Goal: Task Accomplishment & Management: Manage account settings

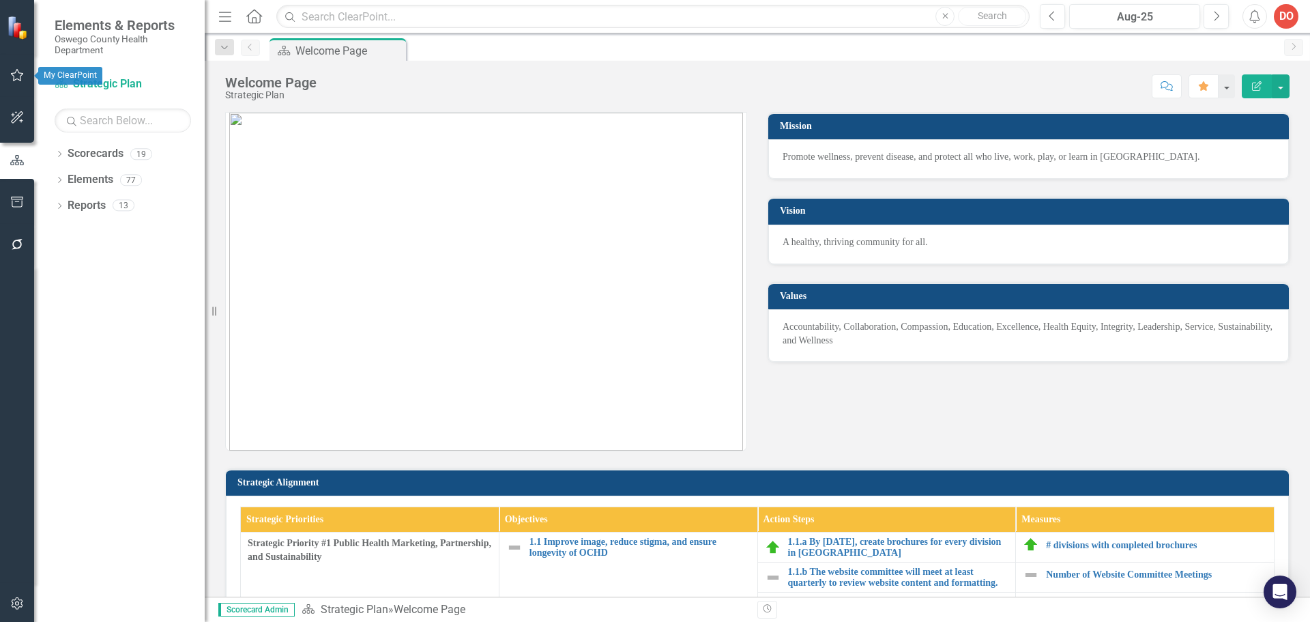
click at [15, 76] on icon "button" at bounding box center [17, 75] width 14 height 11
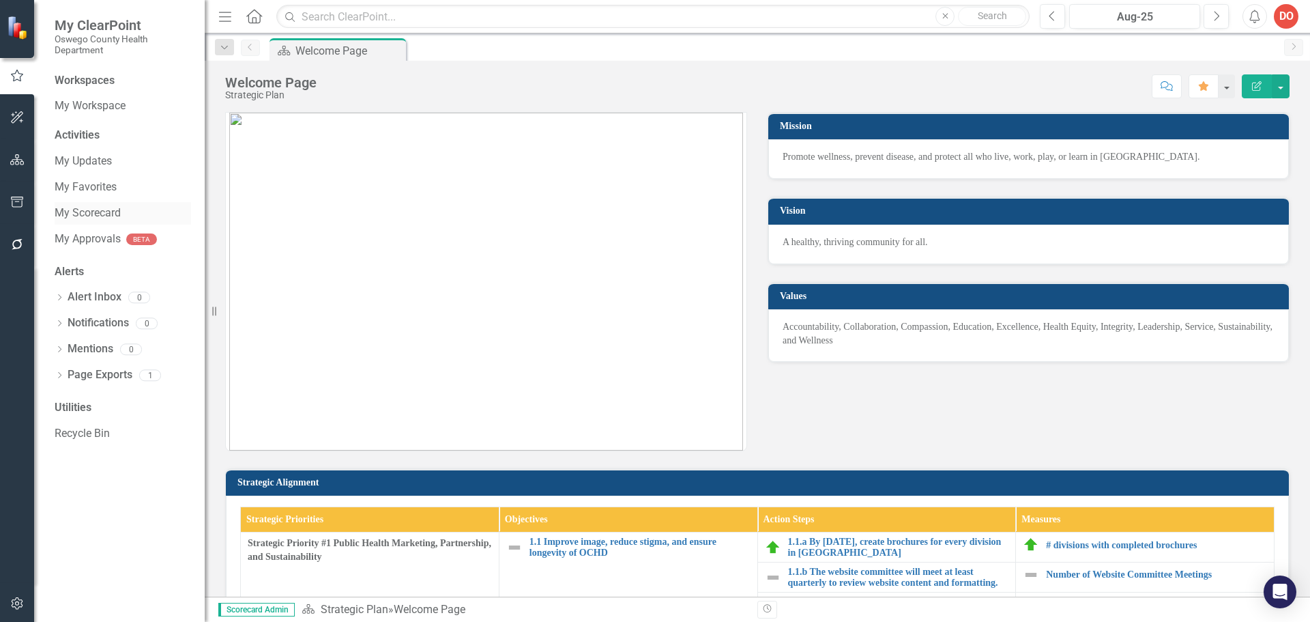
click at [93, 212] on link "My Scorecard" at bounding box center [123, 213] width 136 height 16
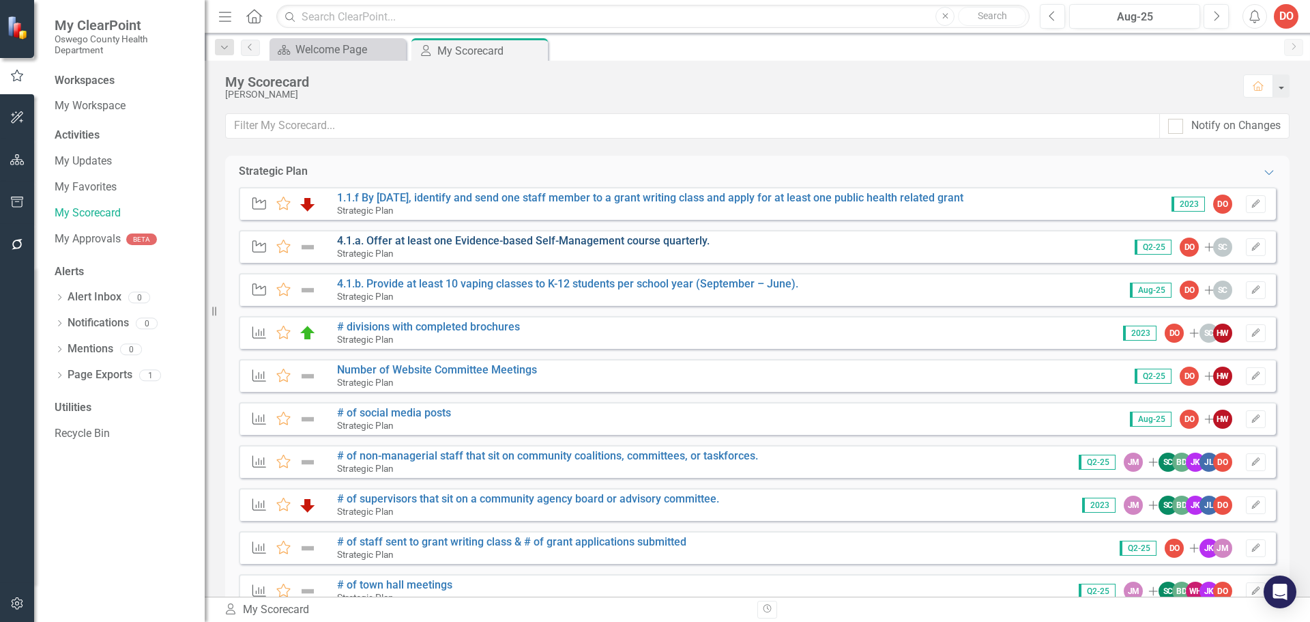
click at [667, 238] on link "4.1.a. Offer at least one Evidence-based Self-Management course quarterly." at bounding box center [523, 240] width 373 height 13
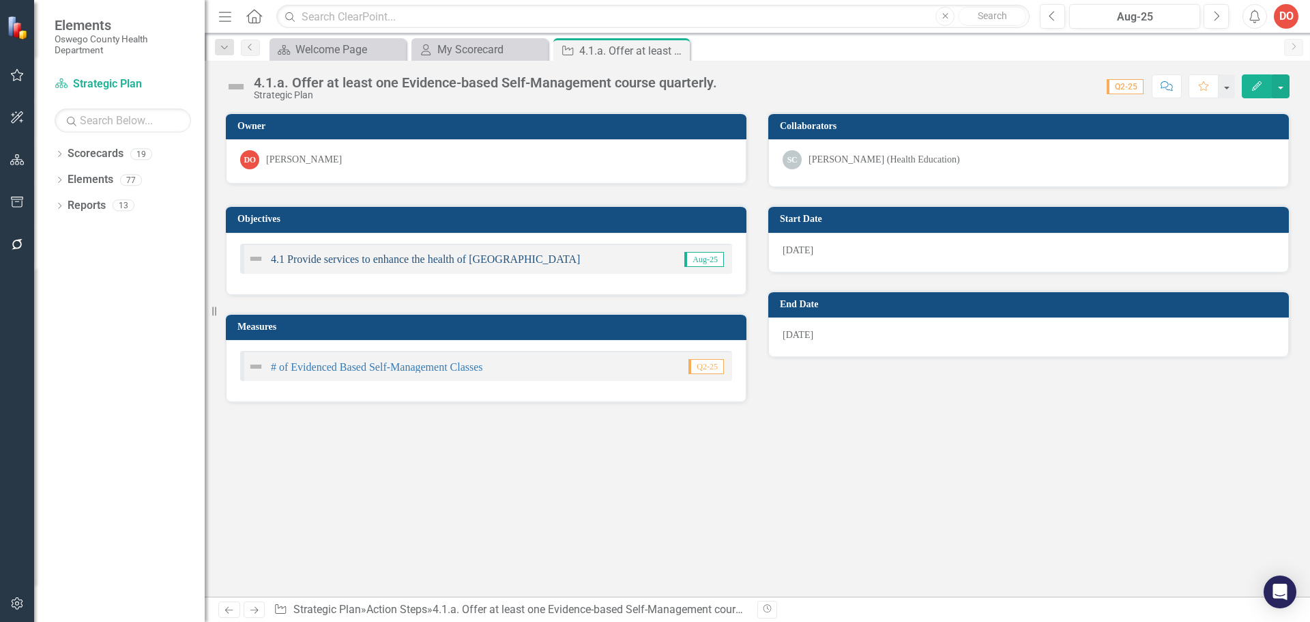
click at [518, 259] on link "4.1 Provide services to enhance the health of [GEOGRAPHIC_DATA]" at bounding box center [425, 259] width 309 height 12
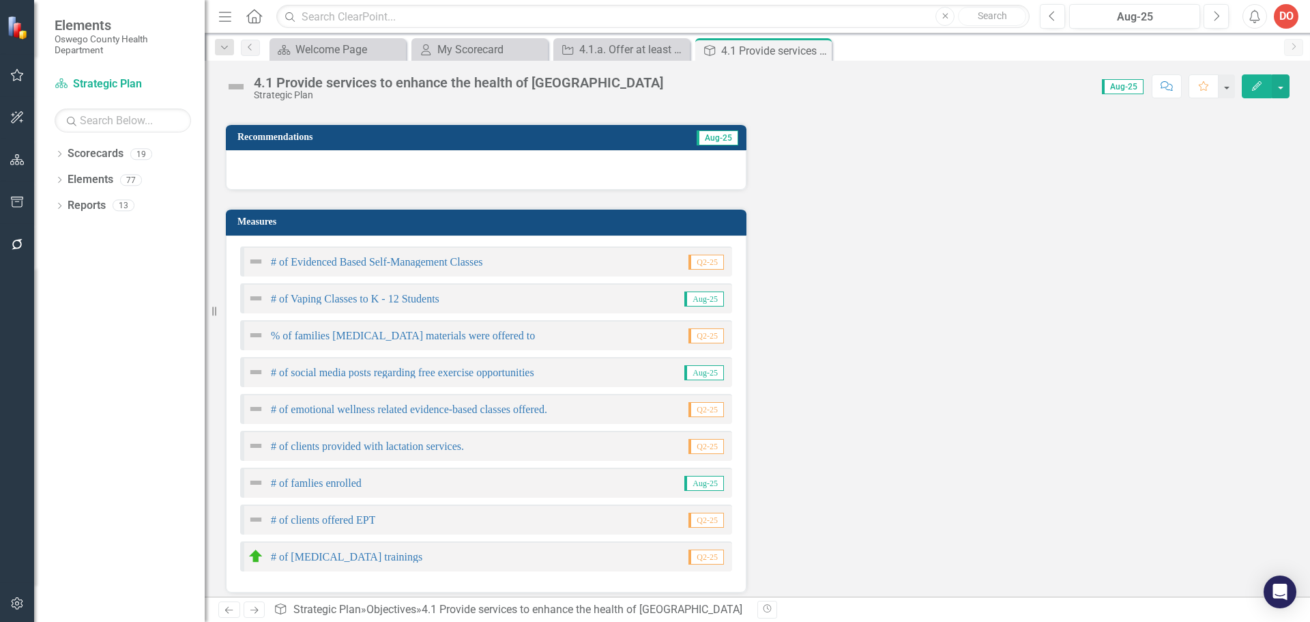
scroll to position [205, 0]
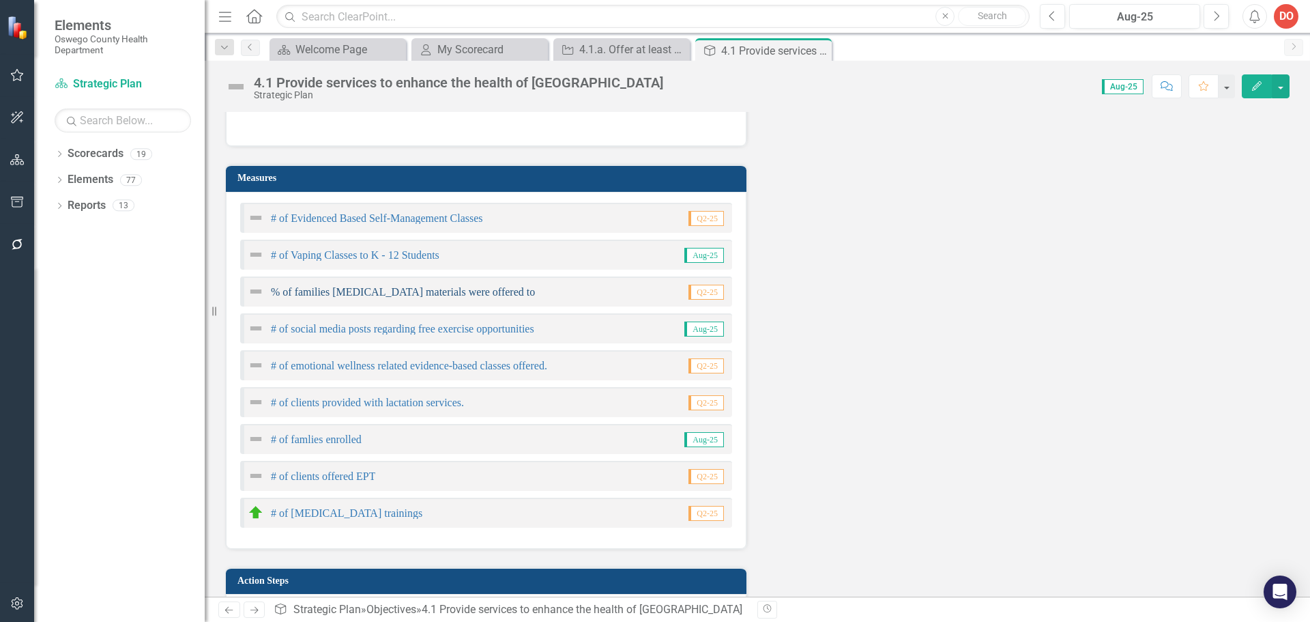
click at [508, 293] on link "% of families [MEDICAL_DATA] materials were offered to" at bounding box center [403, 292] width 264 height 12
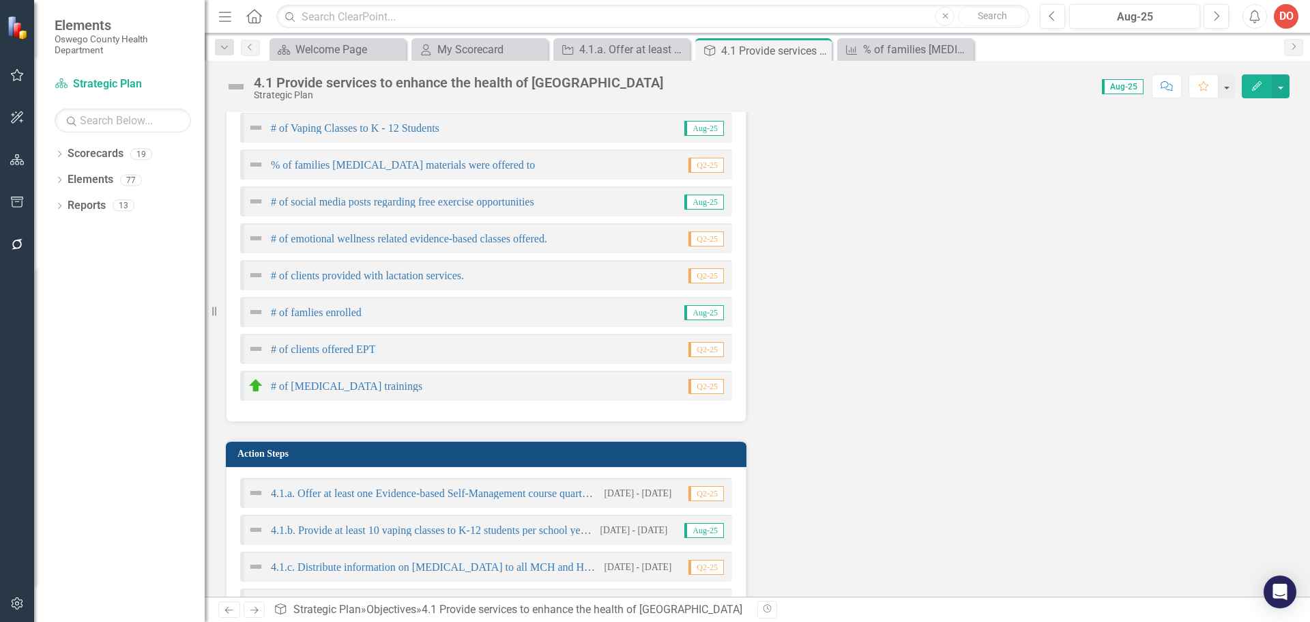
scroll to position [341, 0]
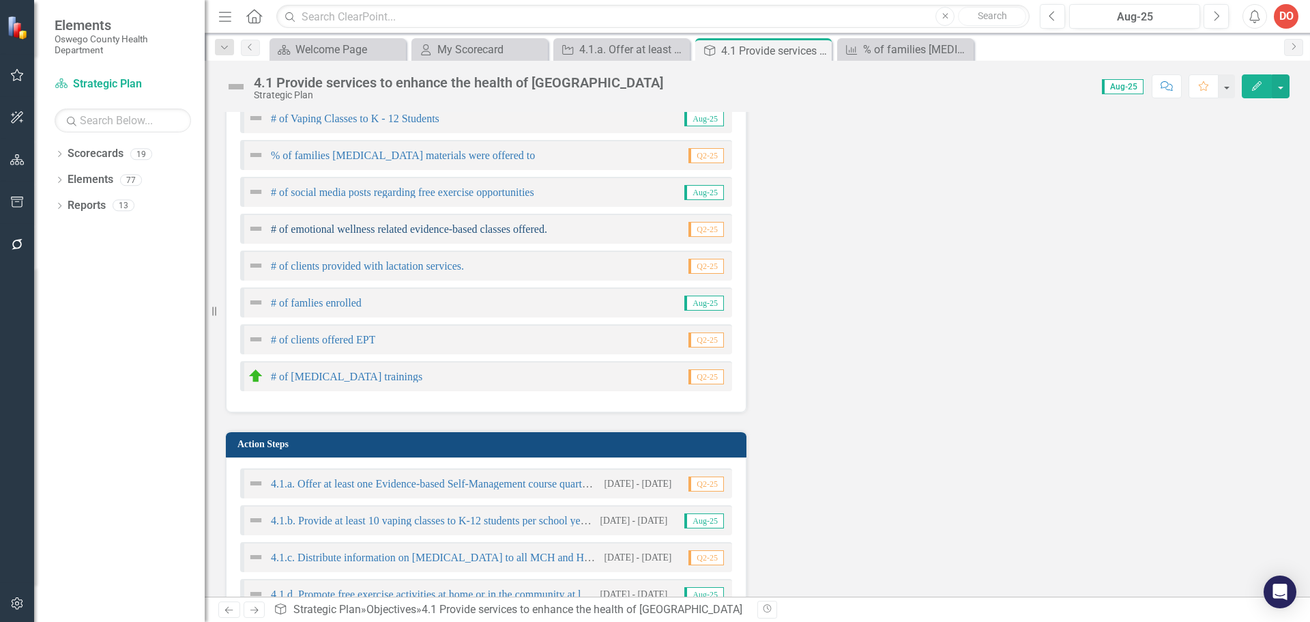
click at [508, 231] on link "# of emotional wellness related evidence-based classes offered." at bounding box center [409, 229] width 276 height 12
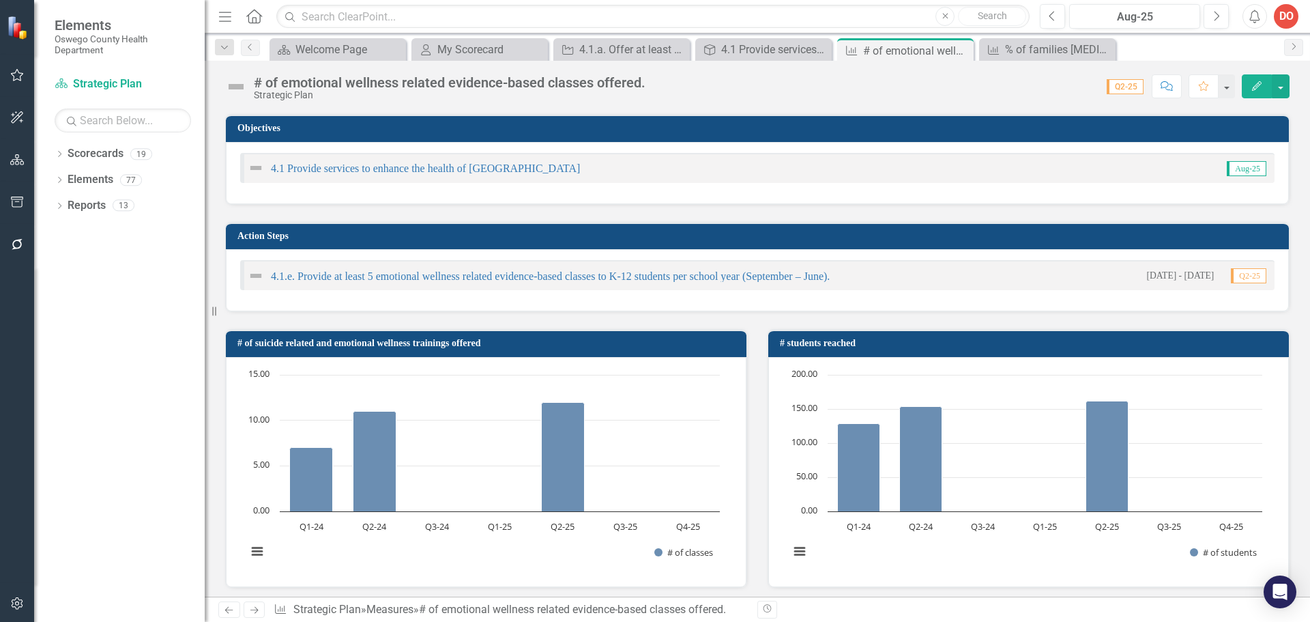
scroll to position [136, 0]
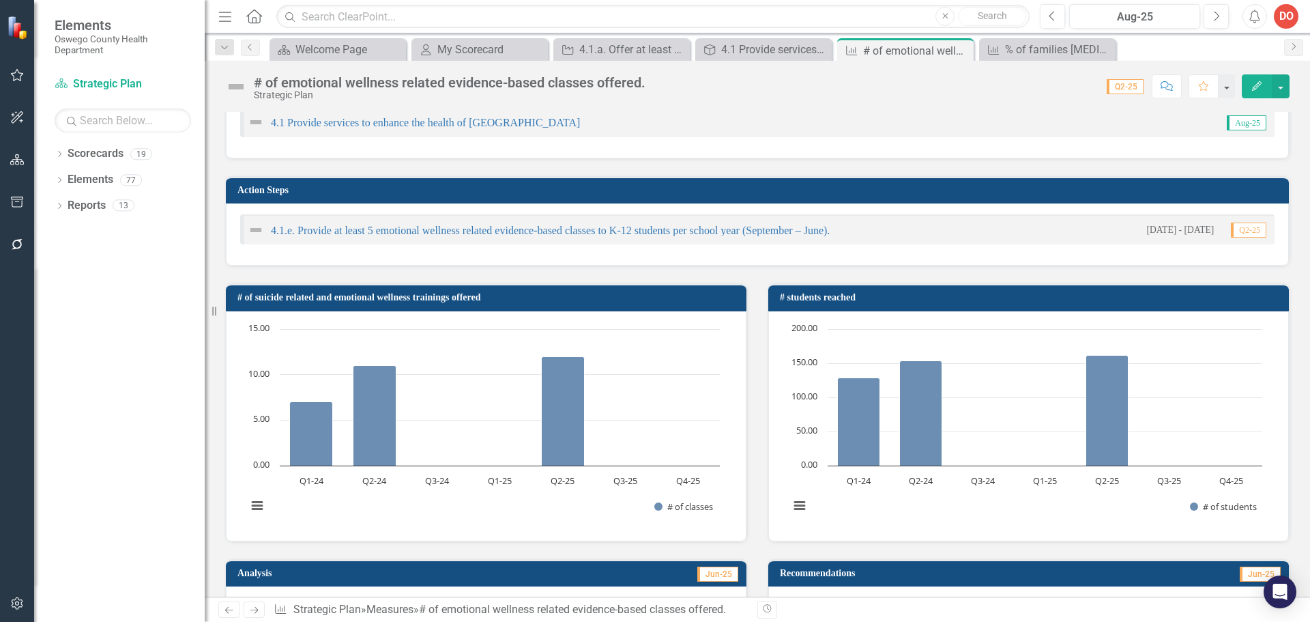
click at [1235, 229] on span "Q2-25" at bounding box center [1248, 229] width 35 height 15
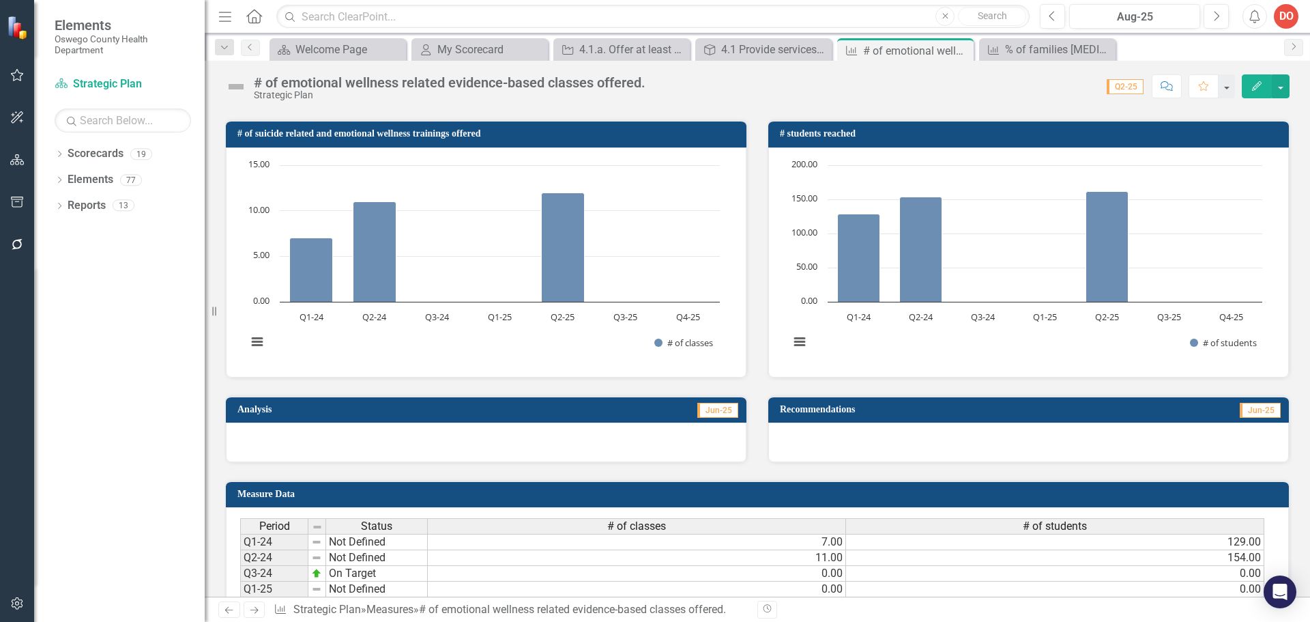
scroll to position [341, 0]
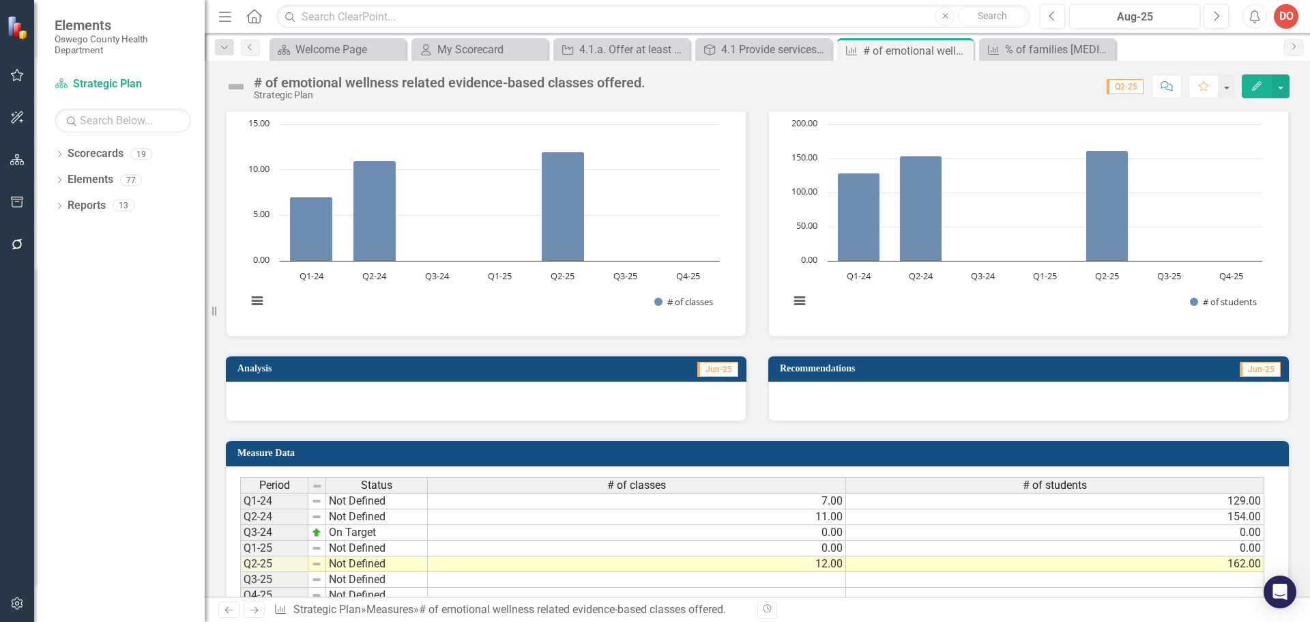
click at [429, 397] on div at bounding box center [486, 402] width 521 height 40
click at [702, 371] on span "Jun-25" at bounding box center [717, 369] width 41 height 15
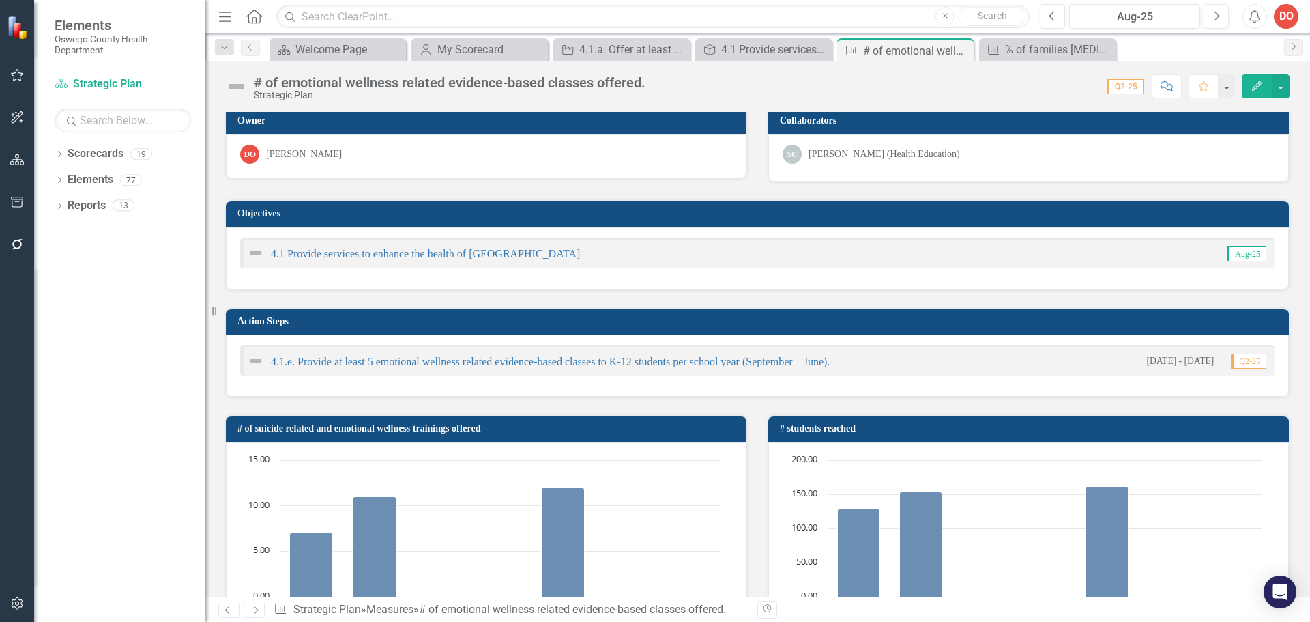
scroll to position [0, 0]
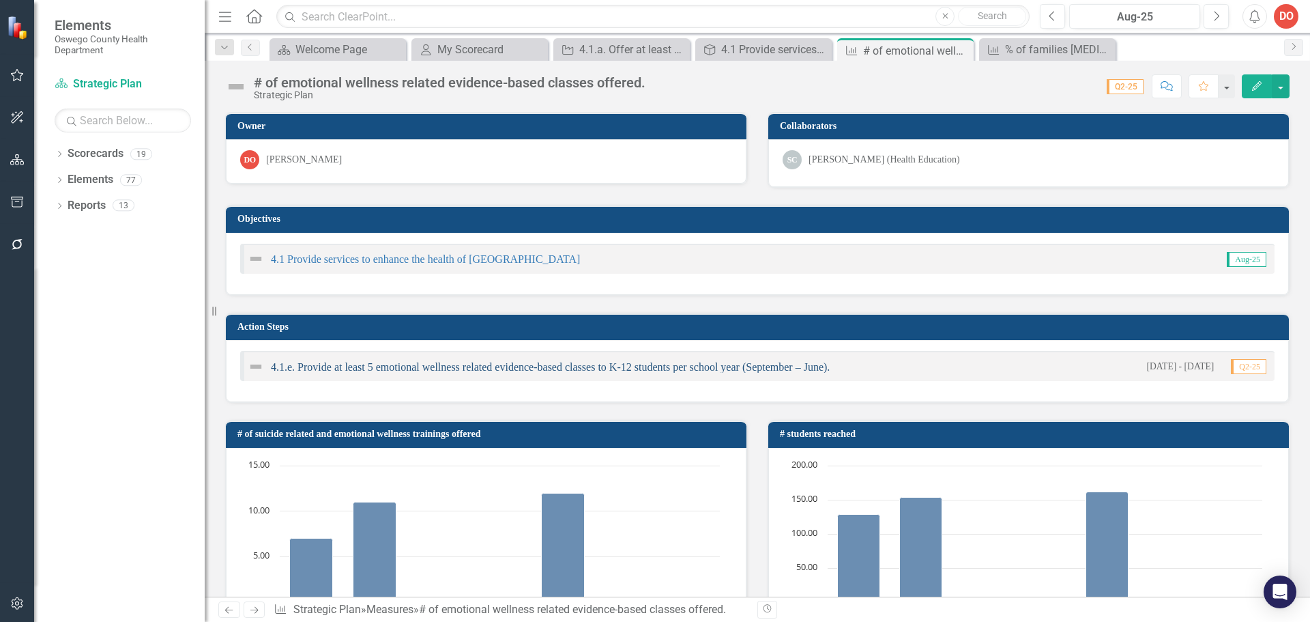
click at [451, 366] on link "4.1.e. Provide at least 5 emotional wellness related evidence-based classes to …" at bounding box center [550, 367] width 559 height 12
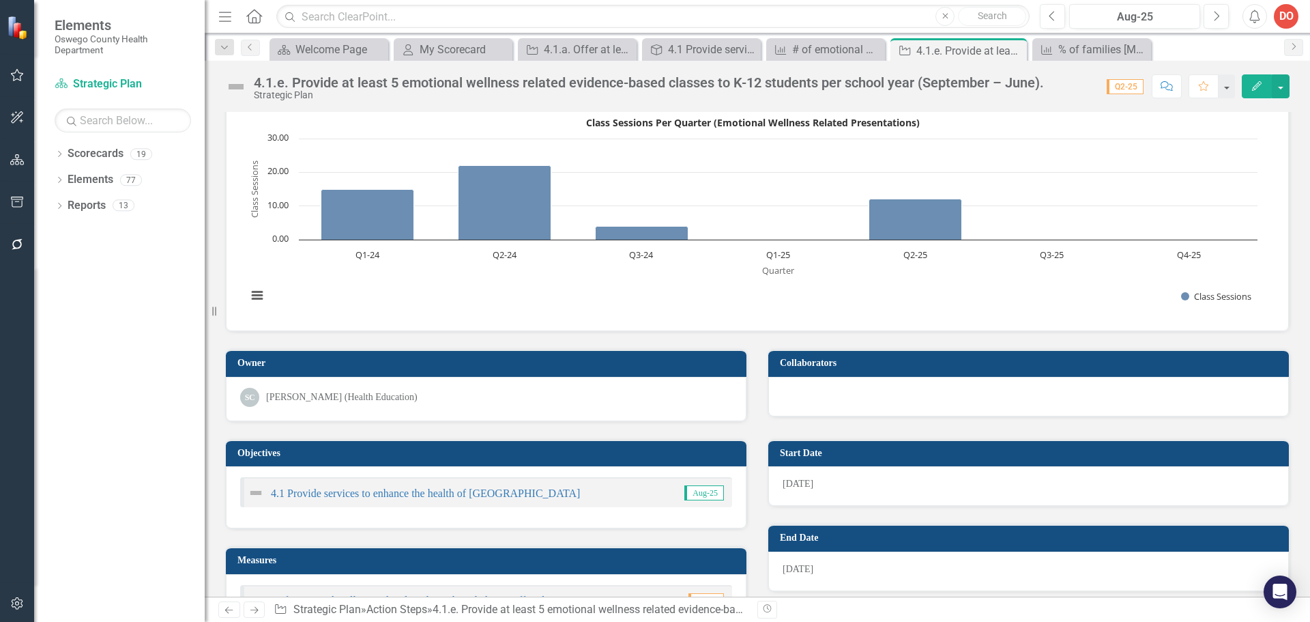
scroll to position [68, 0]
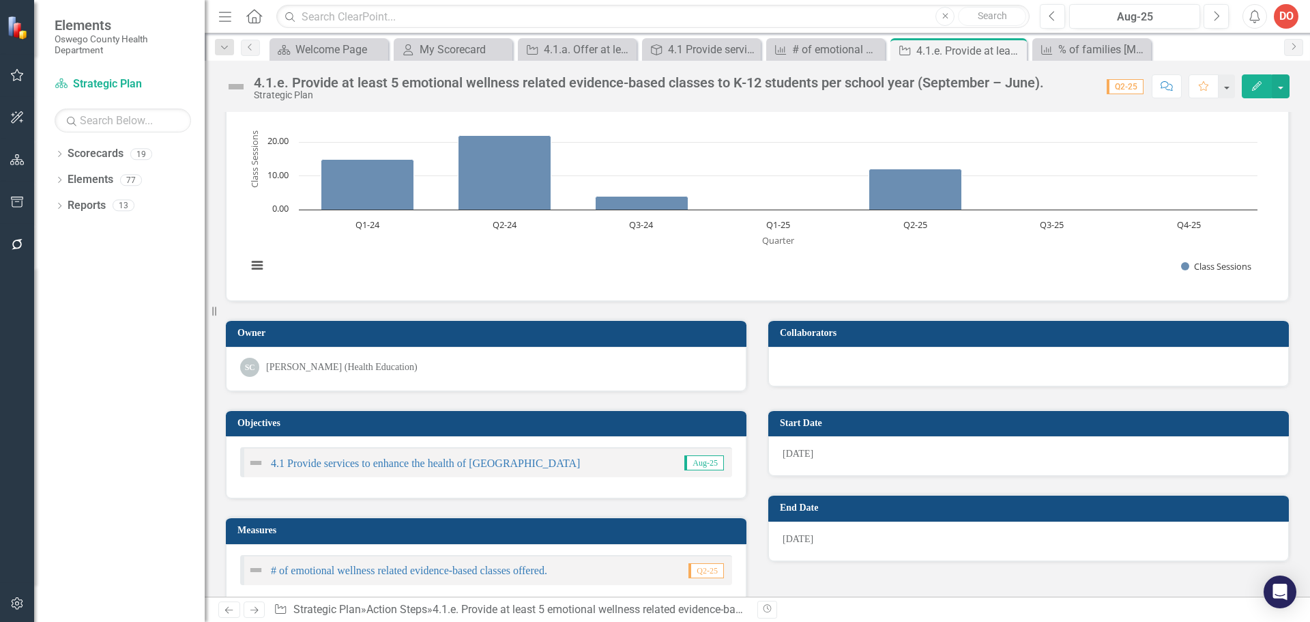
click at [775, 237] on text "Quarter" at bounding box center [778, 240] width 33 height 12
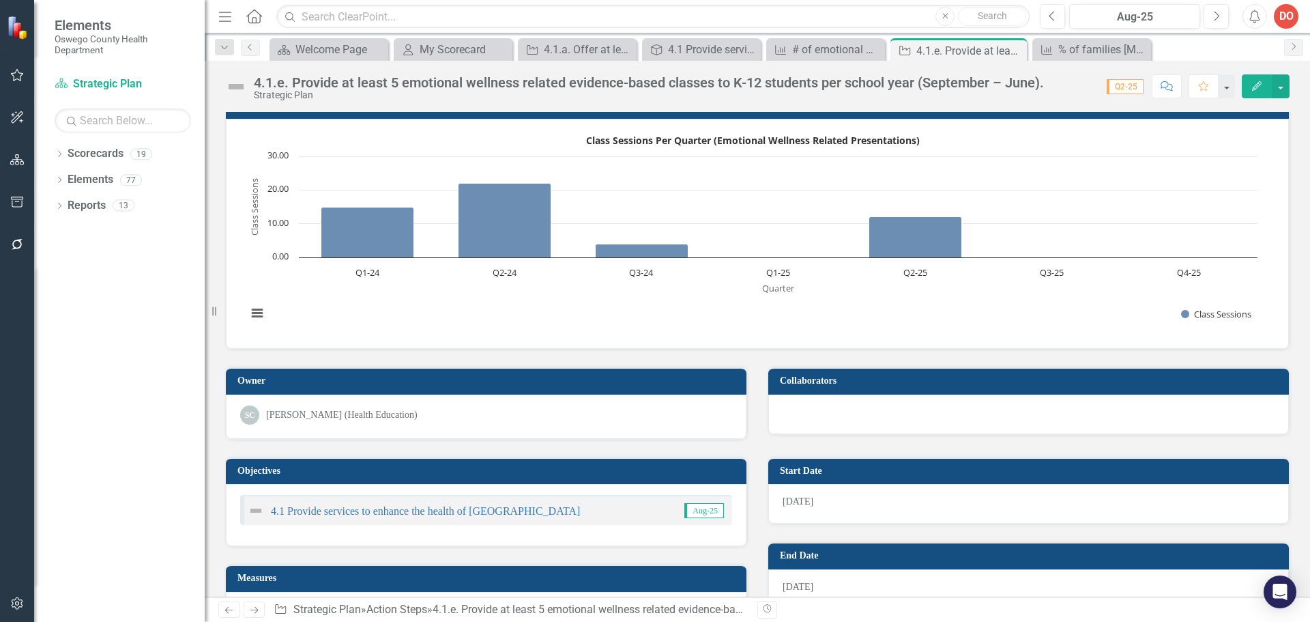
scroll to position [0, 0]
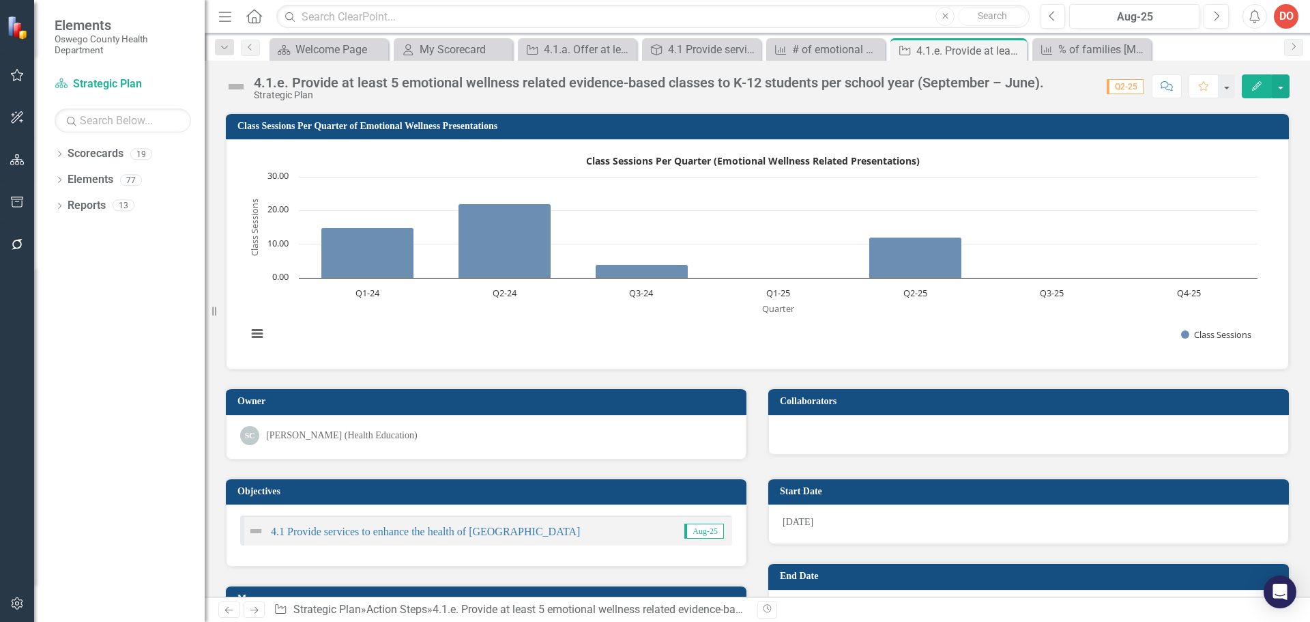
click at [420, 124] on h3 "Class Sessions Per Quarter of Emotional Wellness Presentations" at bounding box center [759, 126] width 1045 height 10
click at [1250, 85] on button "Edit" at bounding box center [1257, 86] width 30 height 24
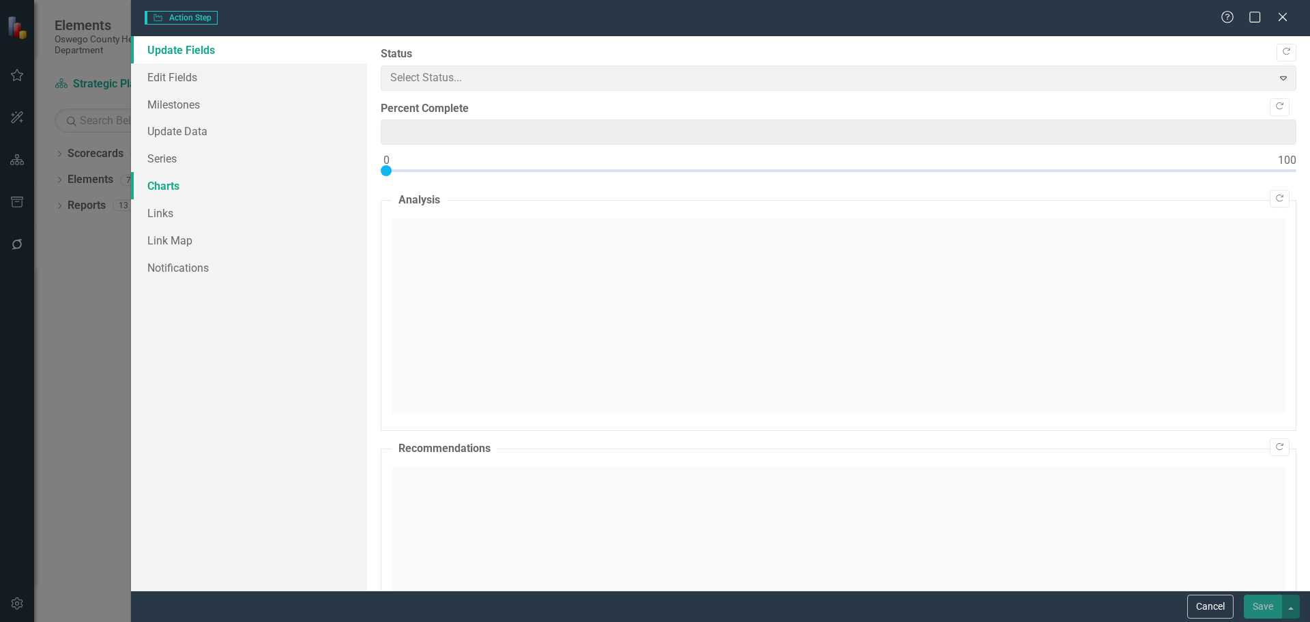
type input "0"
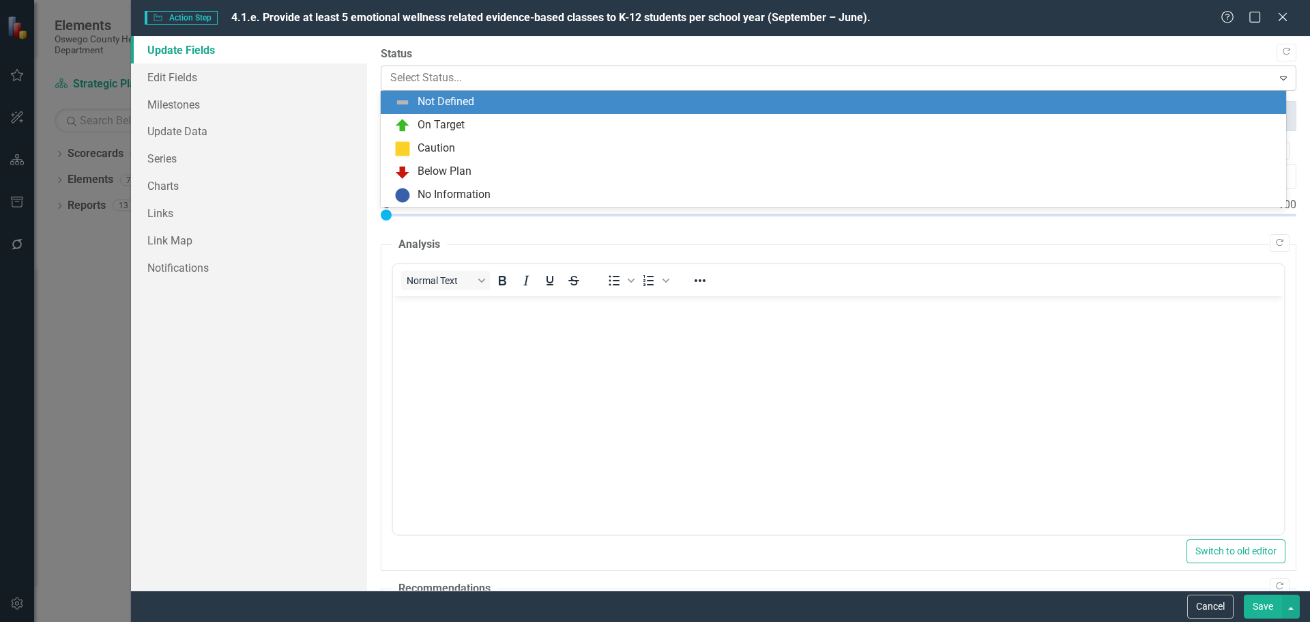
click at [401, 76] on div at bounding box center [827, 78] width 874 height 18
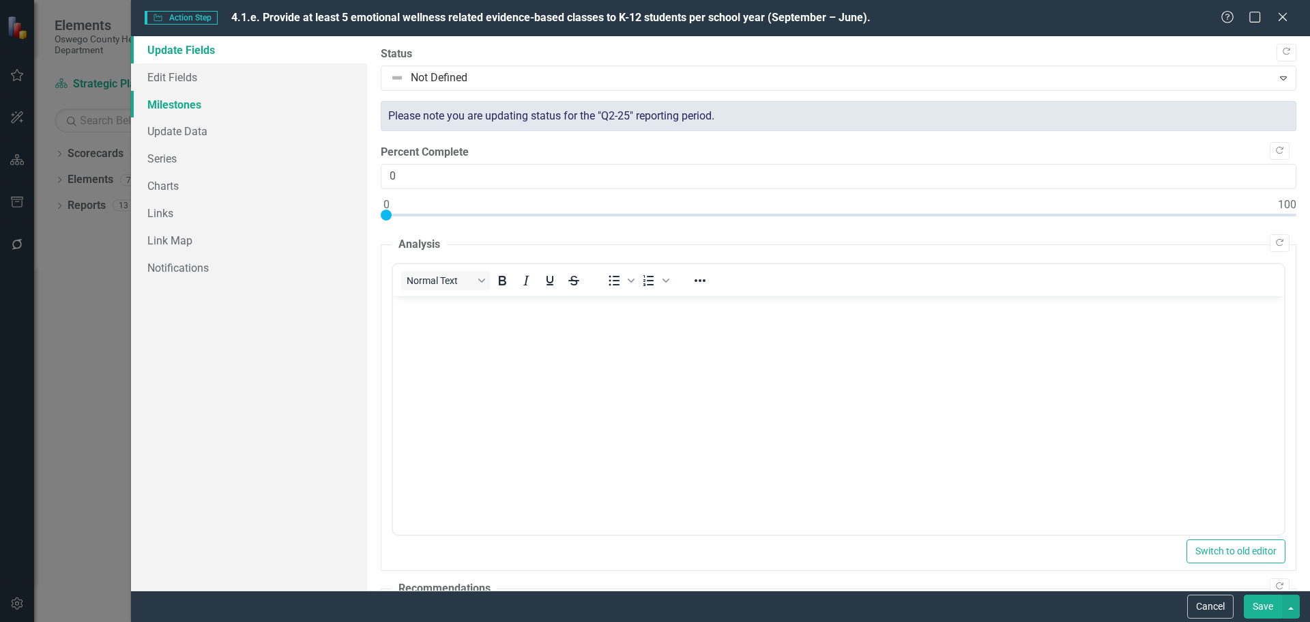
click at [182, 102] on link "Milestones" at bounding box center [249, 104] width 236 height 27
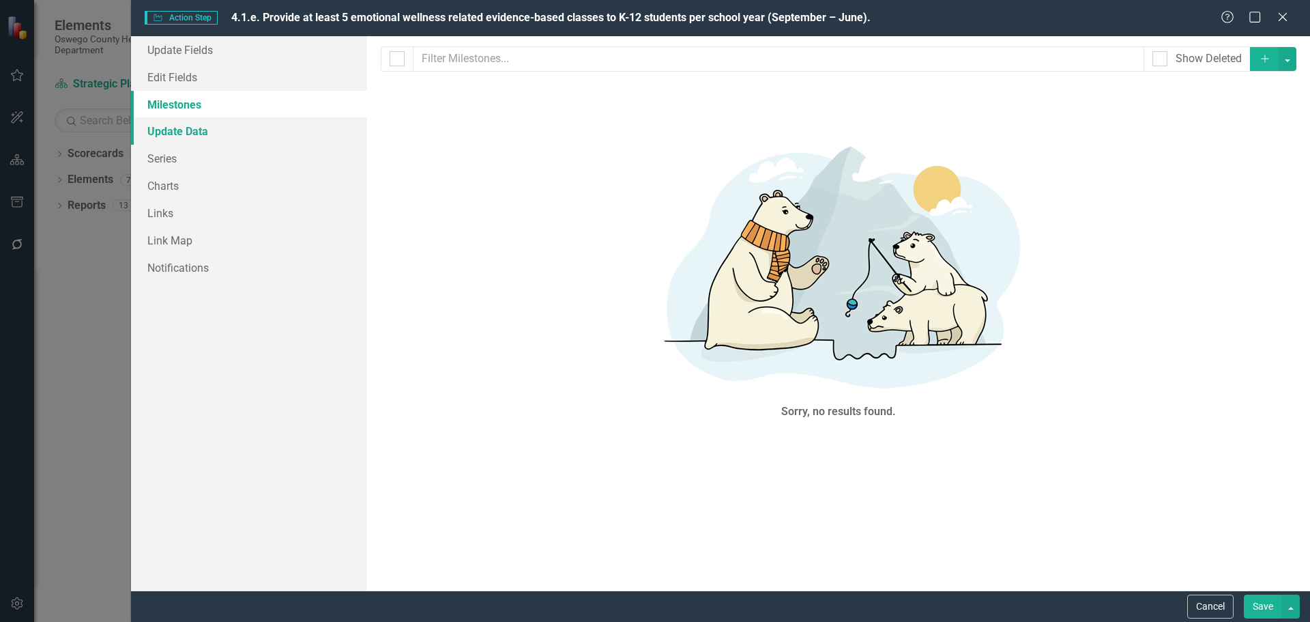
click at [184, 130] on link "Update Data" at bounding box center [249, 130] width 236 height 27
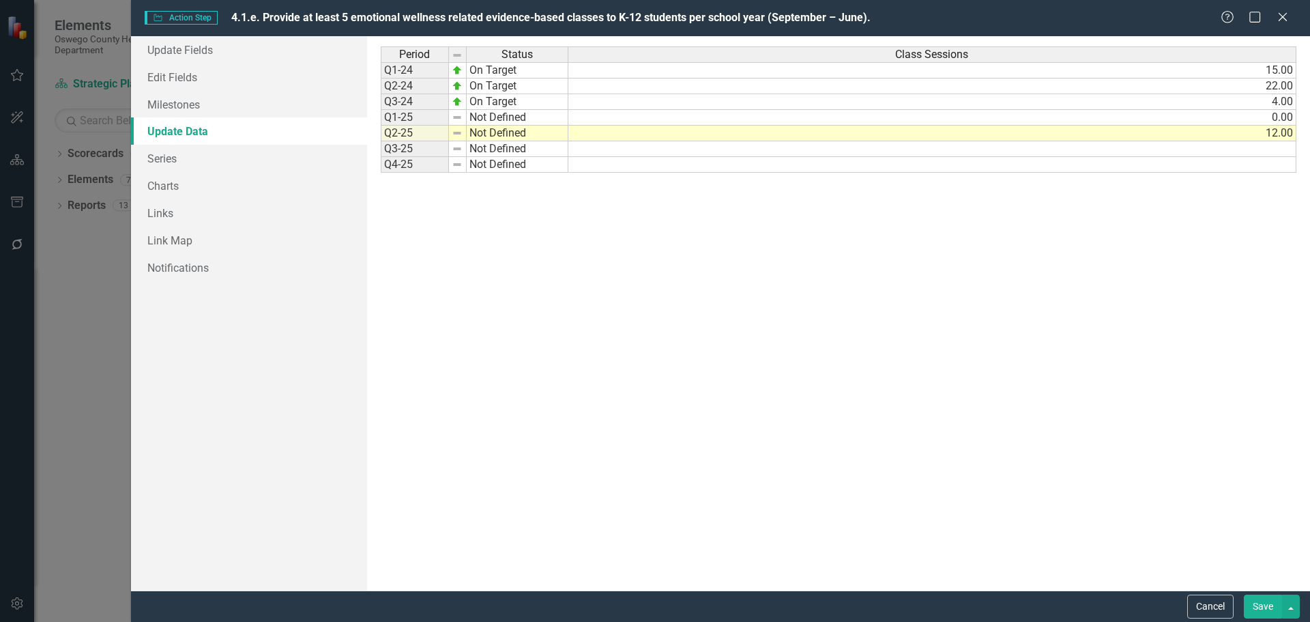
click at [1275, 119] on td "0.00" at bounding box center [932, 118] width 728 height 16
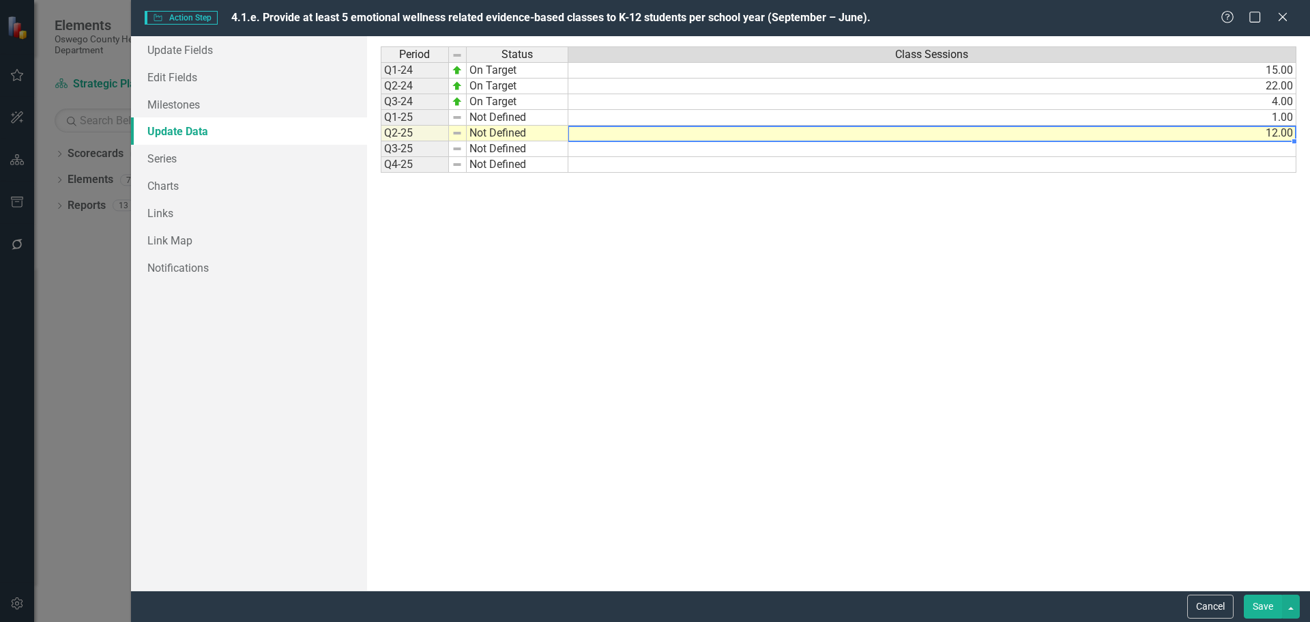
type textarea "12"
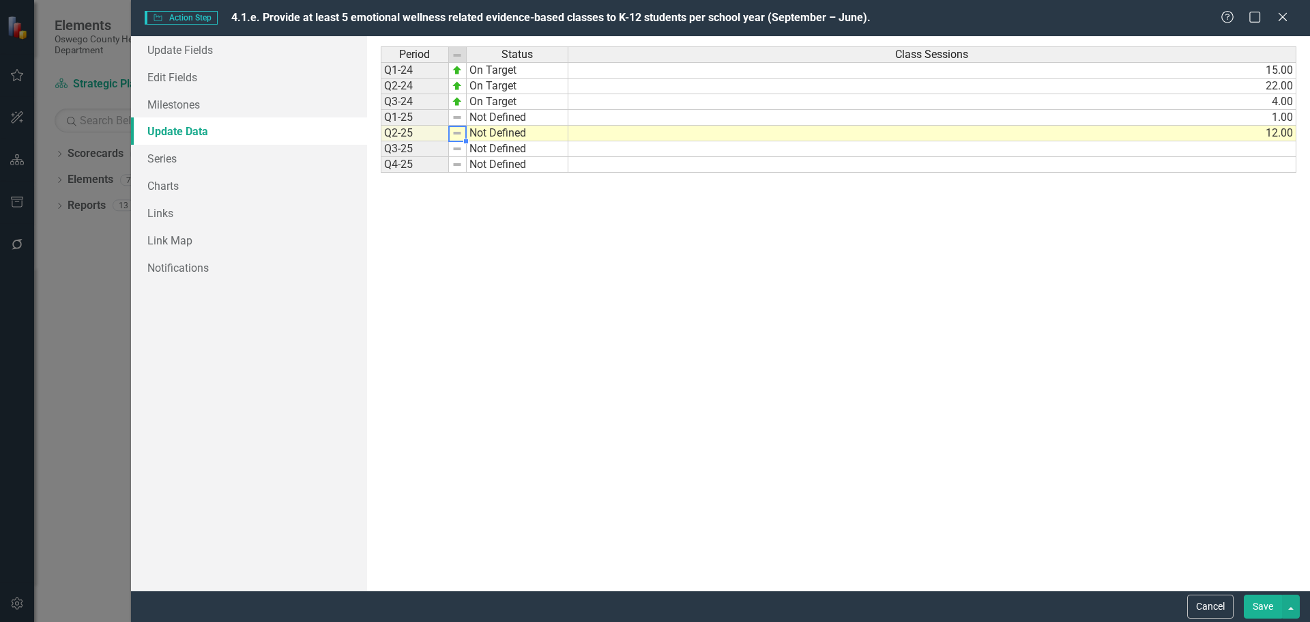
click at [456, 134] on img at bounding box center [457, 133] width 11 height 11
click at [524, 295] on div "Period Status Q1-24 On Target Q2-24 On Target Q3-24 On Target Q1-25 Not Defined…" at bounding box center [476, 313] width 190 height 534
click at [1261, 602] on button "Save" at bounding box center [1263, 606] width 38 height 24
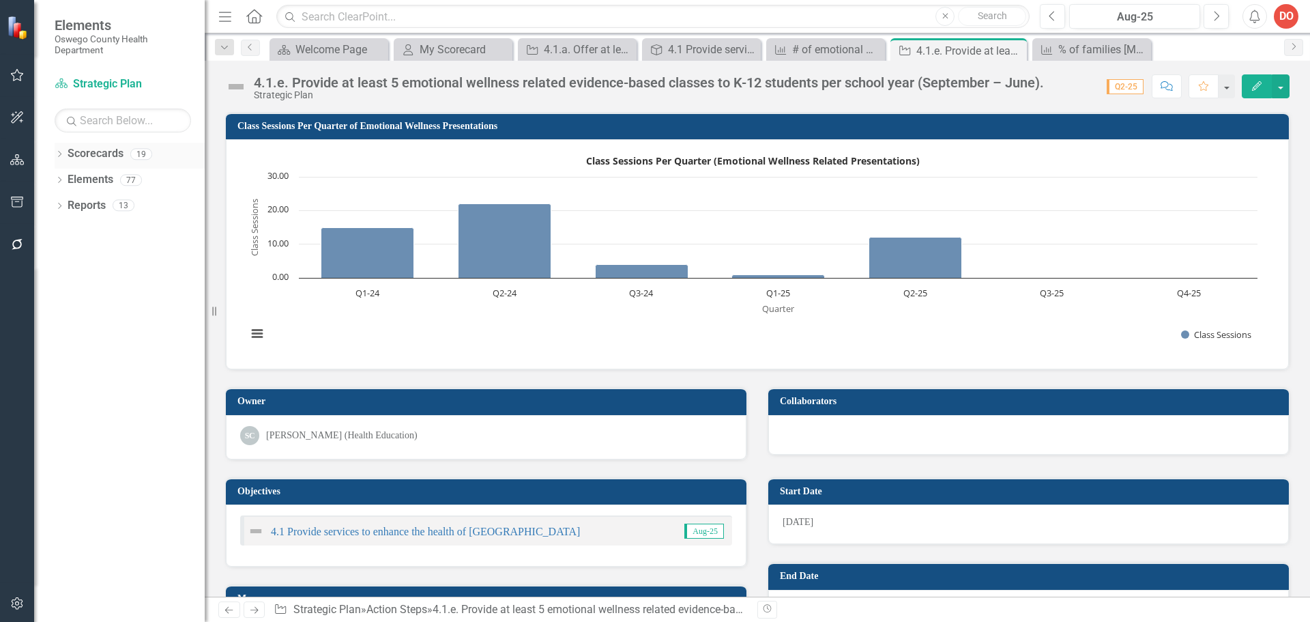
click at [86, 152] on link "Scorecards" at bounding box center [96, 154] width 56 height 16
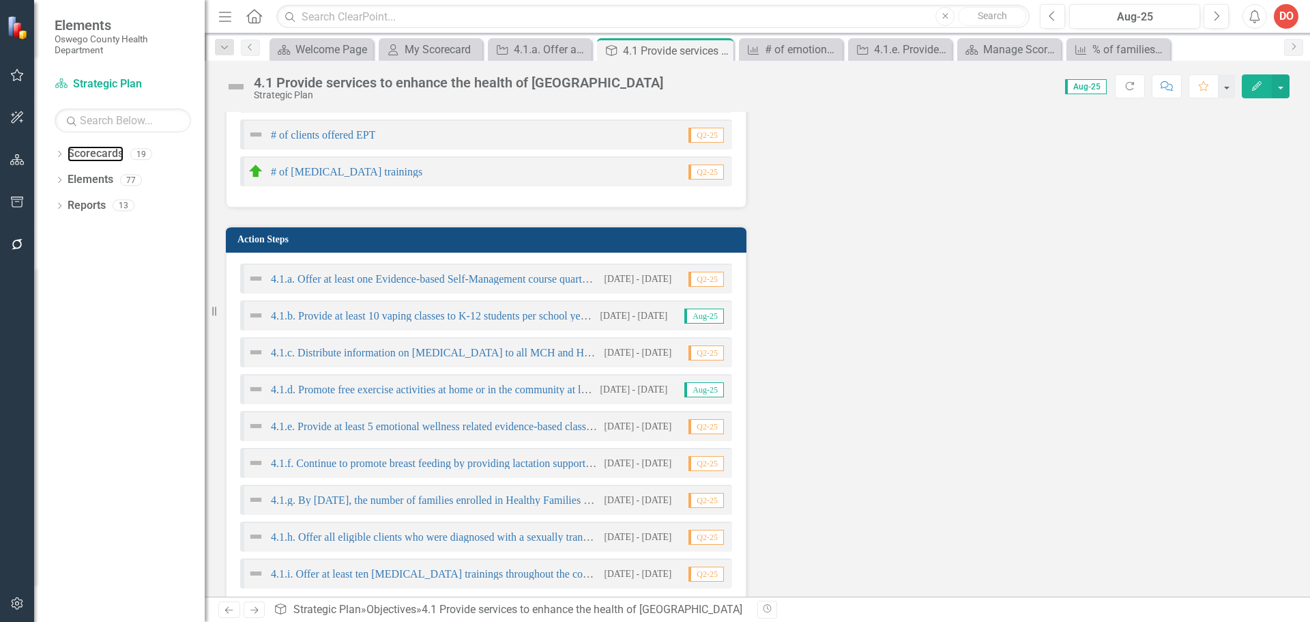
scroll to position [573, 0]
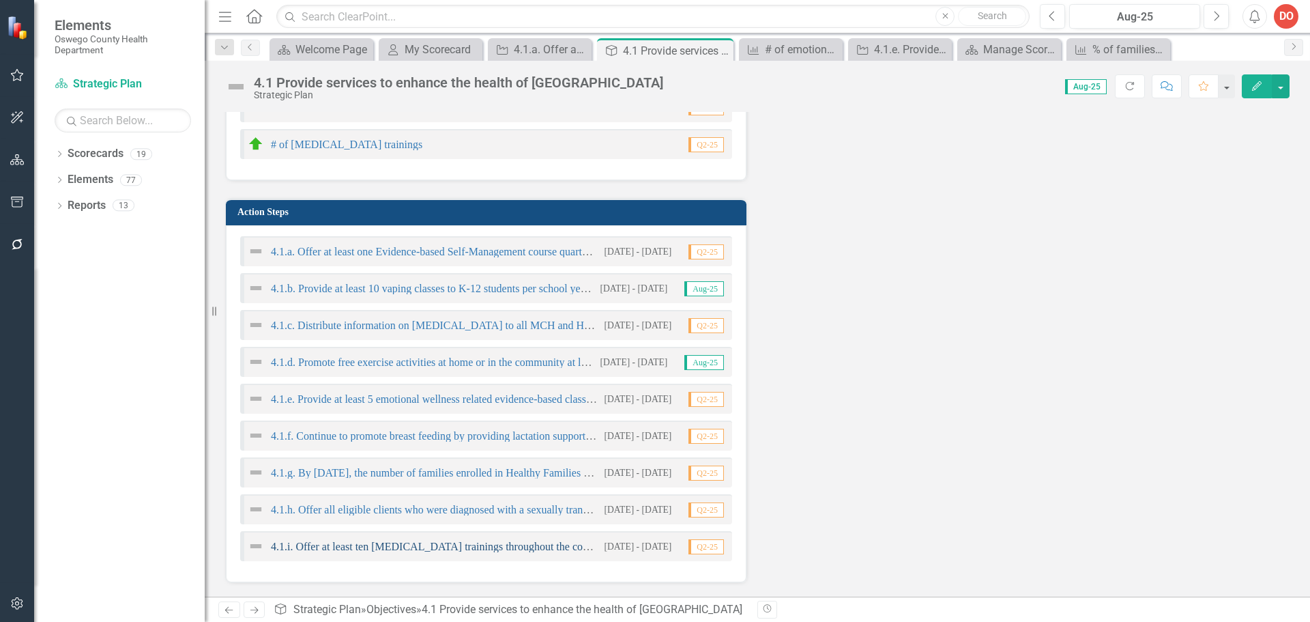
click at [526, 545] on link "4.1.i. Offer at least ten [MEDICAL_DATA] trainings throughout the community ann…" at bounding box center [468, 547] width 394 height 12
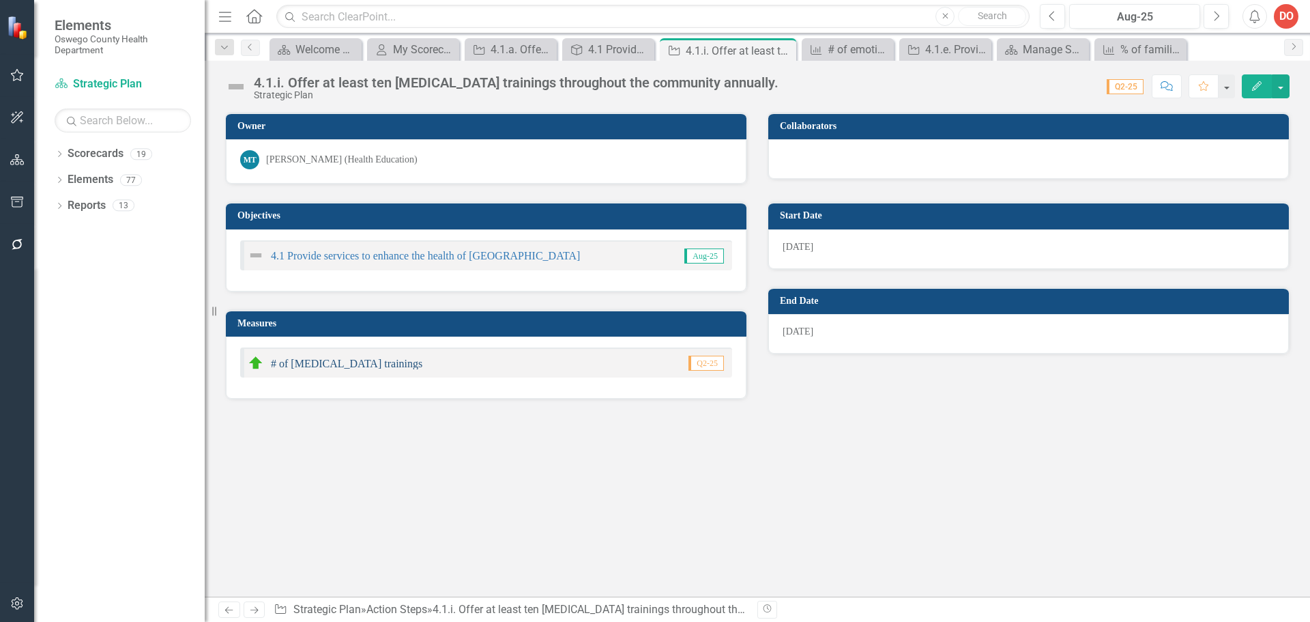
click at [327, 361] on link "# of [MEDICAL_DATA] trainings" at bounding box center [347, 364] width 152 height 12
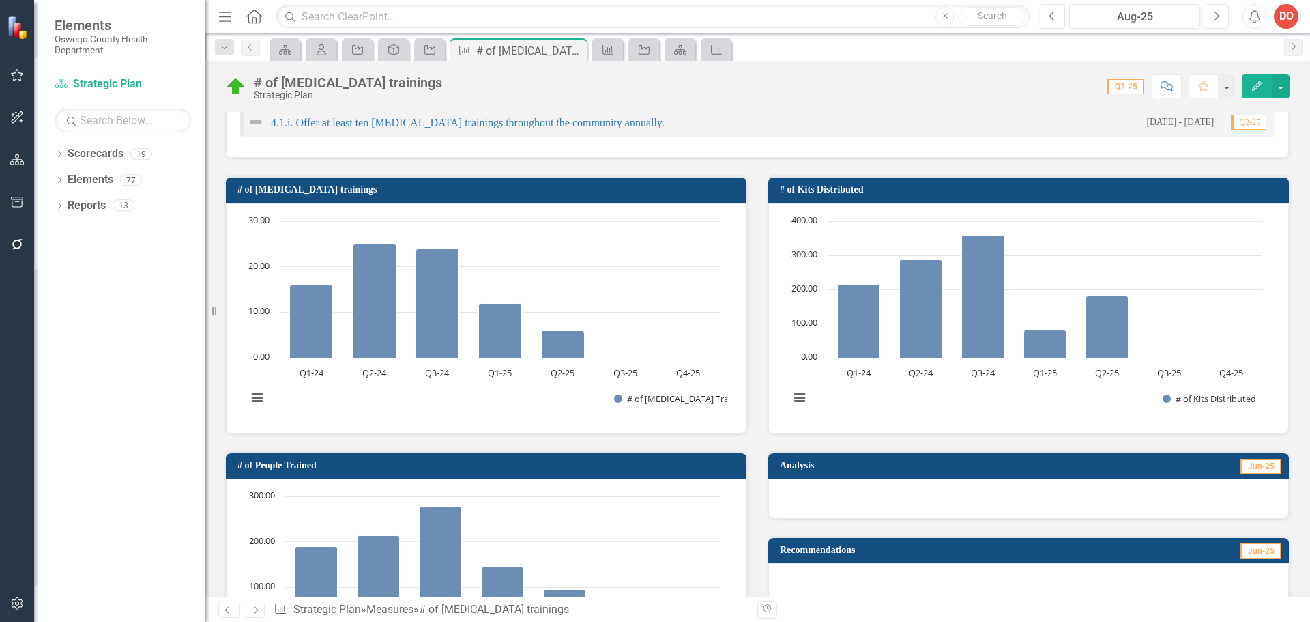
scroll to position [341, 0]
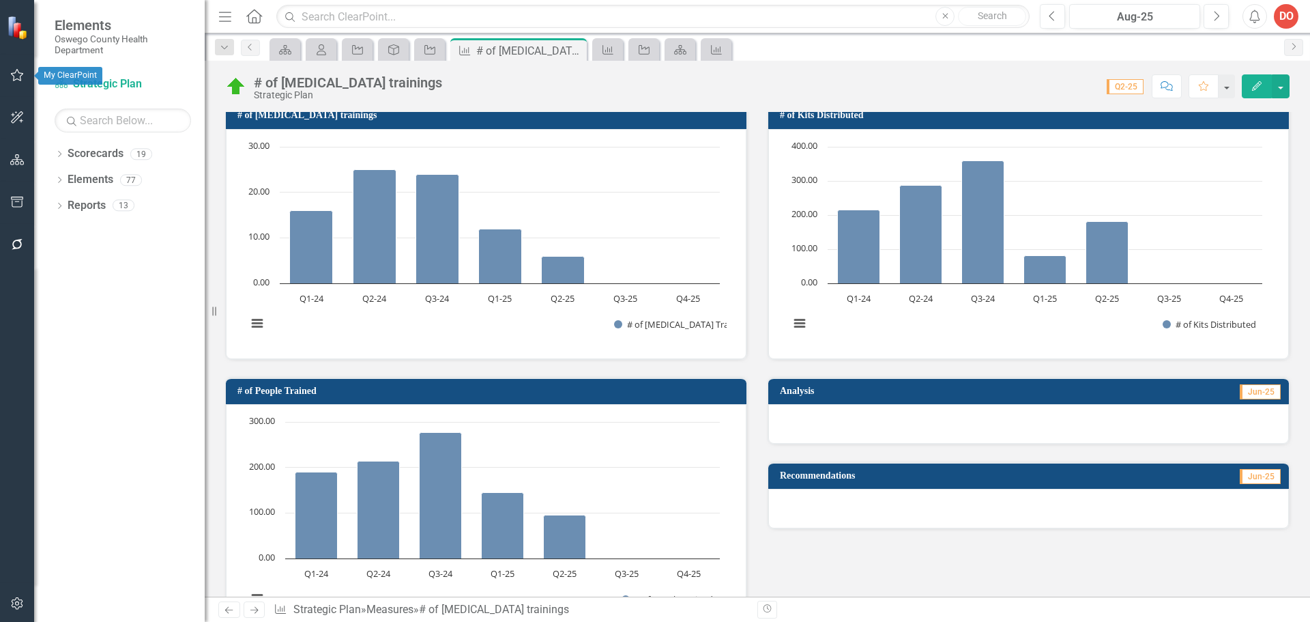
click at [14, 77] on icon "button" at bounding box center [17, 75] width 14 height 11
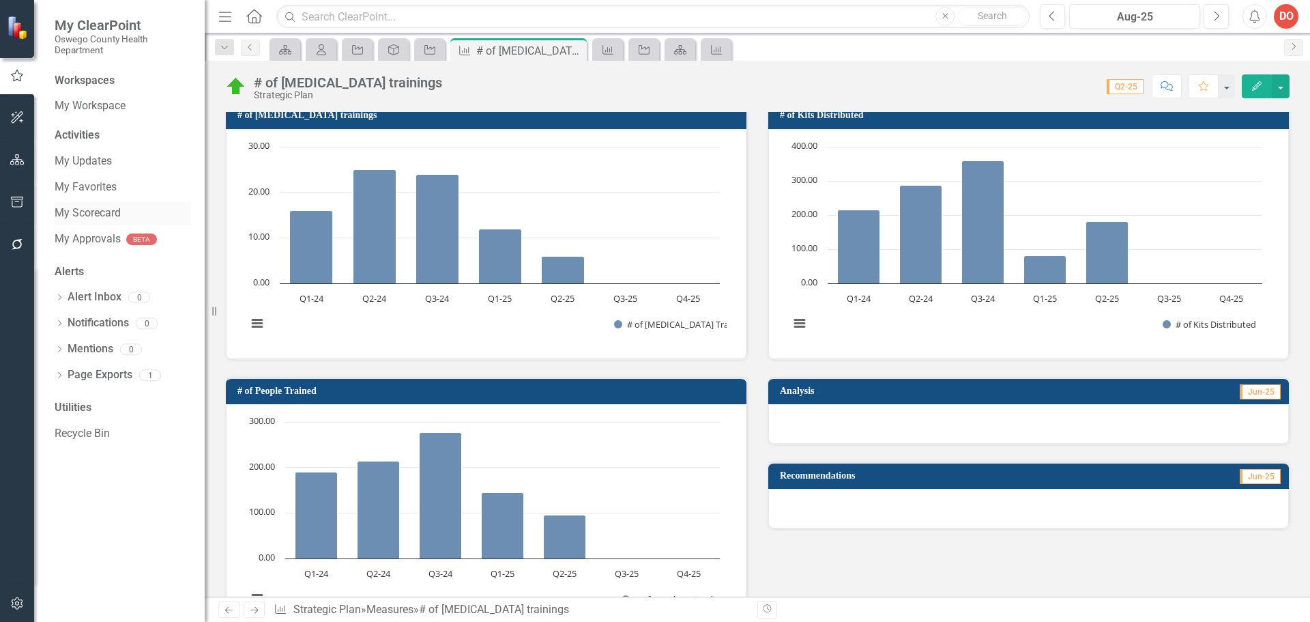
click at [100, 210] on link "My Scorecard" at bounding box center [123, 213] width 136 height 16
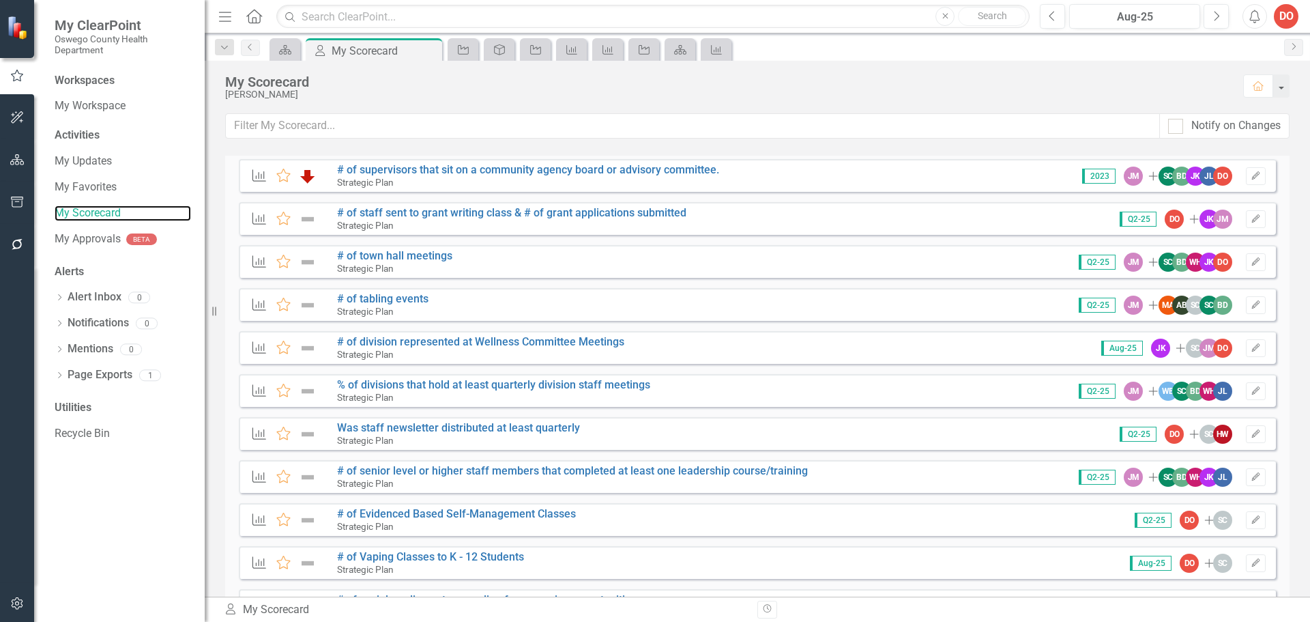
scroll to position [341, 0]
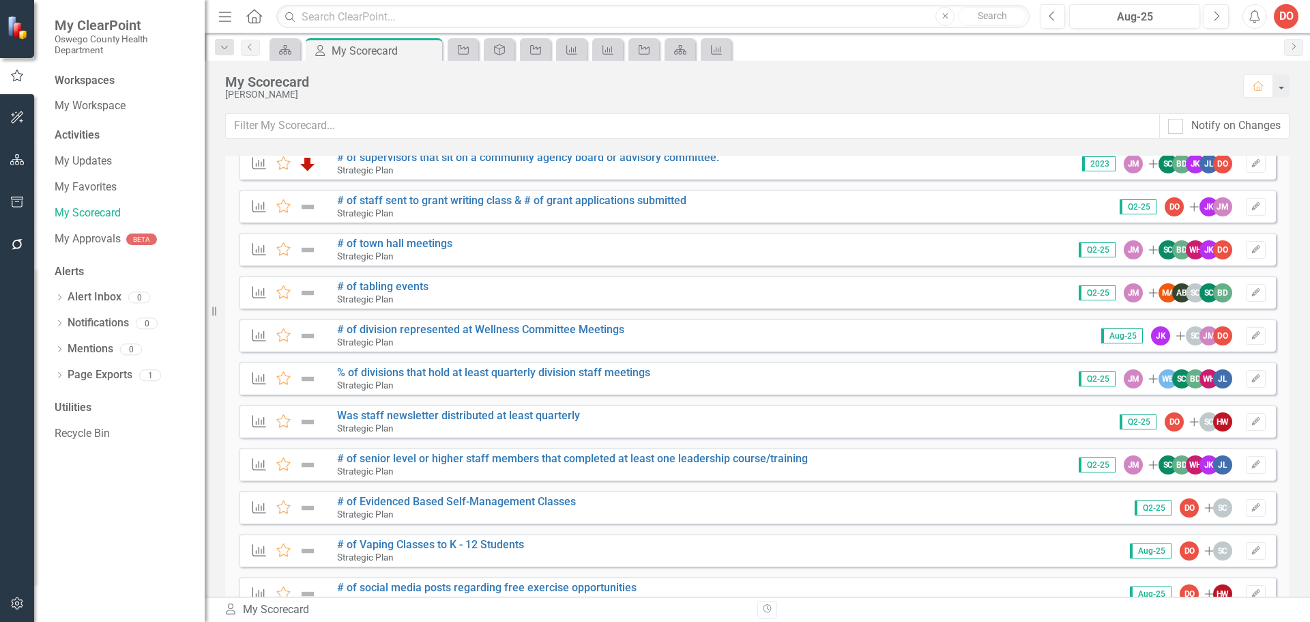
click at [359, 255] on small "Strategic Plan" at bounding box center [365, 255] width 57 height 11
click at [380, 239] on link "# of town hall meetings" at bounding box center [394, 243] width 115 height 13
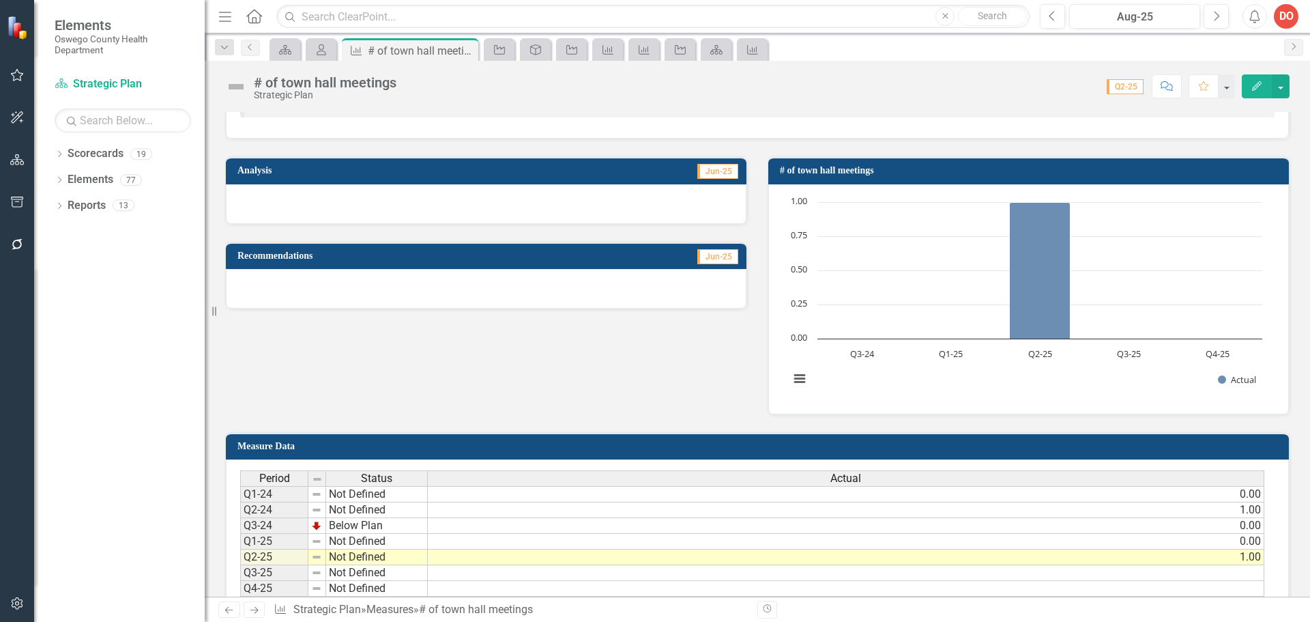
scroll to position [478, 0]
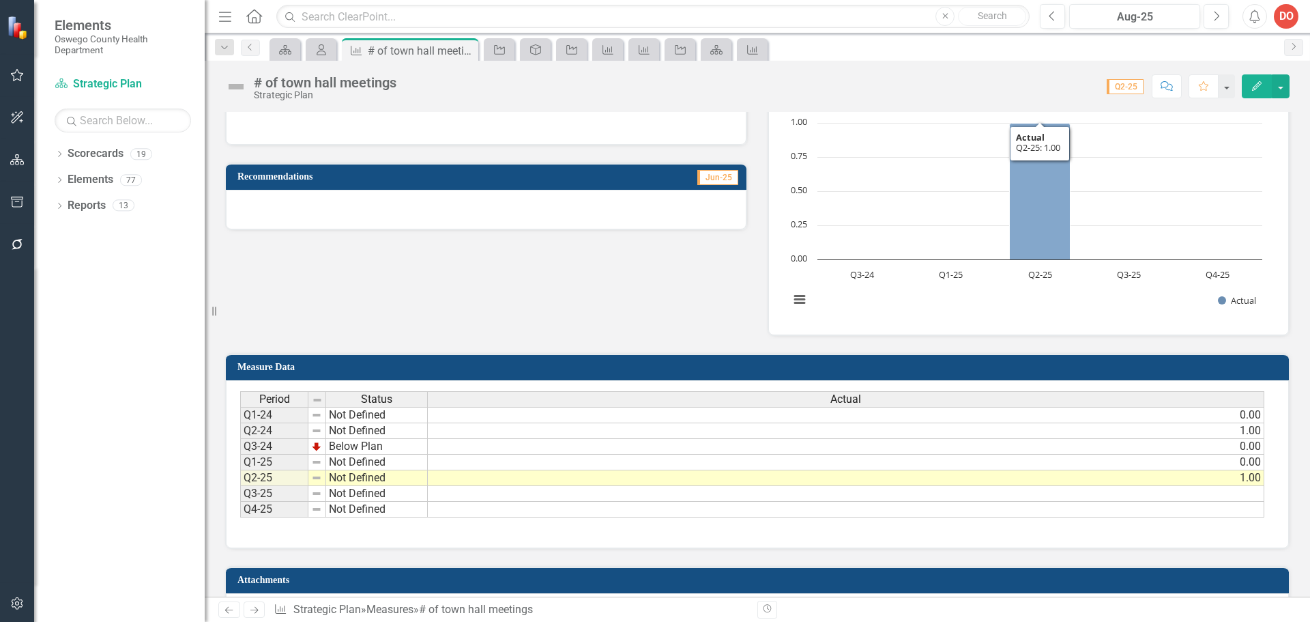
click at [1033, 218] on icon "Q2-25, 1. Actual." at bounding box center [1040, 191] width 61 height 136
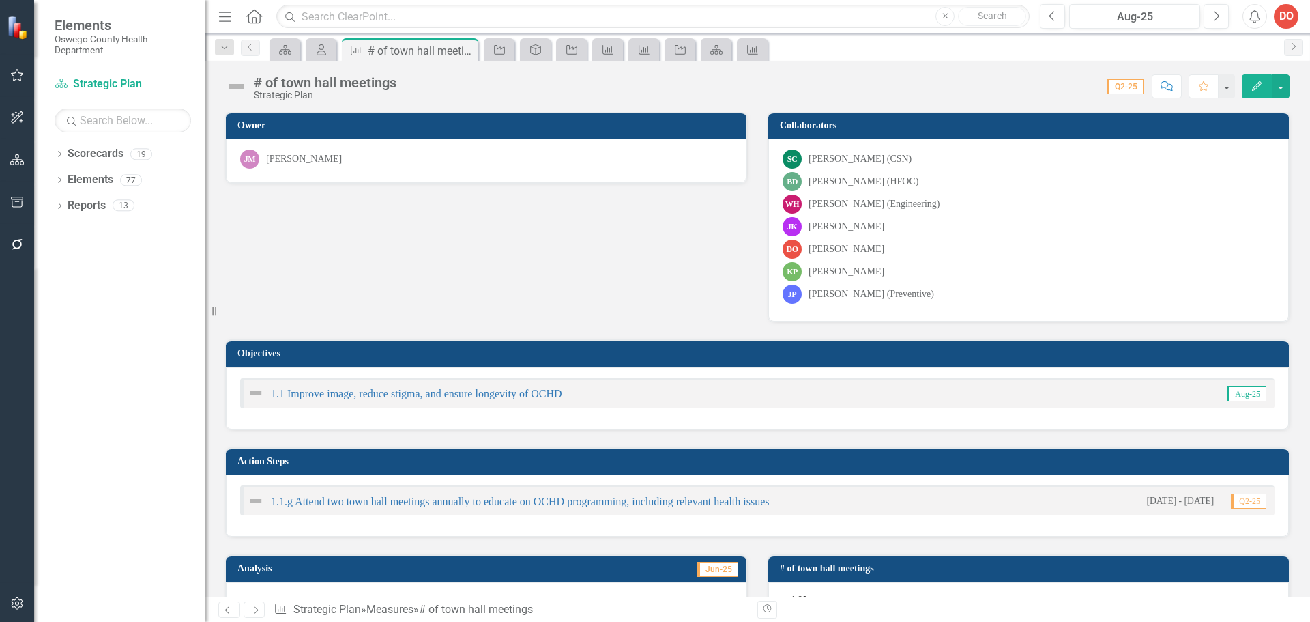
scroll to position [0, 0]
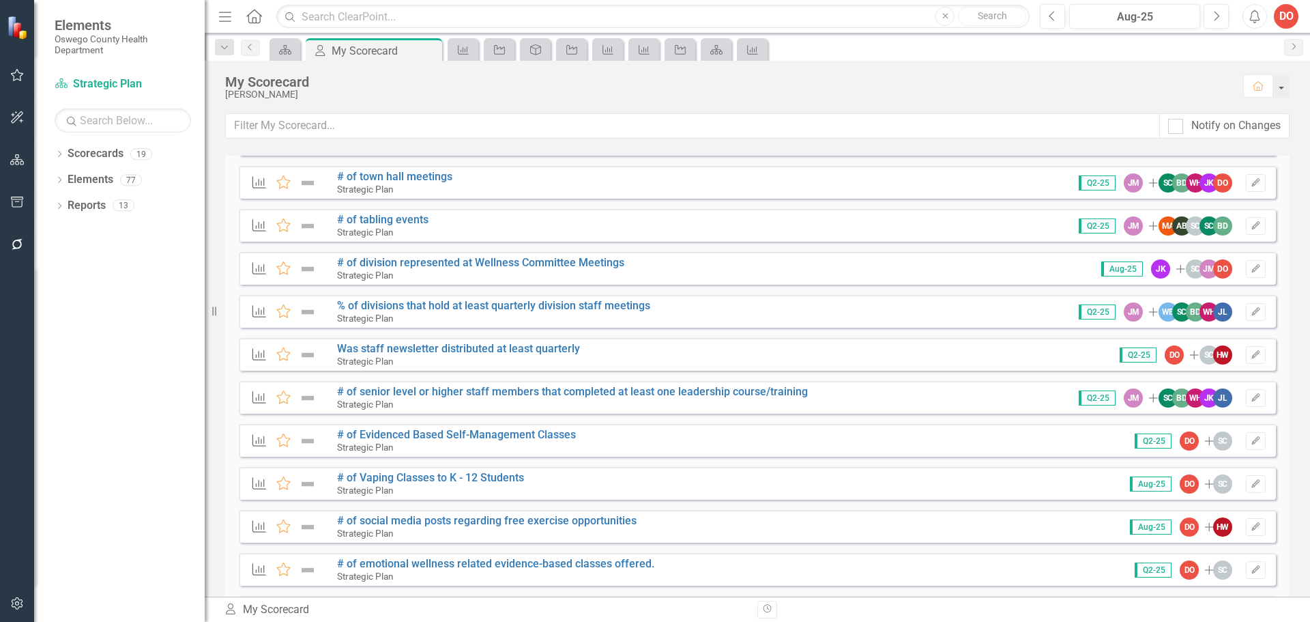
scroll to position [409, 0]
click at [379, 476] on link "# of Vaping Classes to K - 12 Students" at bounding box center [430, 476] width 187 height 13
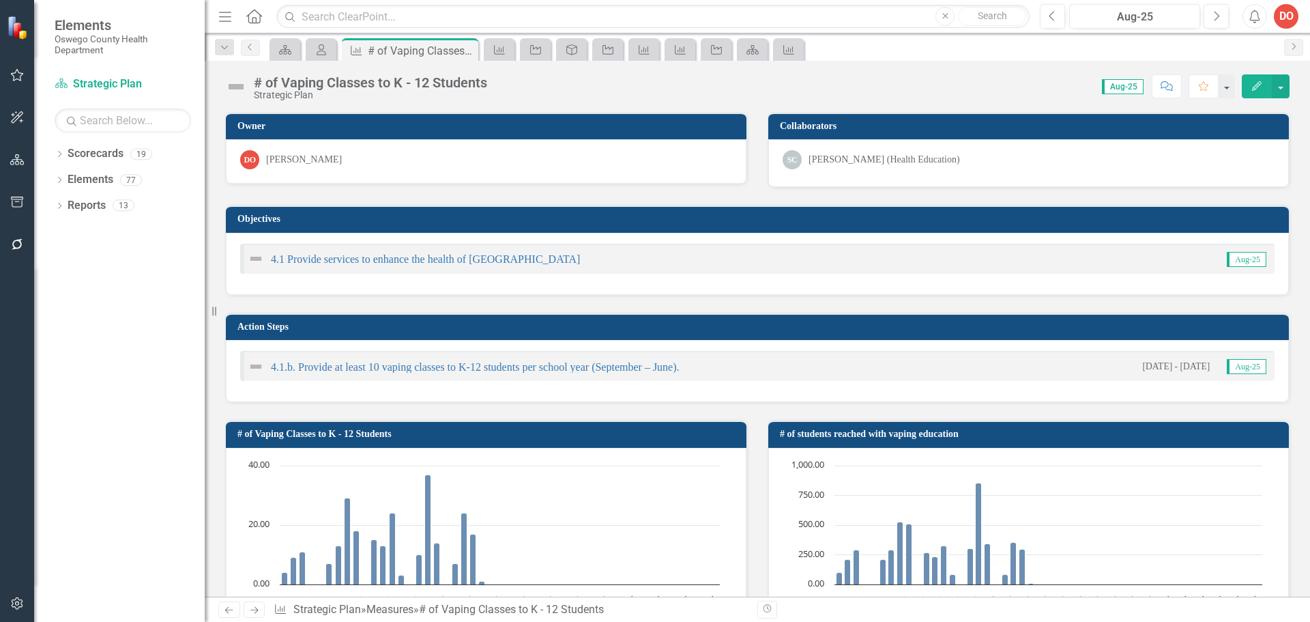
scroll to position [205, 0]
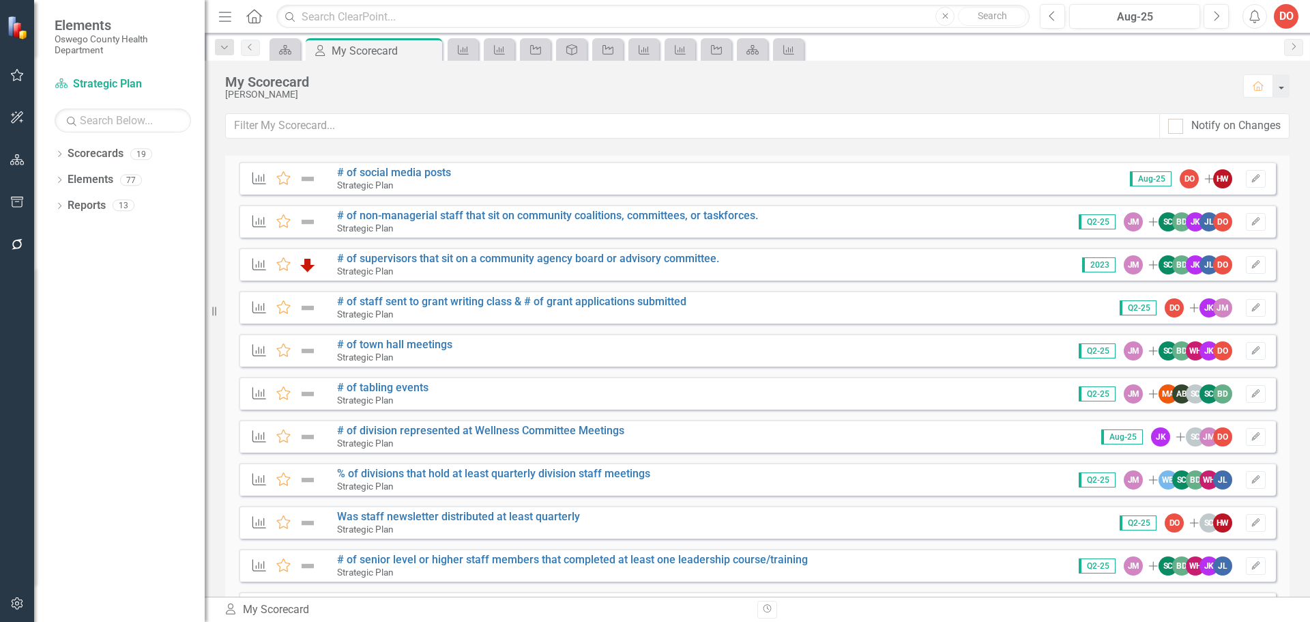
scroll to position [273, 0]
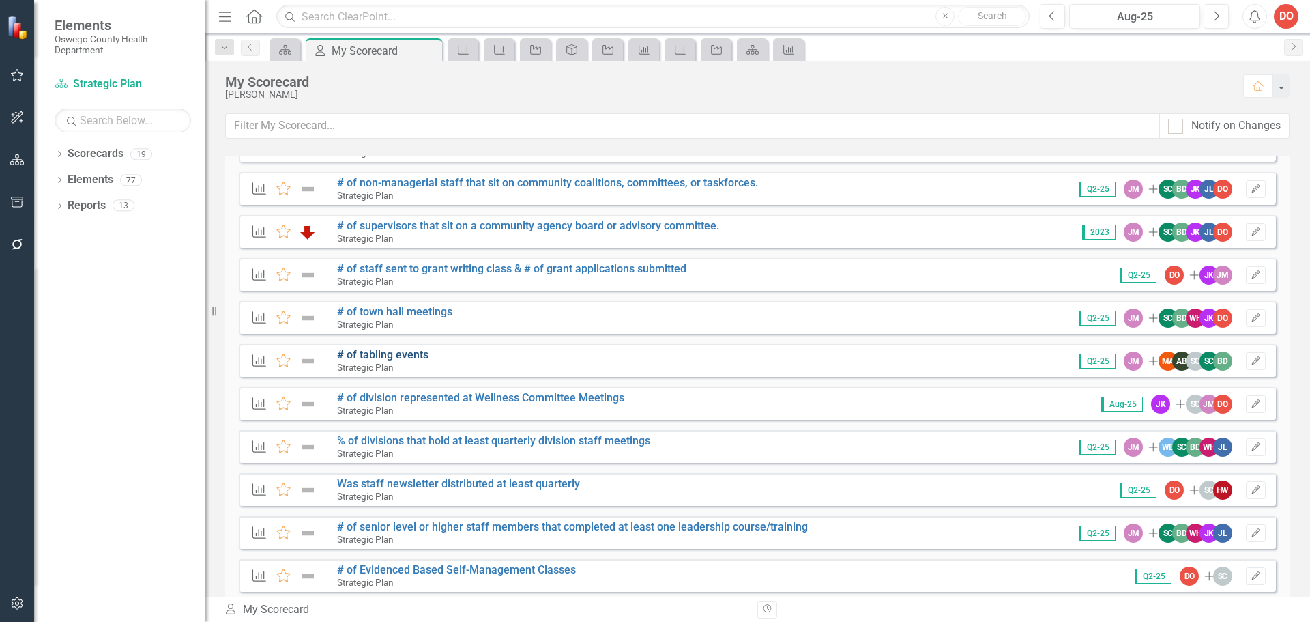
click at [413, 357] on link "# of tabling events" at bounding box center [382, 354] width 91 height 13
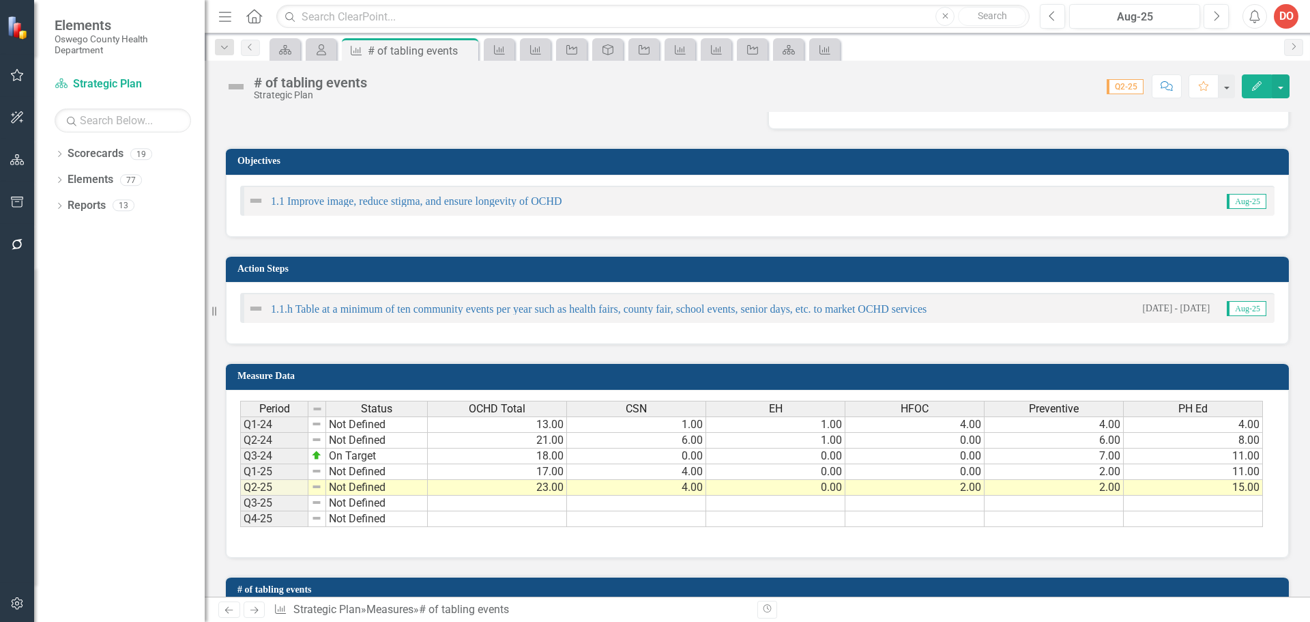
scroll to position [273, 0]
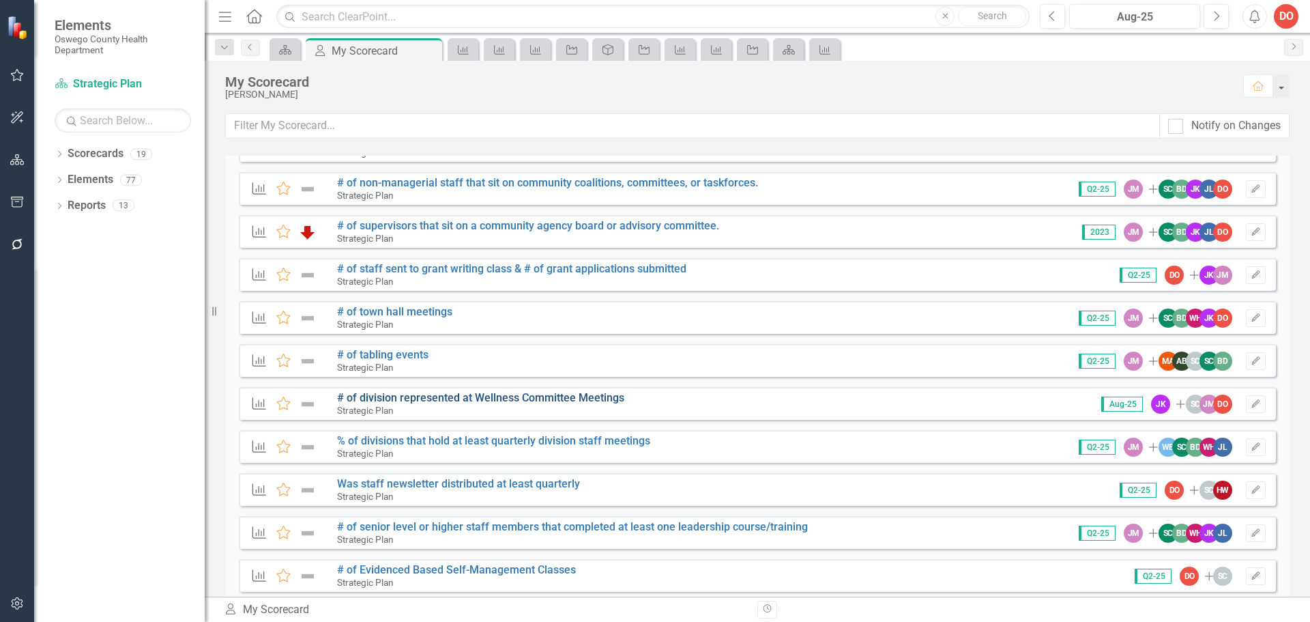
scroll to position [409, 0]
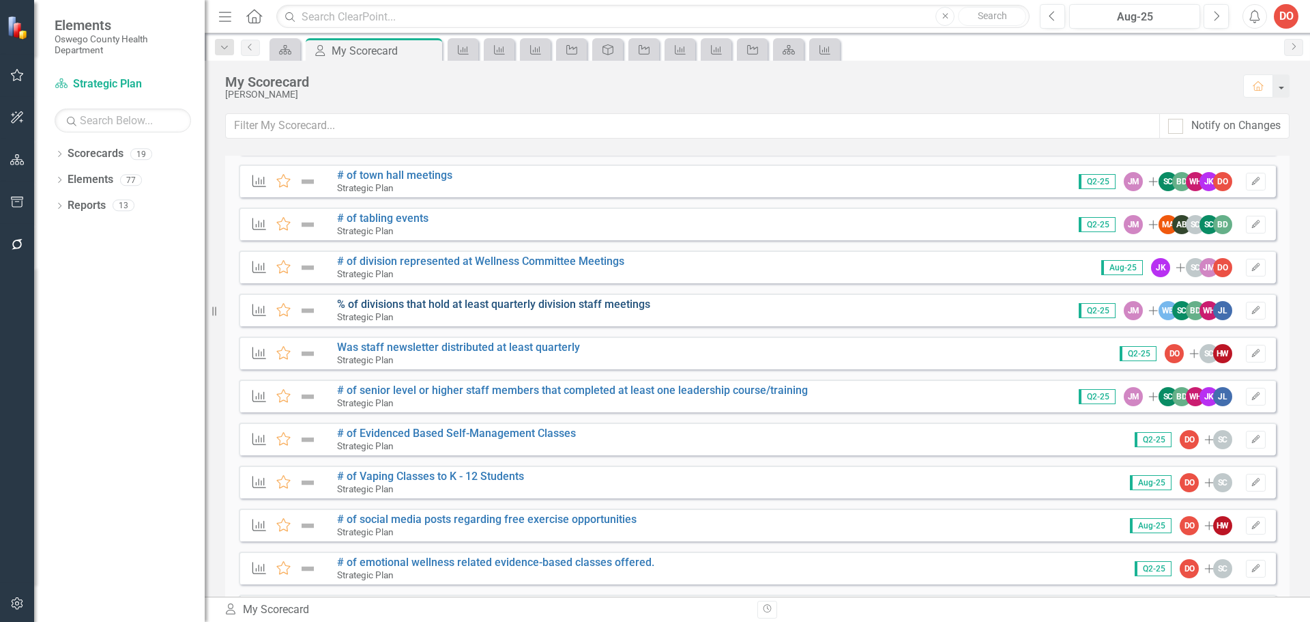
click at [419, 300] on link "% of divisions that hold at least quarterly division staff meetings" at bounding box center [493, 304] width 313 height 13
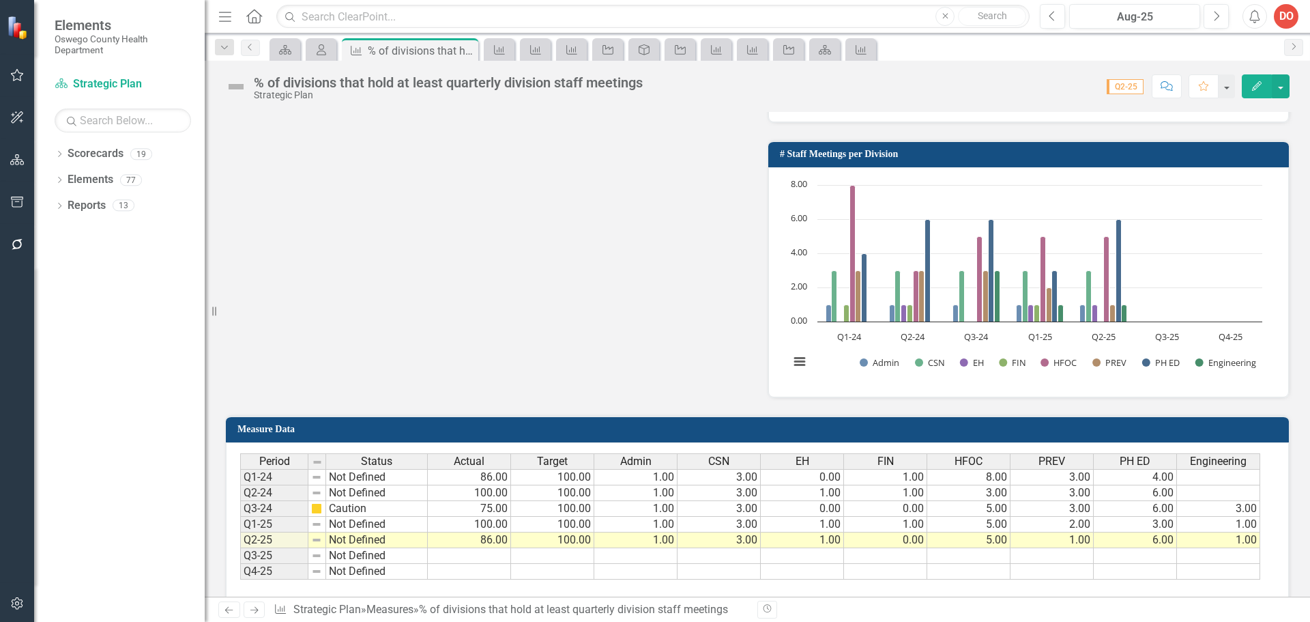
scroll to position [751, 0]
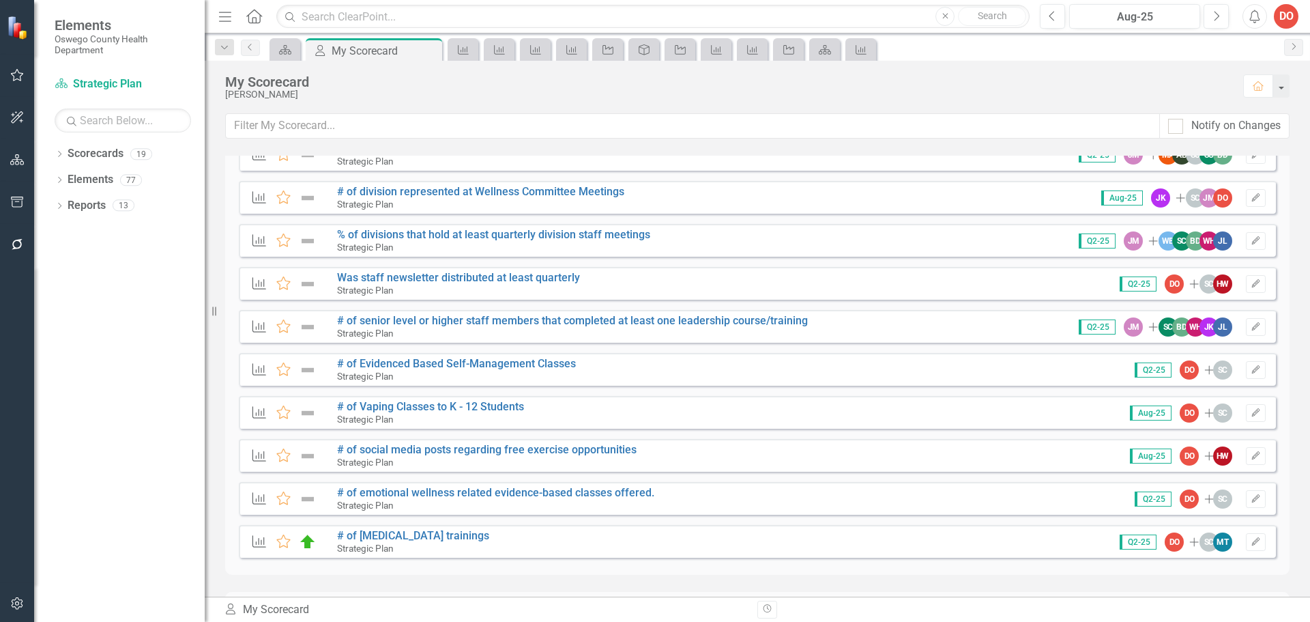
scroll to position [478, 0]
click at [502, 450] on link "# of social media posts regarding free exercise opportunities" at bounding box center [487, 450] width 300 height 13
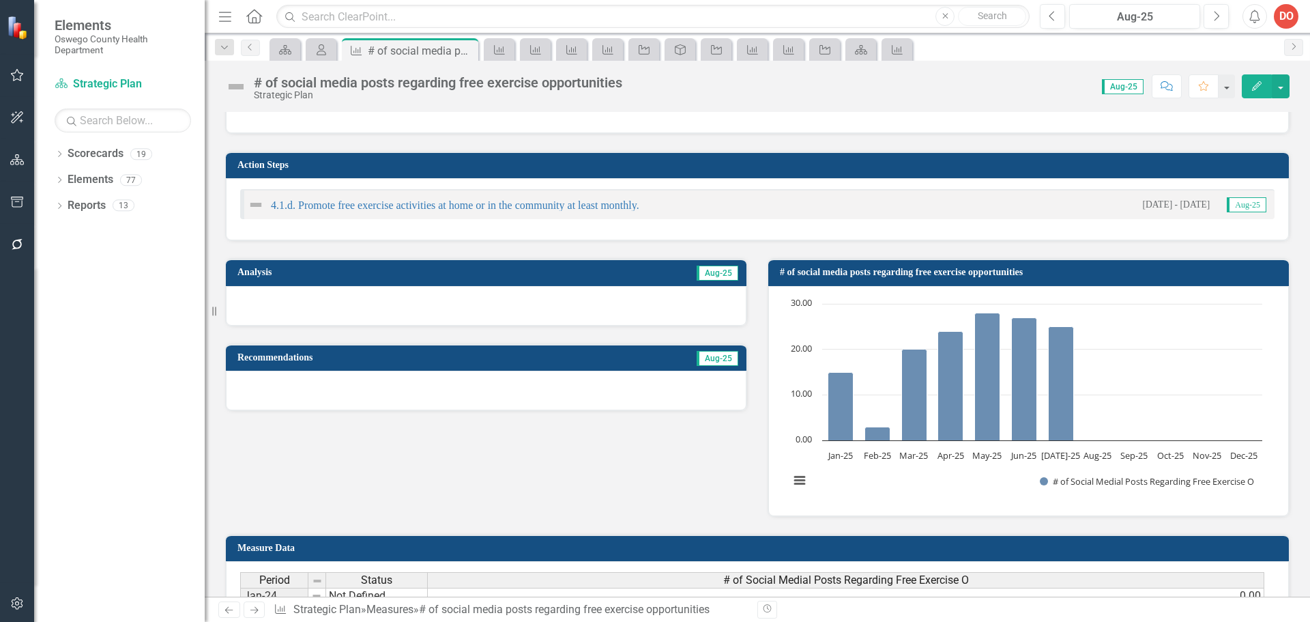
scroll to position [205, 0]
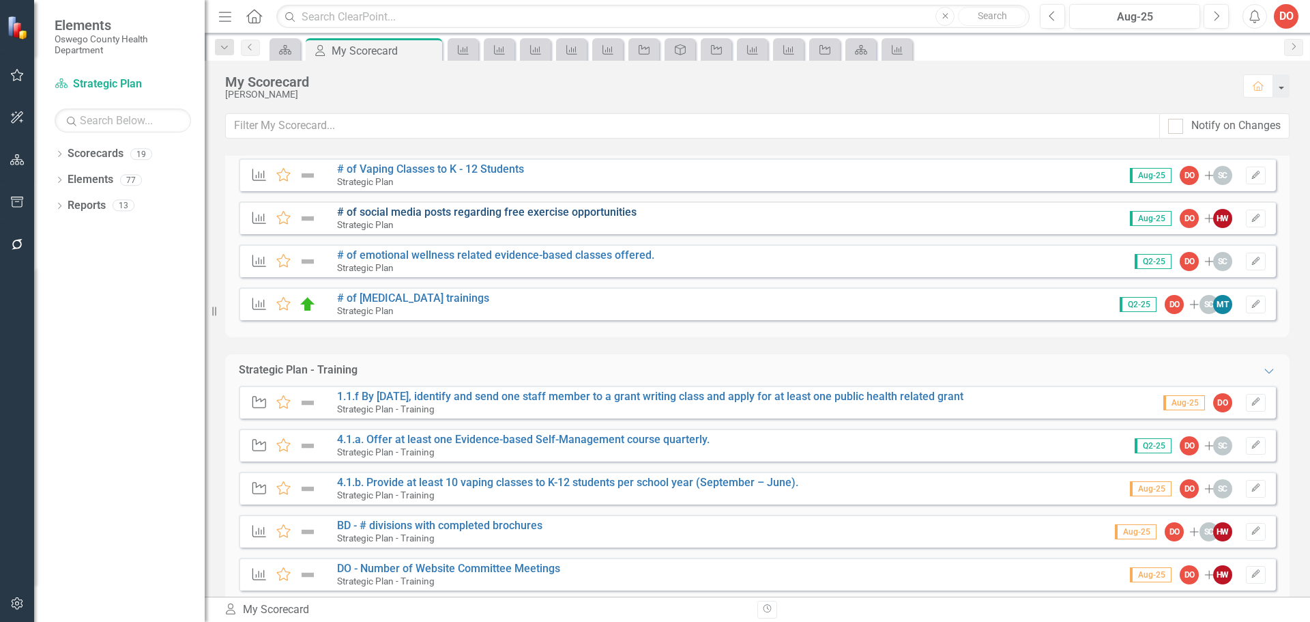
scroll to position [751, 0]
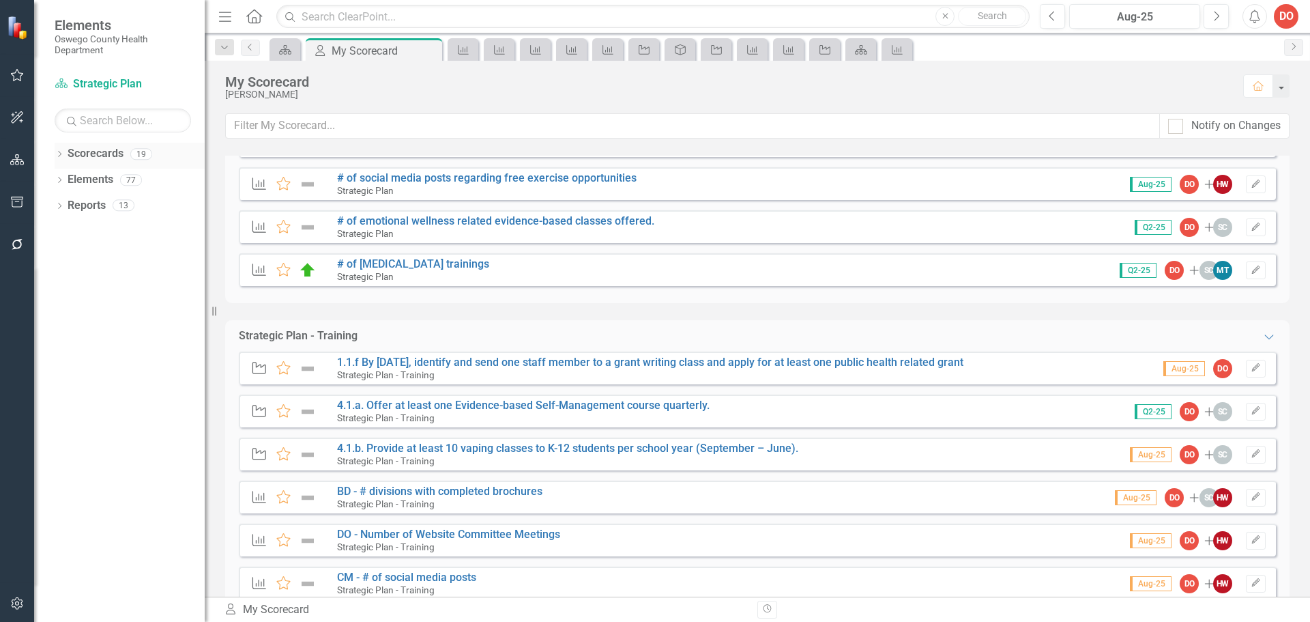
click at [97, 156] on link "Scorecards" at bounding box center [96, 154] width 56 height 16
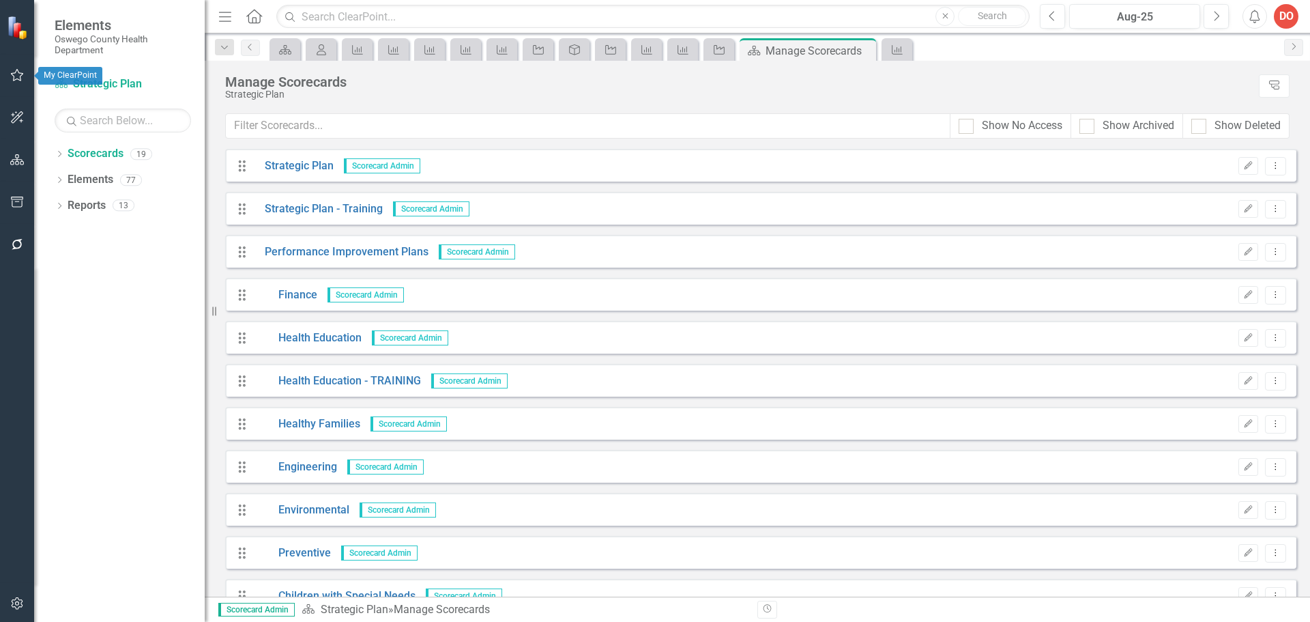
click at [13, 71] on icon "button" at bounding box center [17, 75] width 14 height 11
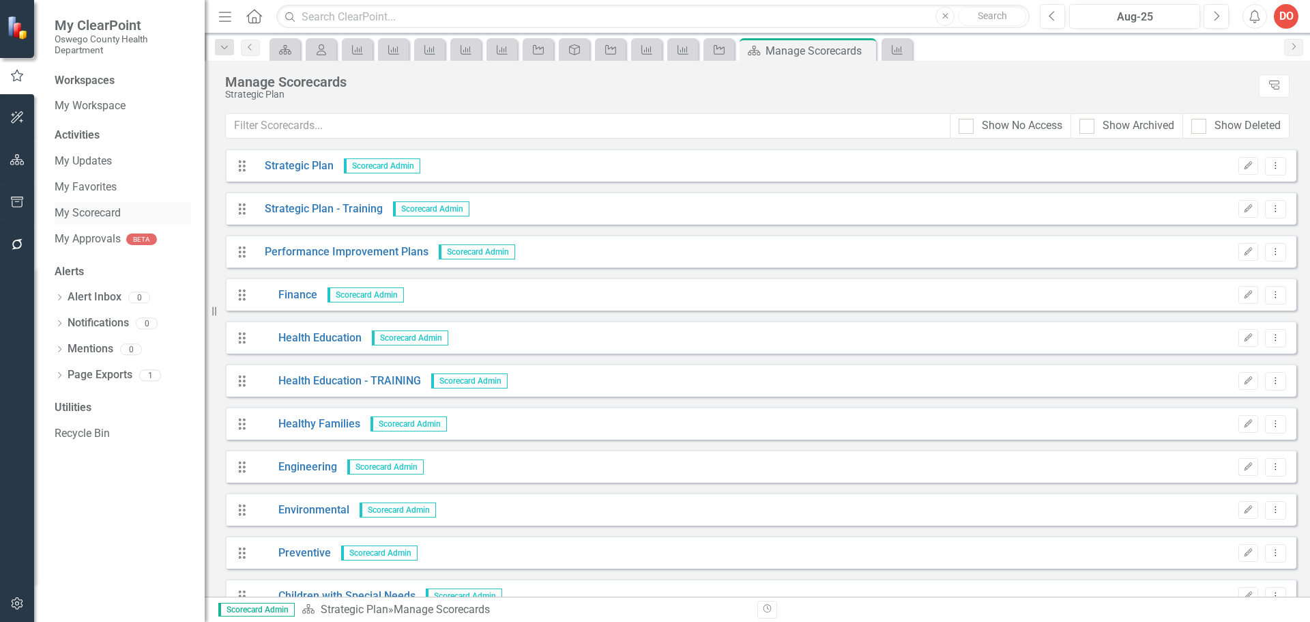
click at [104, 205] on link "My Scorecard" at bounding box center [123, 213] width 136 height 16
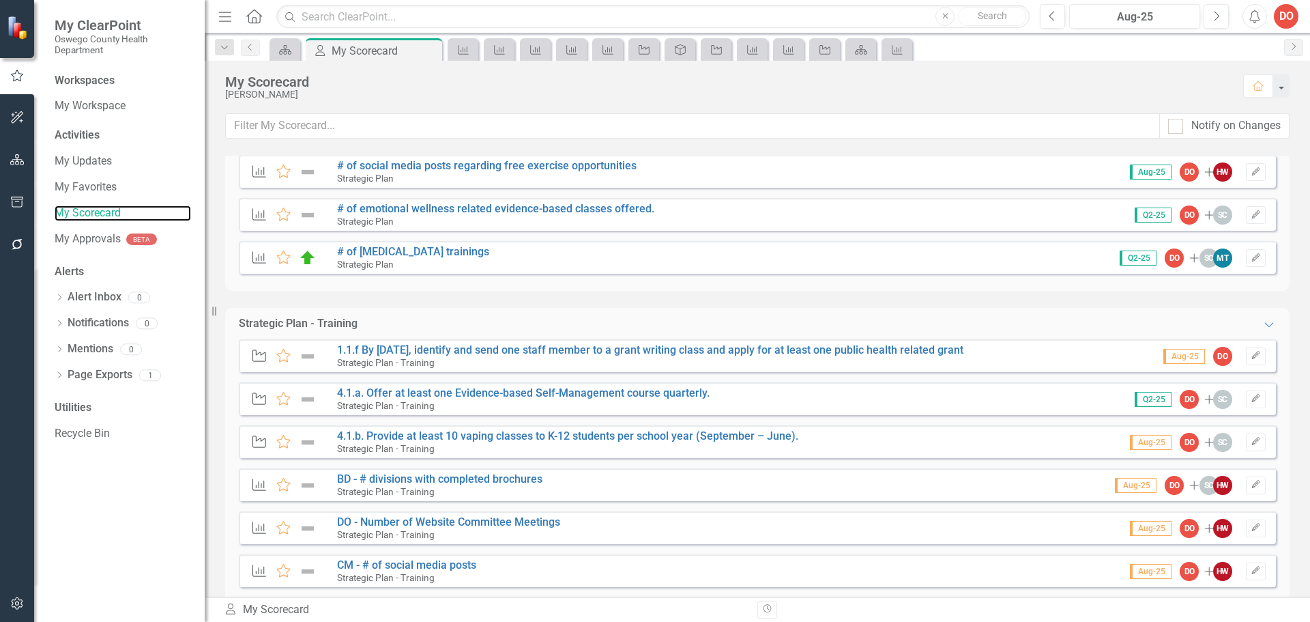
scroll to position [819, 0]
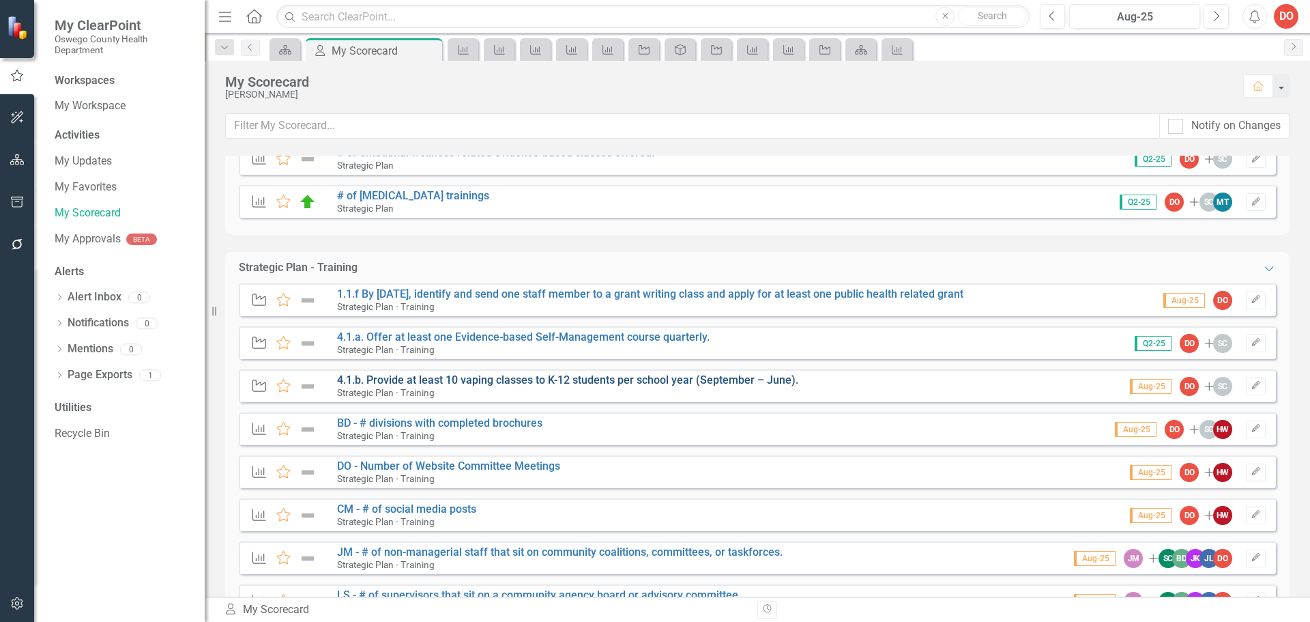
click at [467, 382] on link "4.1.b. Provide at least 10 vaping classes to K-12 students per school year (Sep…" at bounding box center [567, 379] width 461 height 13
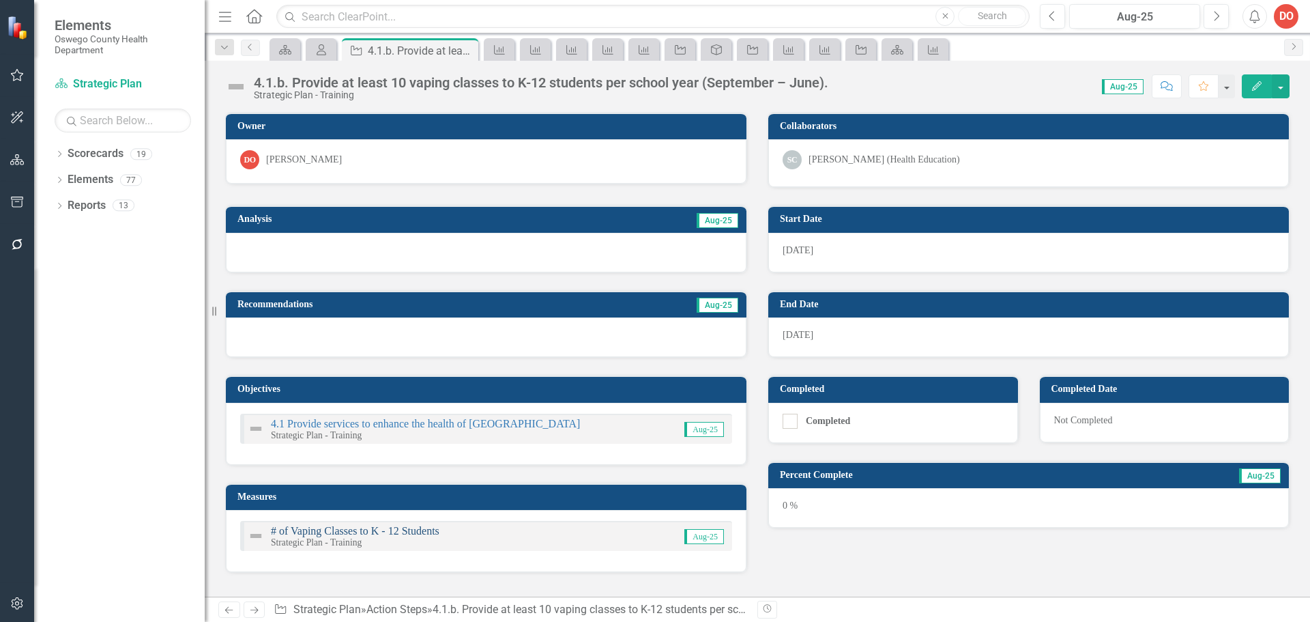
click at [412, 532] on link "# of Vaping Classes to K - 12 Students" at bounding box center [355, 531] width 169 height 12
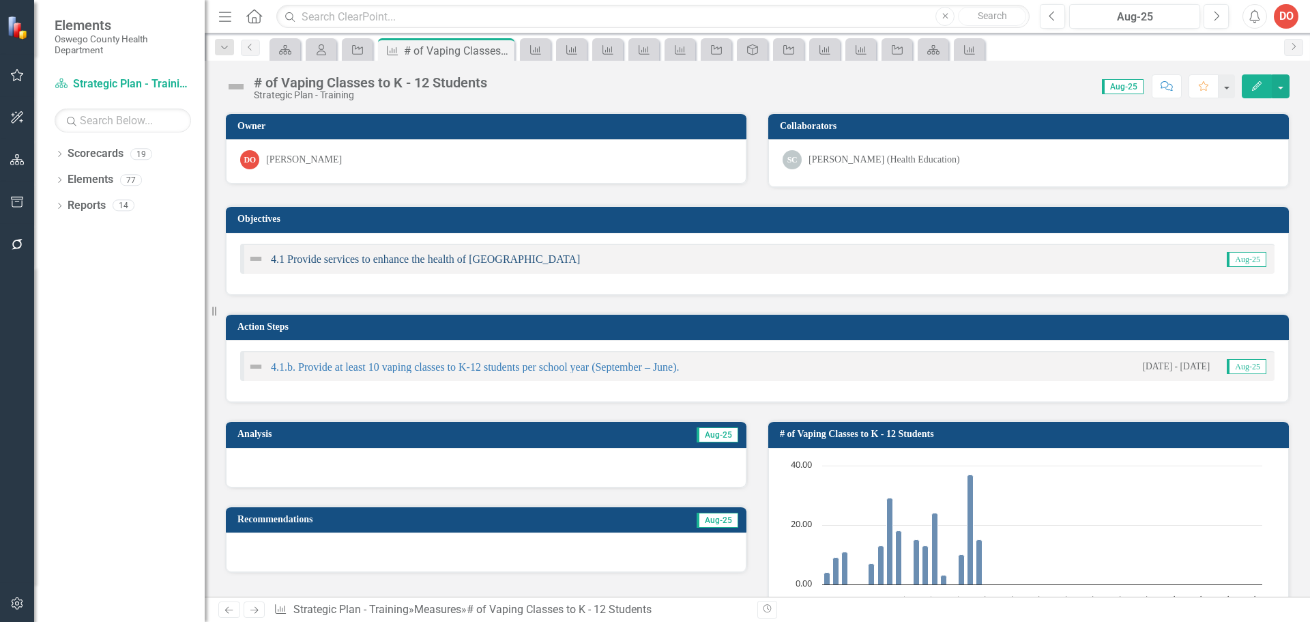
click at [445, 259] on link "4.1 Provide services to enhance the health of [GEOGRAPHIC_DATA]" at bounding box center [425, 259] width 309 height 12
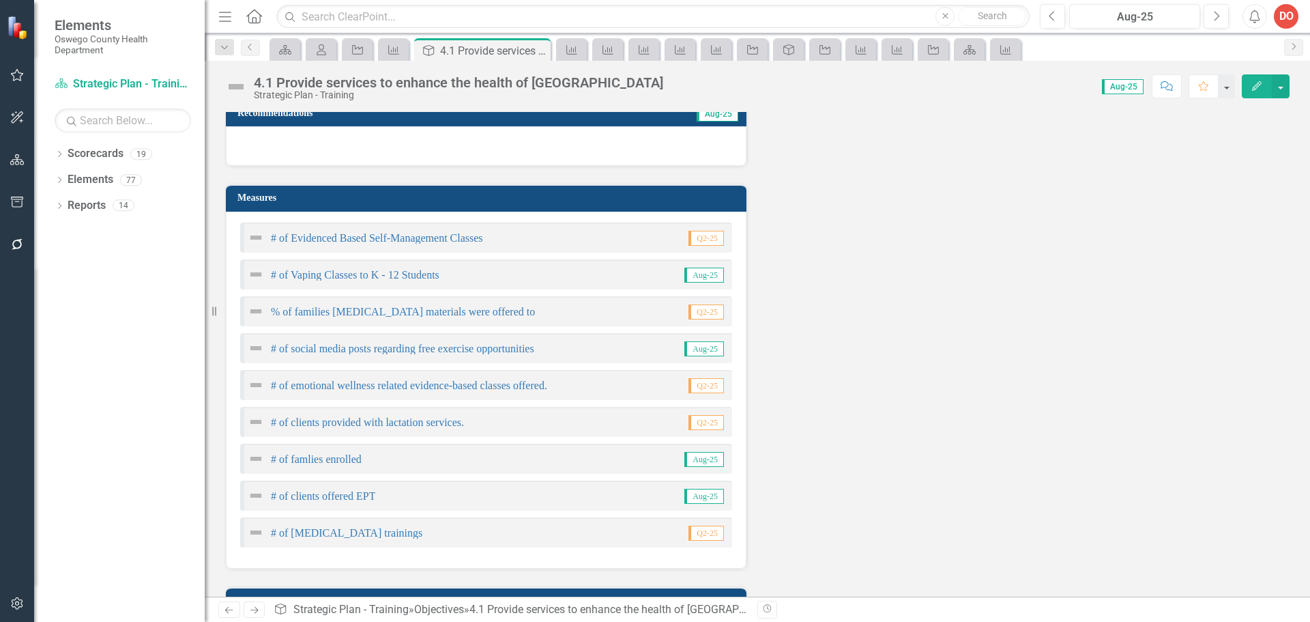
scroll to position [205, 0]
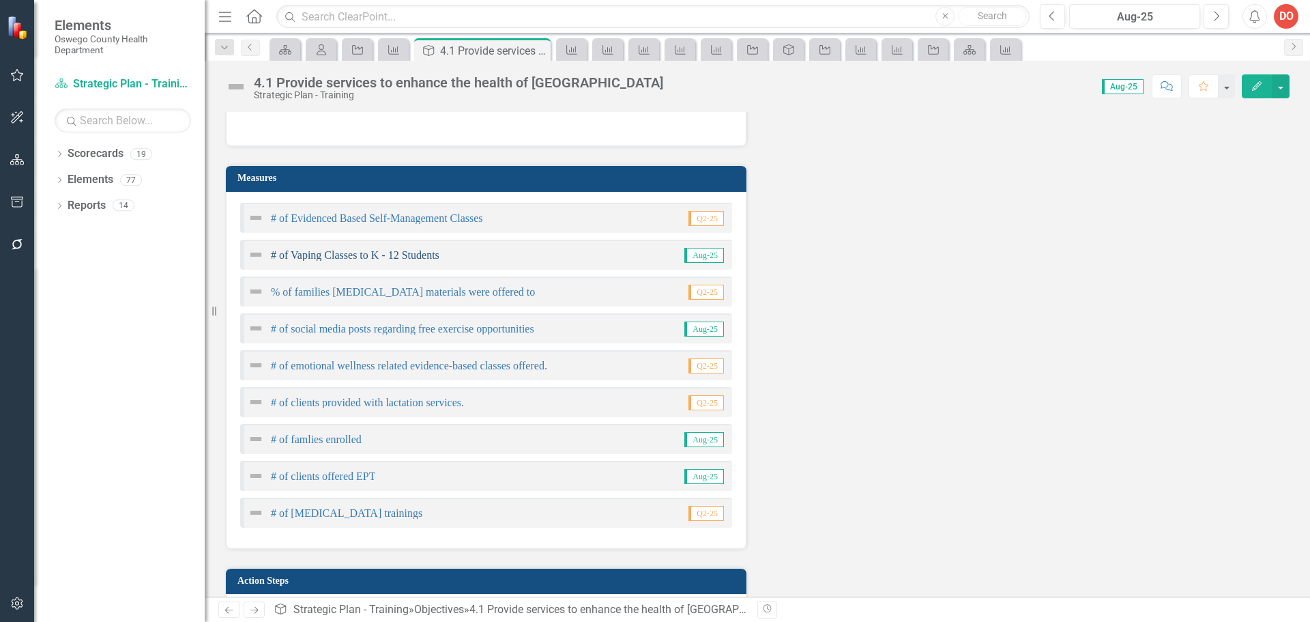
click at [349, 255] on link "# of Vaping Classes to K - 12 Students" at bounding box center [355, 255] width 169 height 12
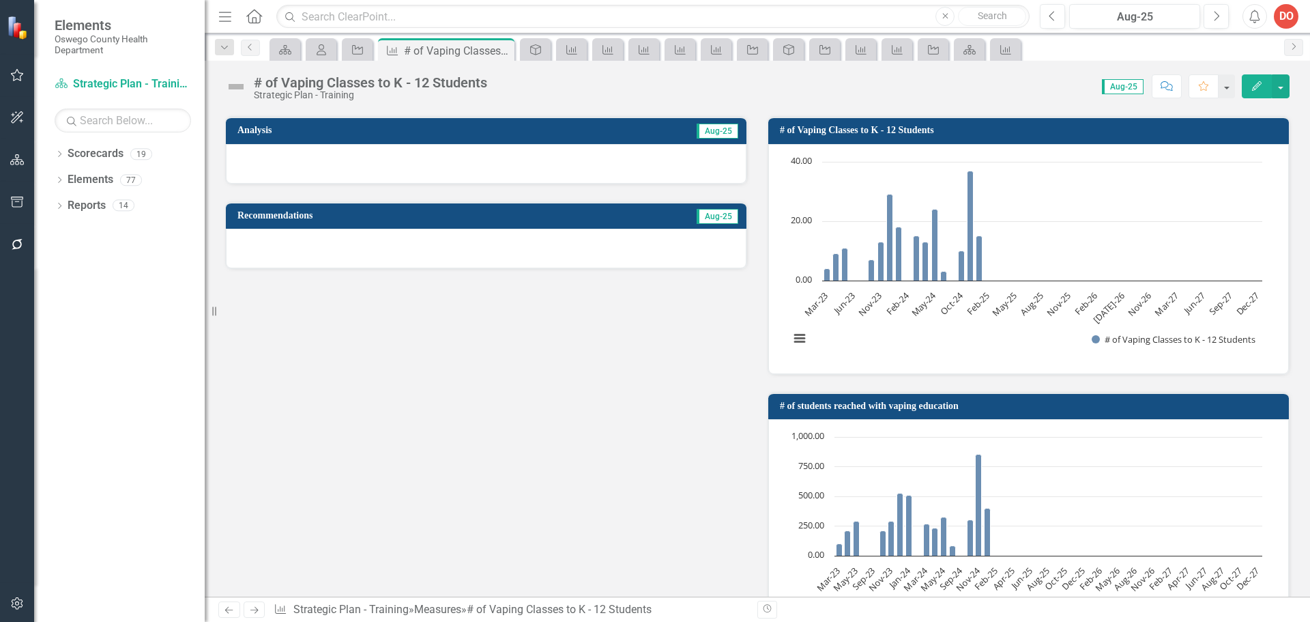
scroll to position [341, 0]
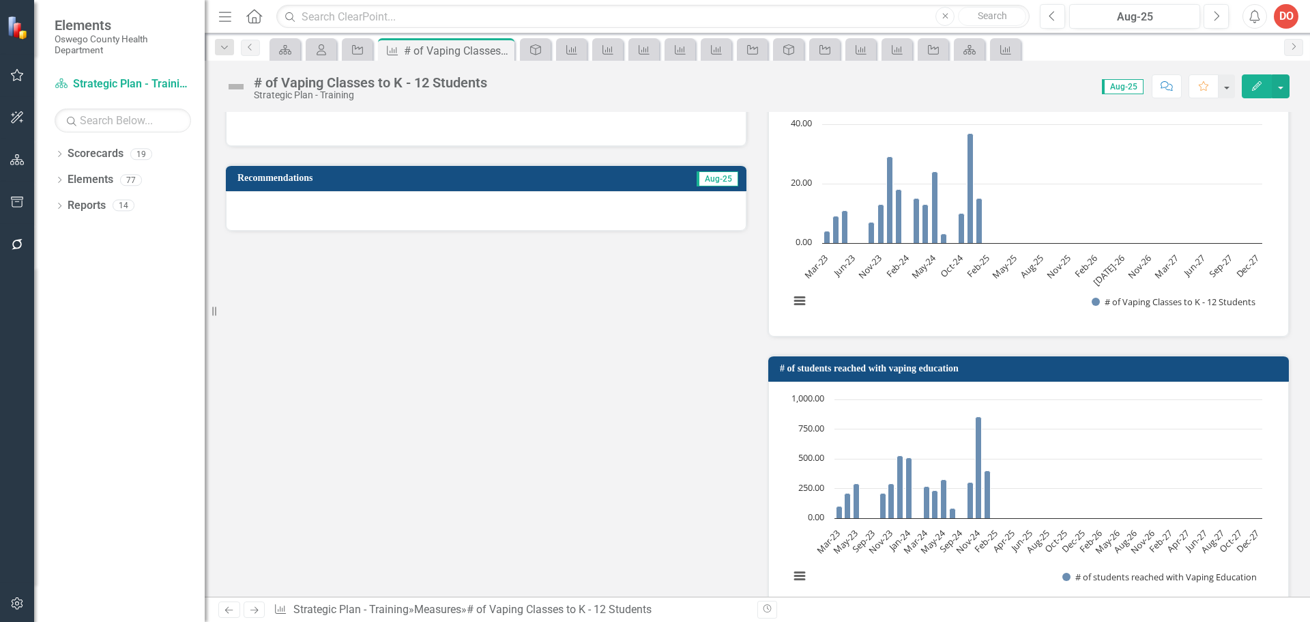
click at [1254, 82] on icon "Edit" at bounding box center [1257, 86] width 12 height 10
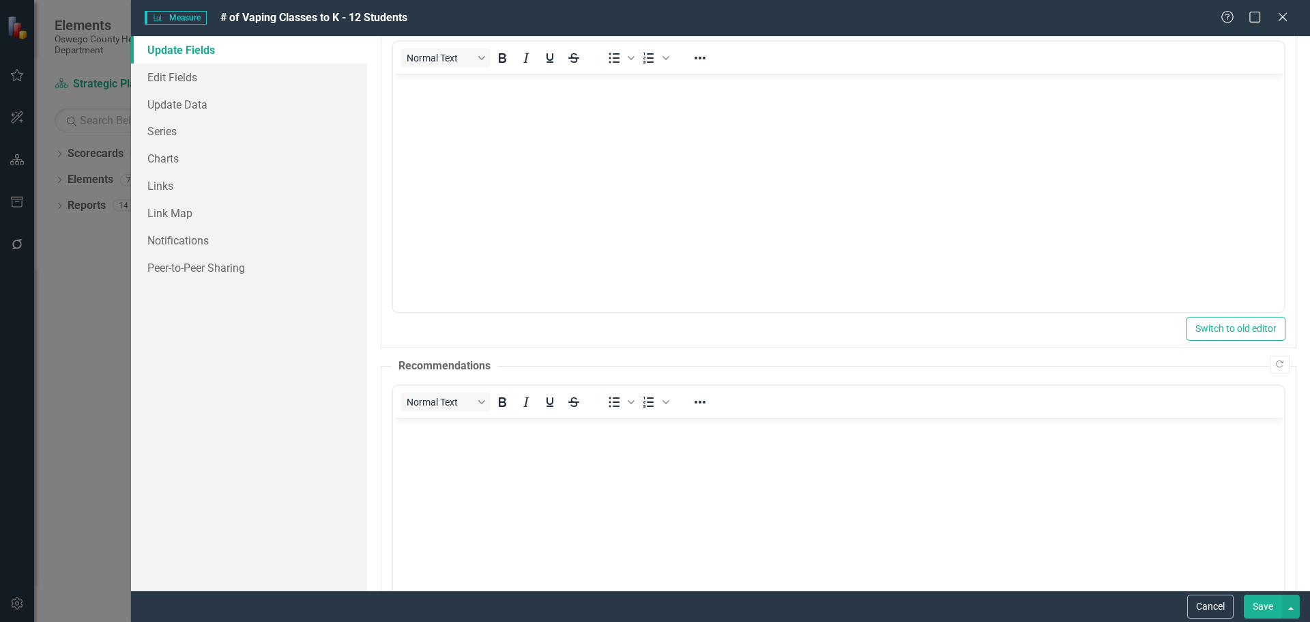
scroll to position [0, 0]
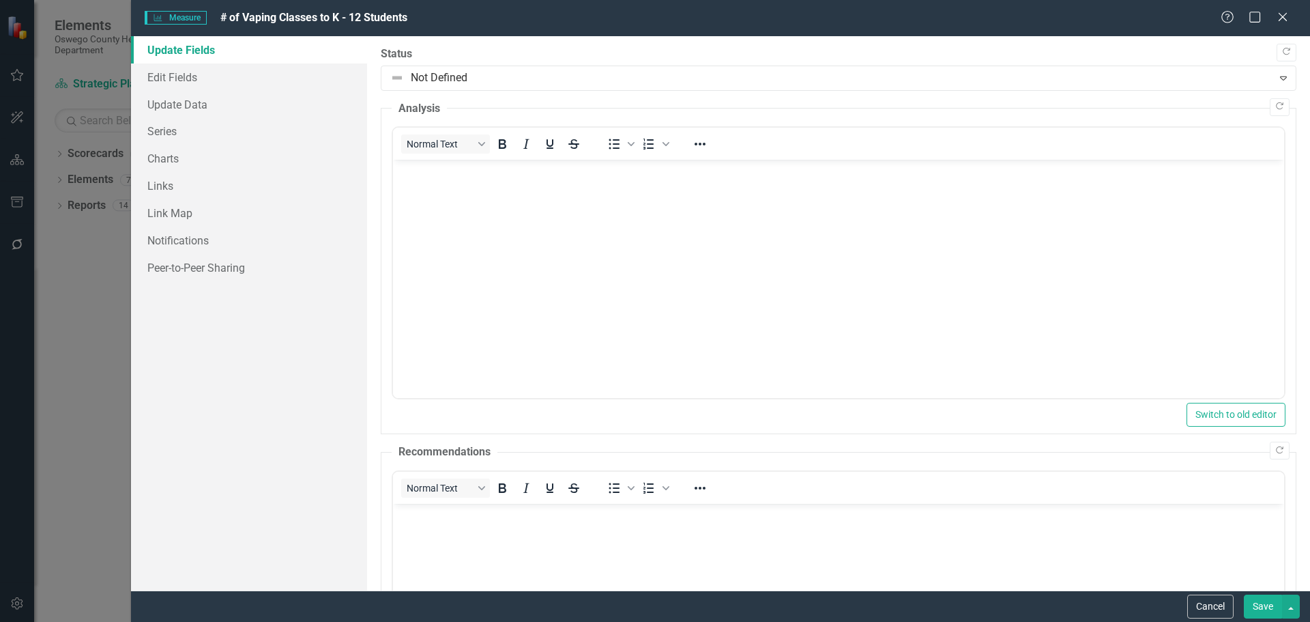
click at [1279, 16] on icon "Close" at bounding box center [1283, 17] width 14 height 11
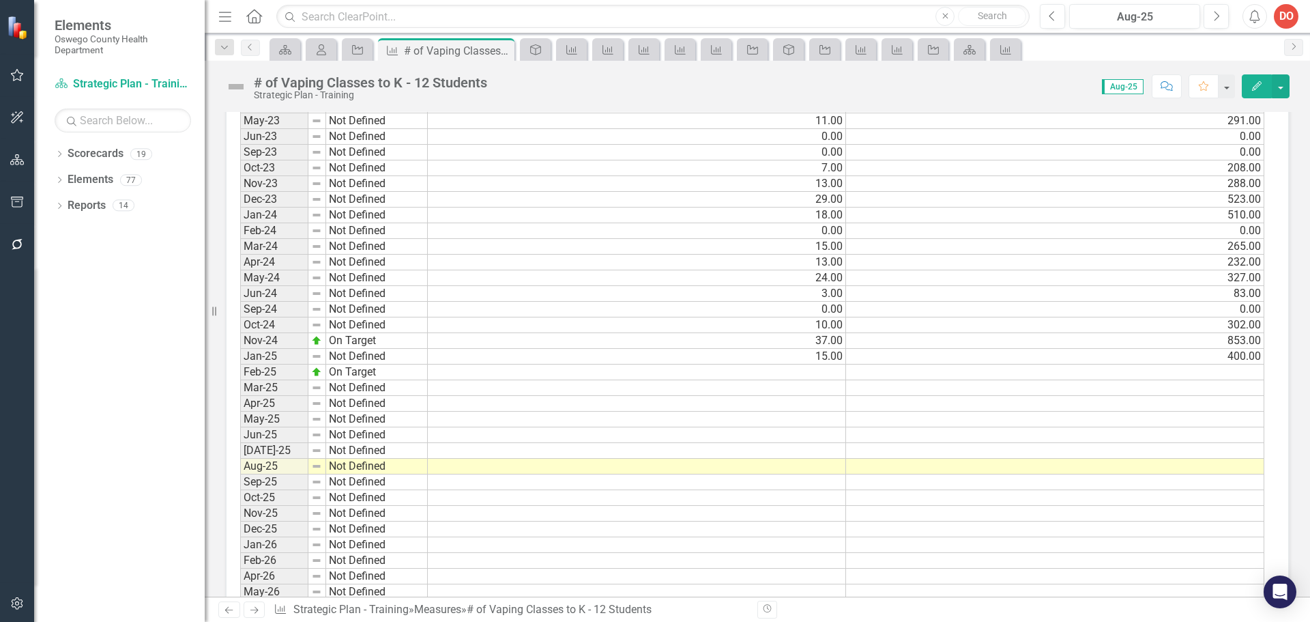
scroll to position [955, 0]
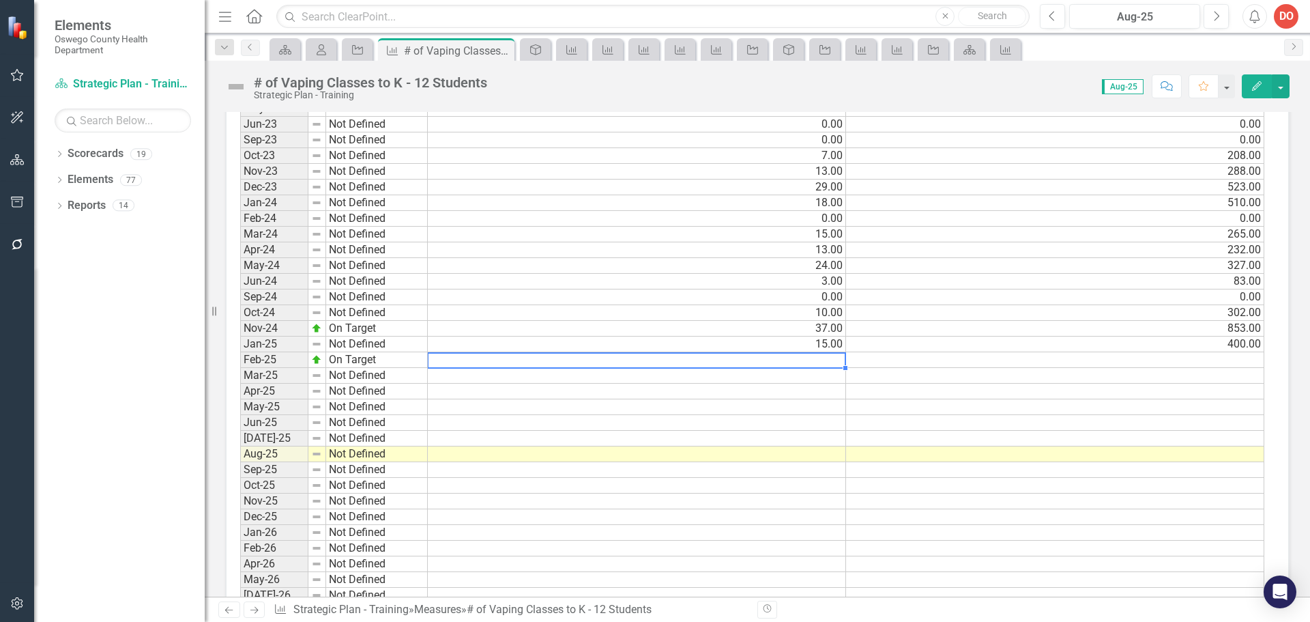
click at [825, 362] on td at bounding box center [637, 360] width 418 height 16
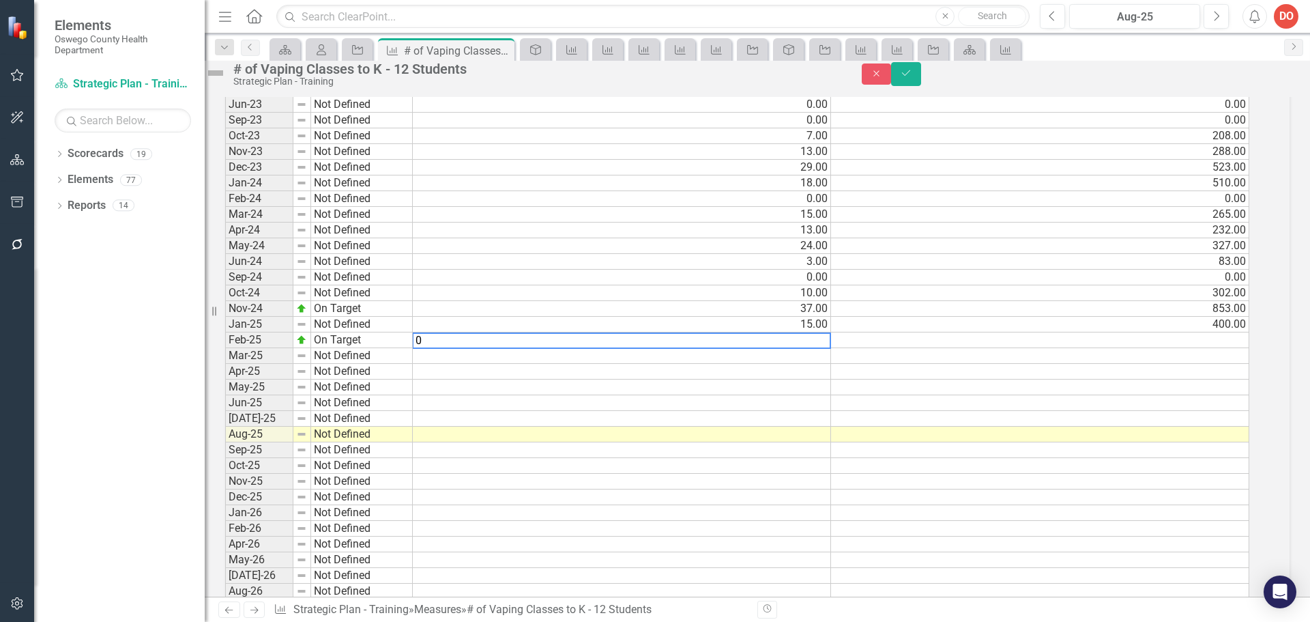
scroll to position [961, 0]
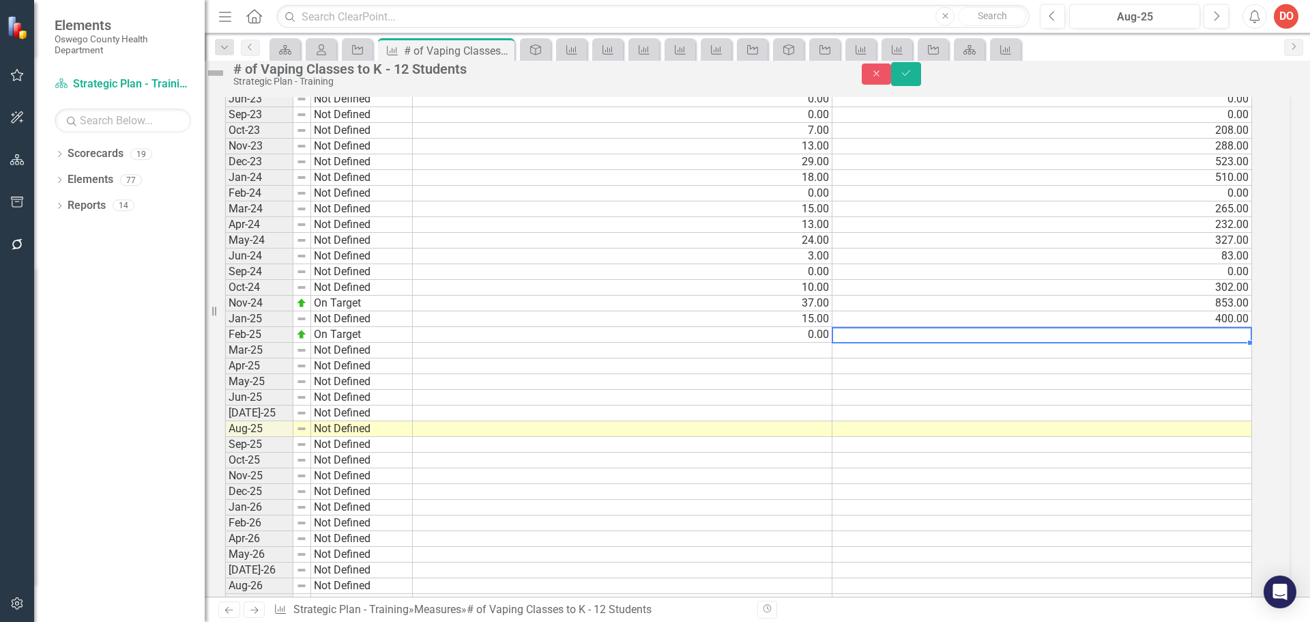
click at [1232, 343] on td at bounding box center [1043, 335] width 420 height 16
type textarea "0"
click at [550, 358] on td at bounding box center [623, 351] width 420 height 16
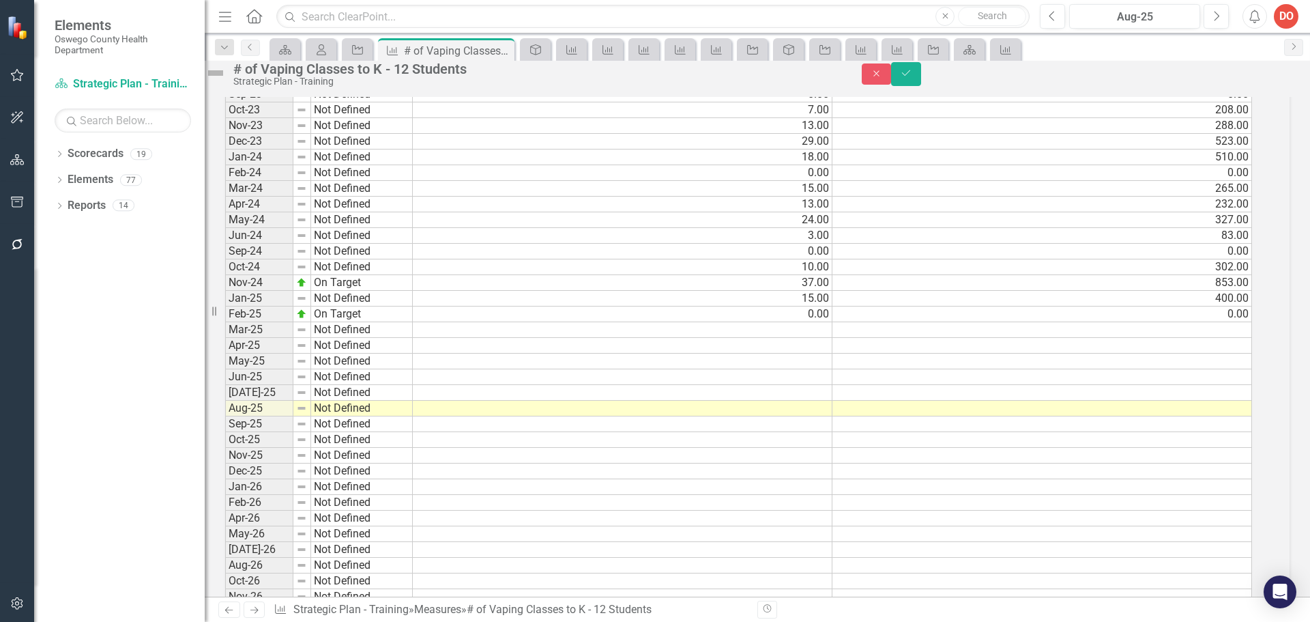
click at [773, 338] on td at bounding box center [623, 330] width 420 height 16
click at [821, 338] on td at bounding box center [623, 330] width 420 height 16
click at [820, 338] on td at bounding box center [623, 330] width 420 height 16
click at [1229, 338] on td at bounding box center [1043, 330] width 420 height 16
click at [446, 354] on td at bounding box center [623, 346] width 420 height 16
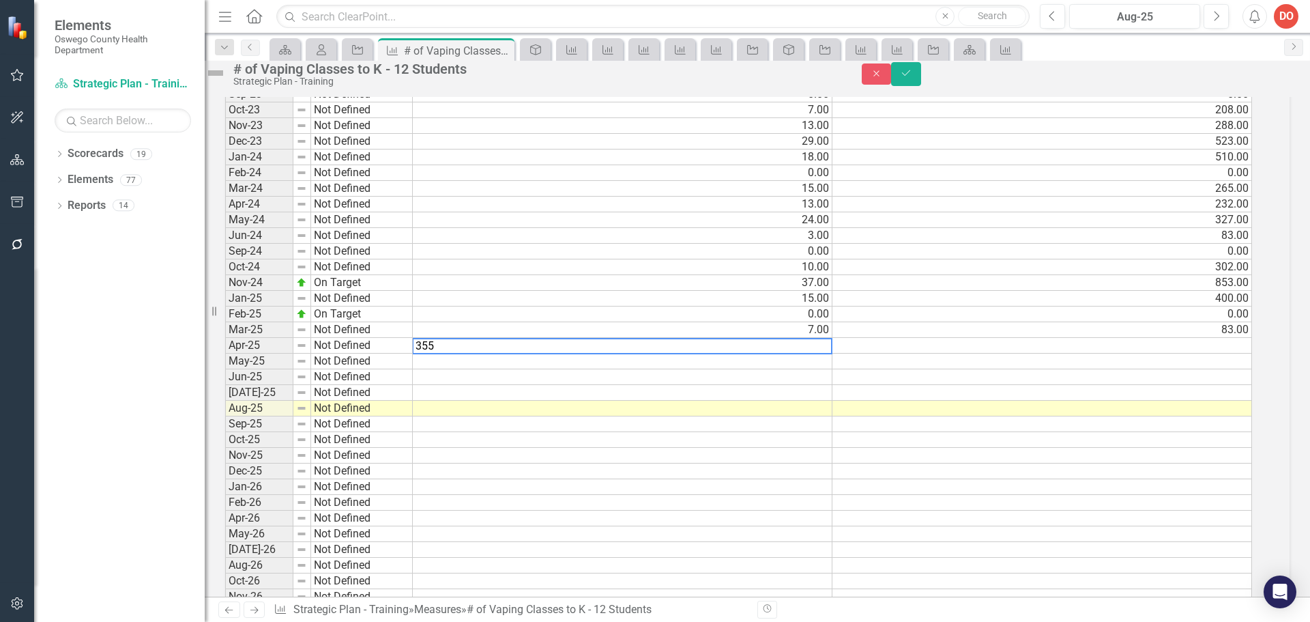
type textarea "355"
click at [1228, 354] on td at bounding box center [1043, 346] width 420 height 16
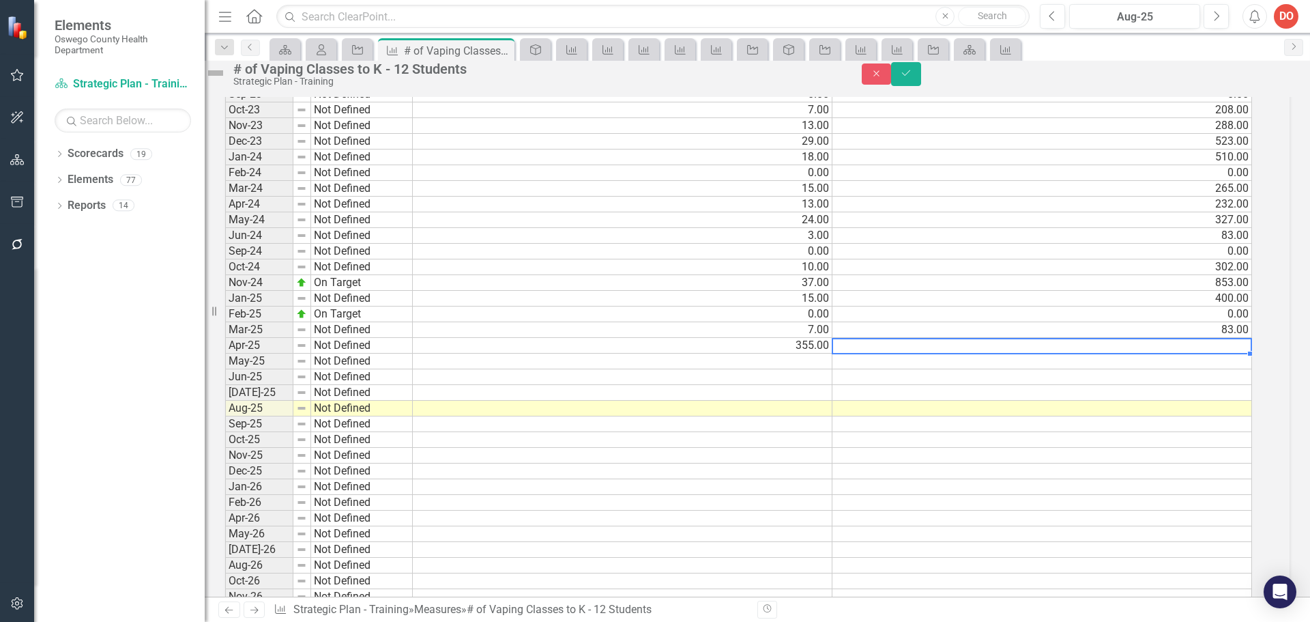
click at [1228, 354] on td at bounding box center [1043, 346] width 420 height 16
click at [882, 354] on td at bounding box center [1043, 346] width 420 height 16
click at [862, 354] on td at bounding box center [1043, 346] width 420 height 16
click at [803, 354] on td "355.00" at bounding box center [623, 346] width 420 height 16
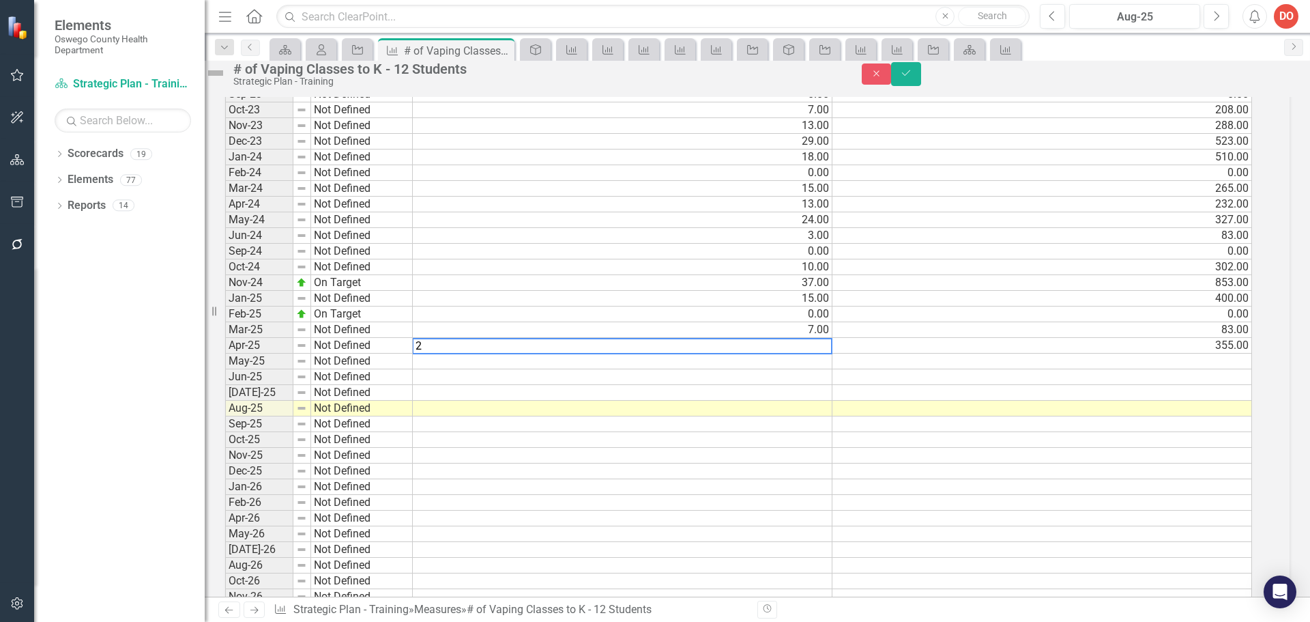
type textarea "24"
click at [821, 369] on td at bounding box center [623, 362] width 420 height 16
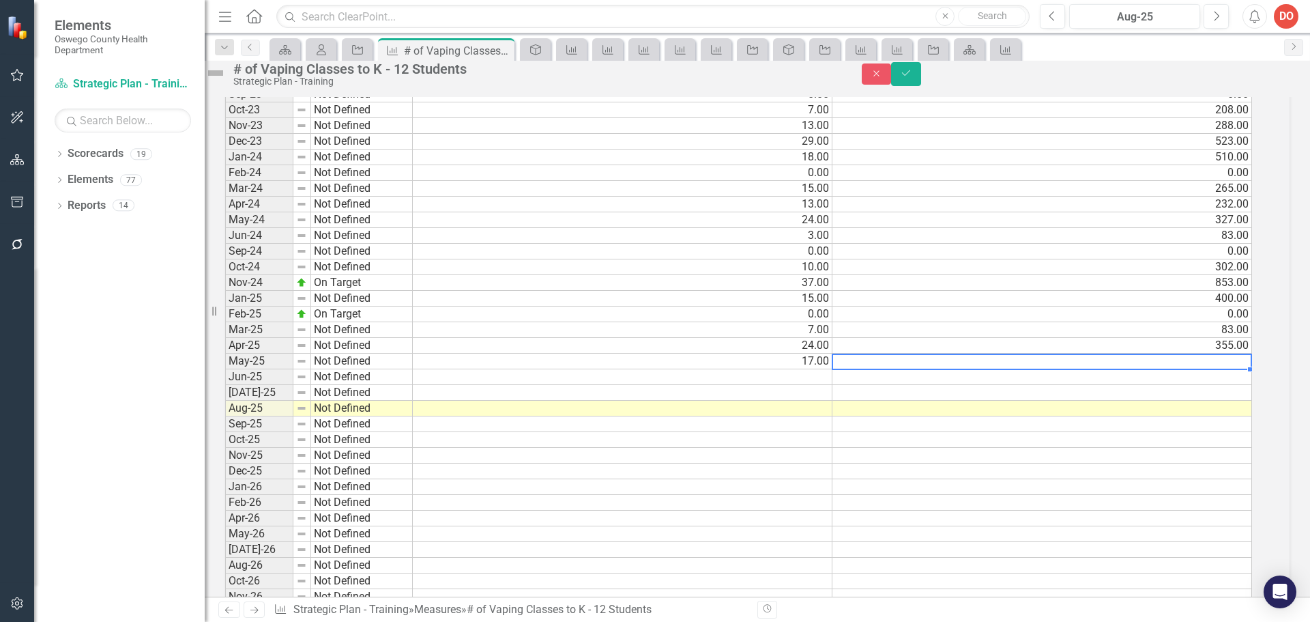
click at [982, 369] on td at bounding box center [1043, 362] width 420 height 16
click at [465, 385] on td at bounding box center [623, 377] width 420 height 16
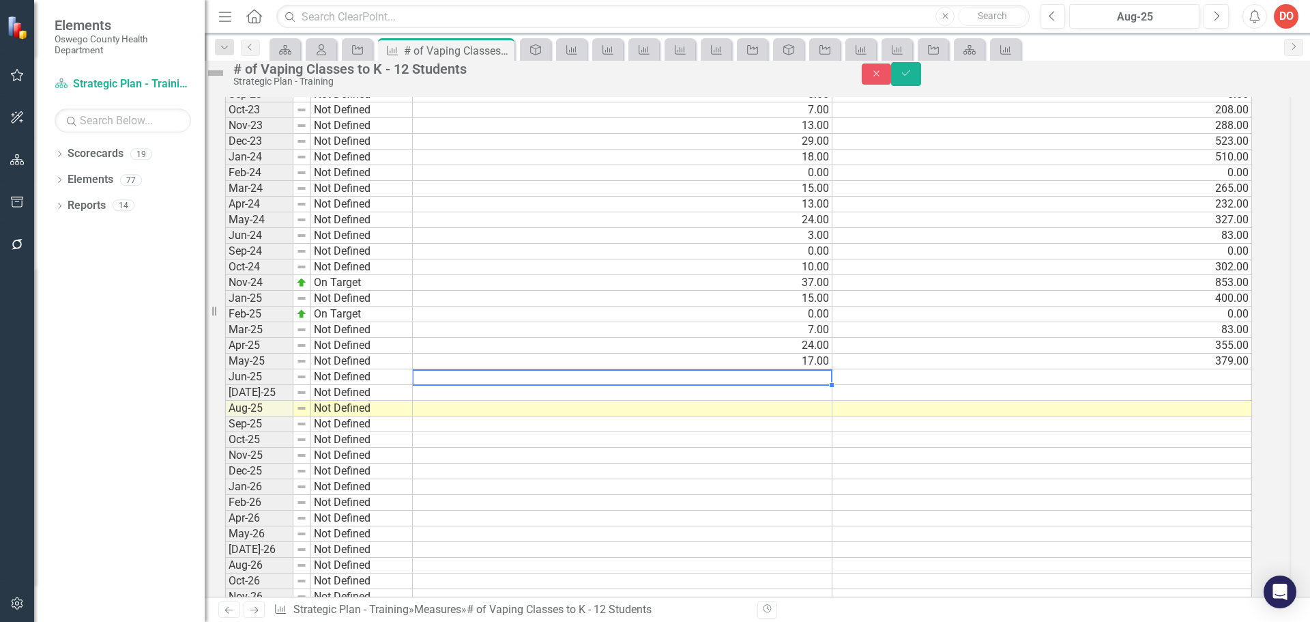
type textarea "6"
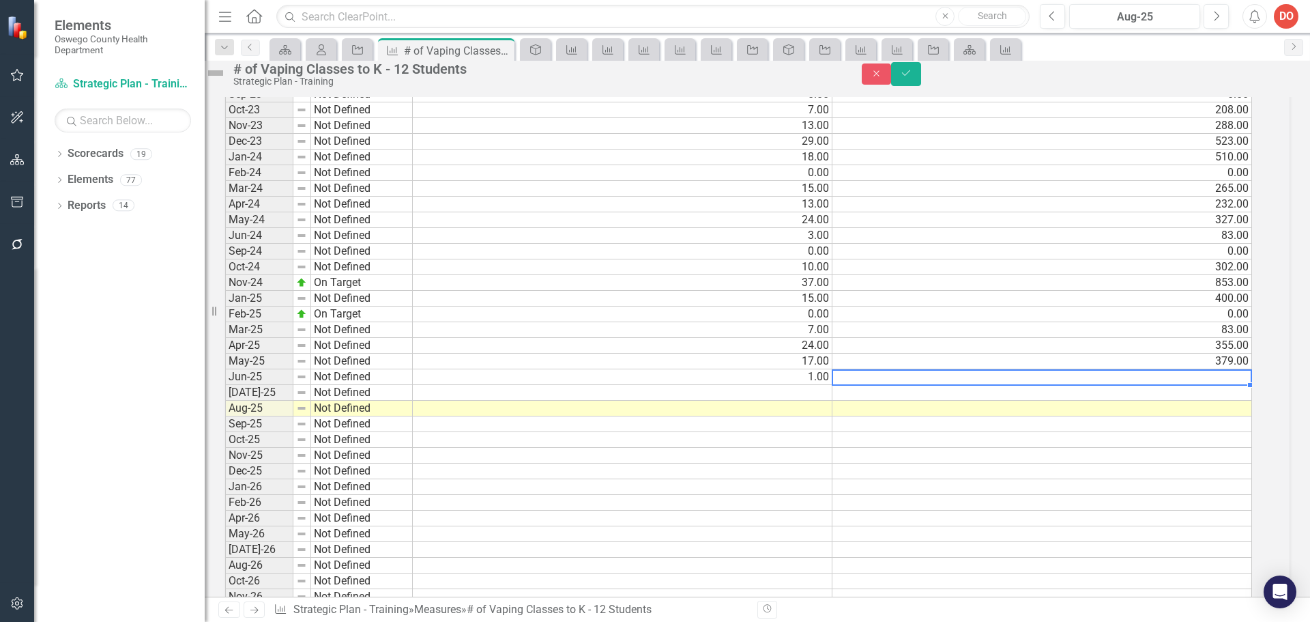
click at [1196, 385] on td at bounding box center [1043, 377] width 420 height 16
type textarea "6"
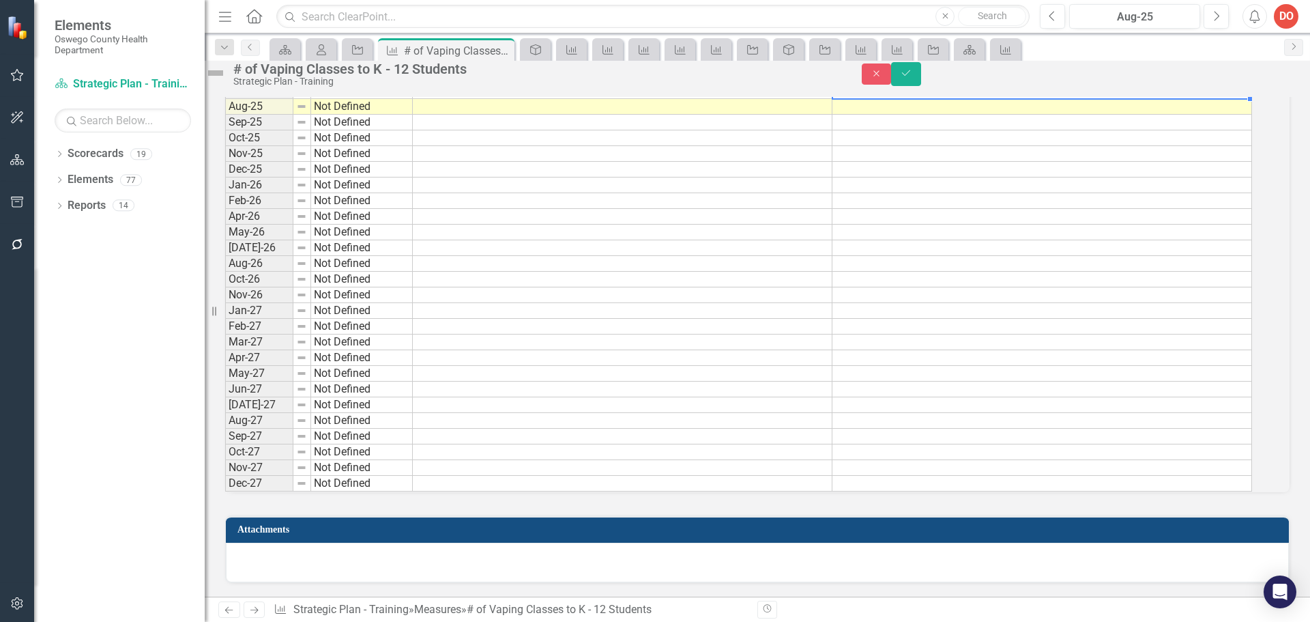
scroll to position [1323, 0]
click at [912, 78] on icon "Save" at bounding box center [906, 73] width 12 height 10
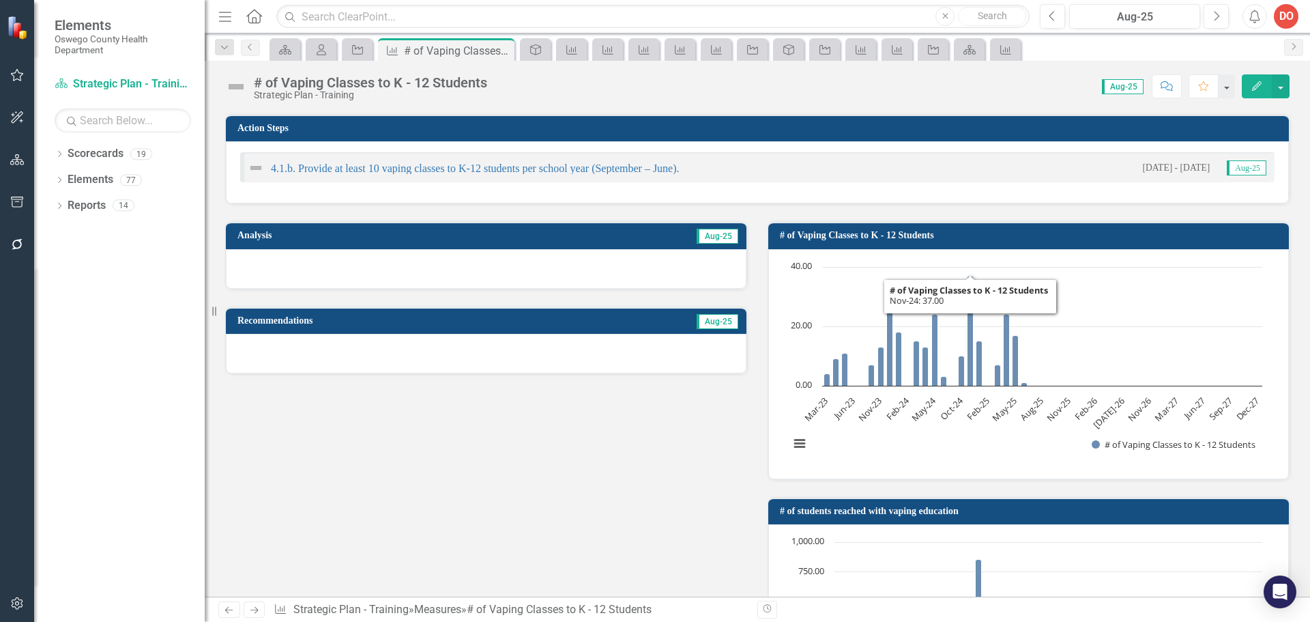
scroll to position [205, 0]
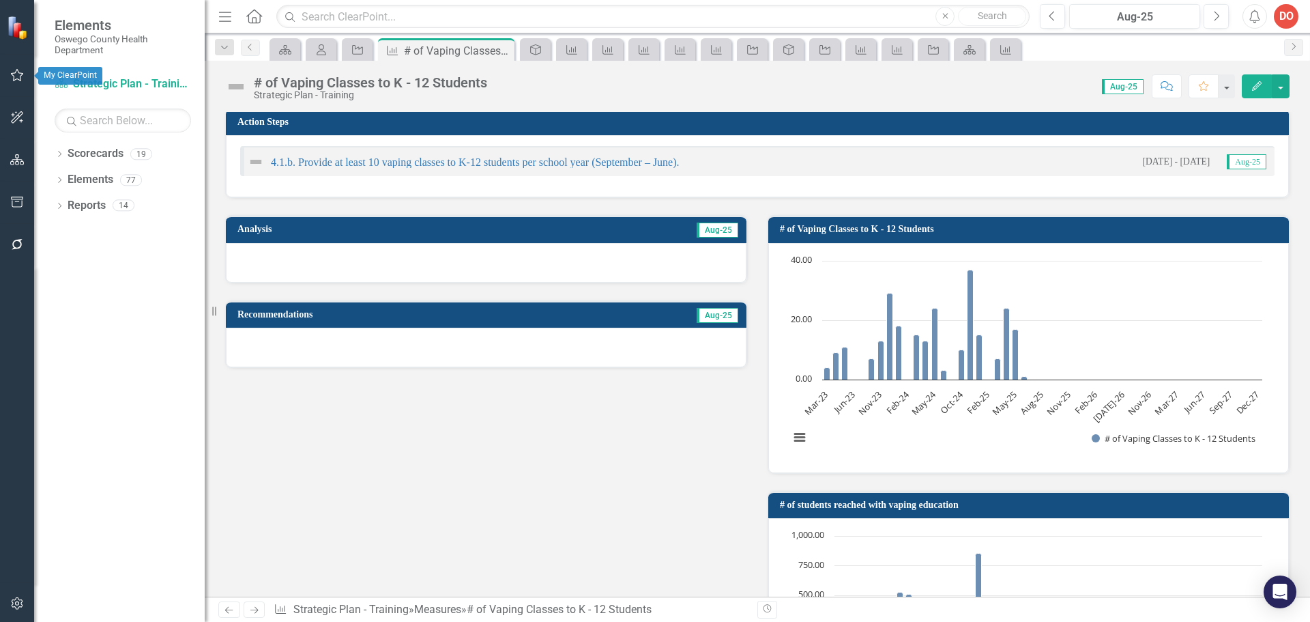
click at [20, 76] on icon "button" at bounding box center [17, 75] width 14 height 11
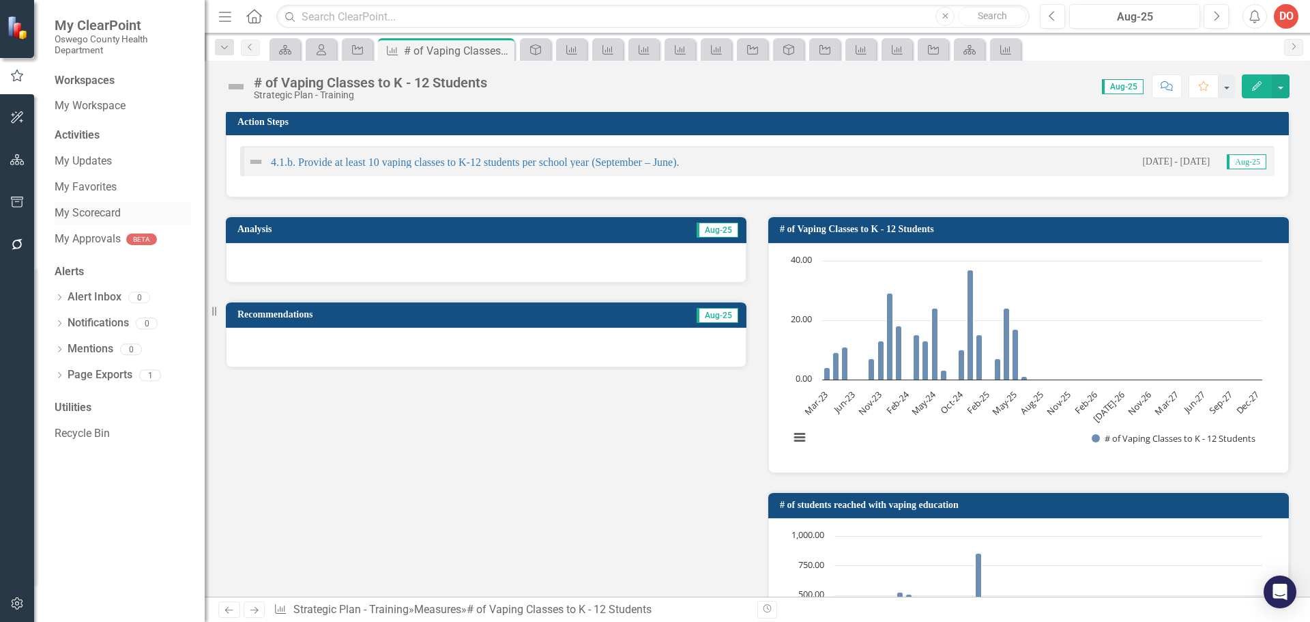
click at [82, 210] on link "My Scorecard" at bounding box center [123, 213] width 136 height 16
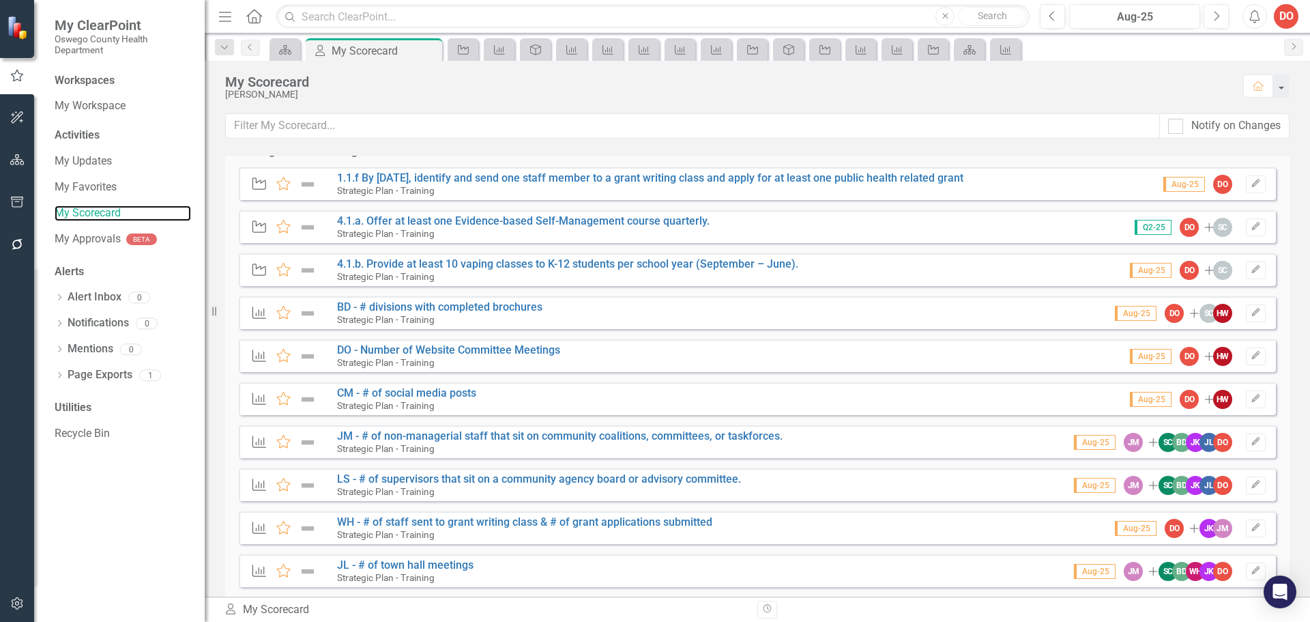
scroll to position [955, 0]
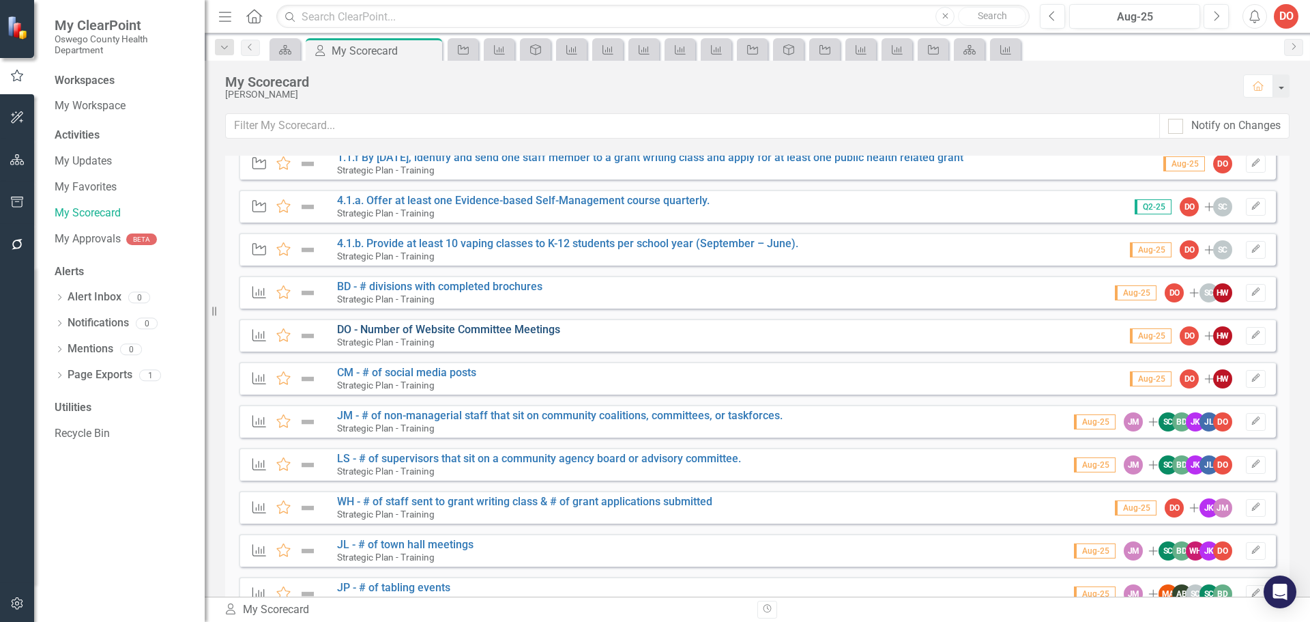
click at [482, 330] on link "DO - Number of Website Committee Meetings" at bounding box center [448, 329] width 223 height 13
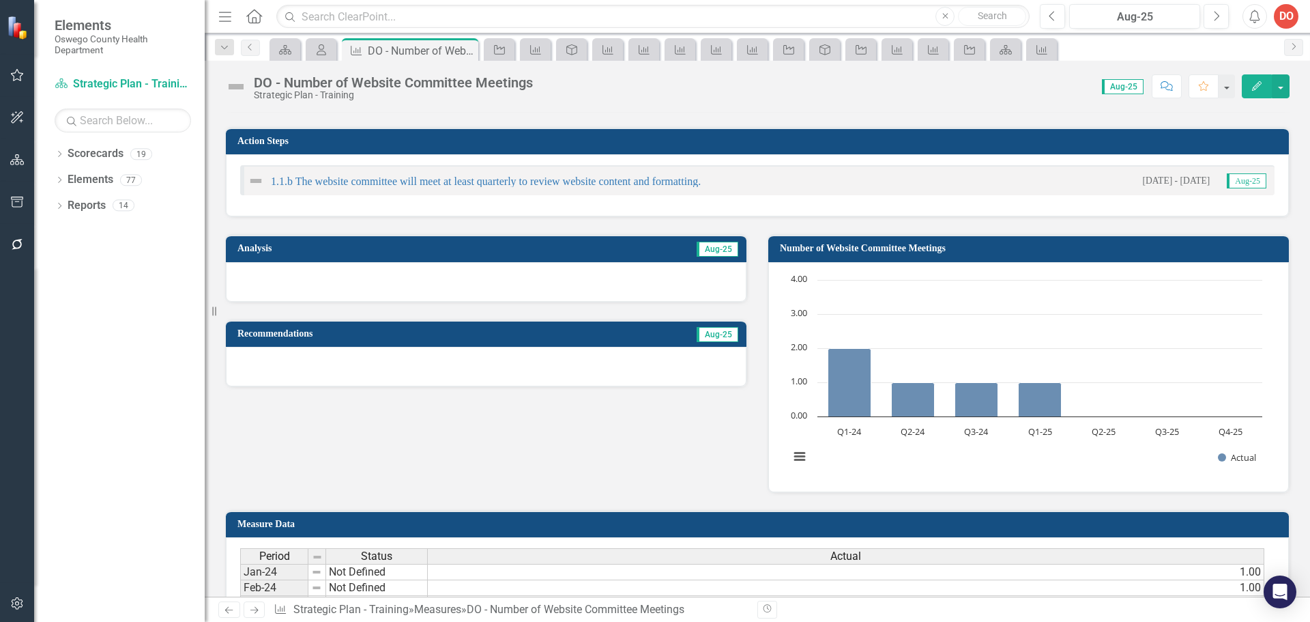
scroll to position [205, 0]
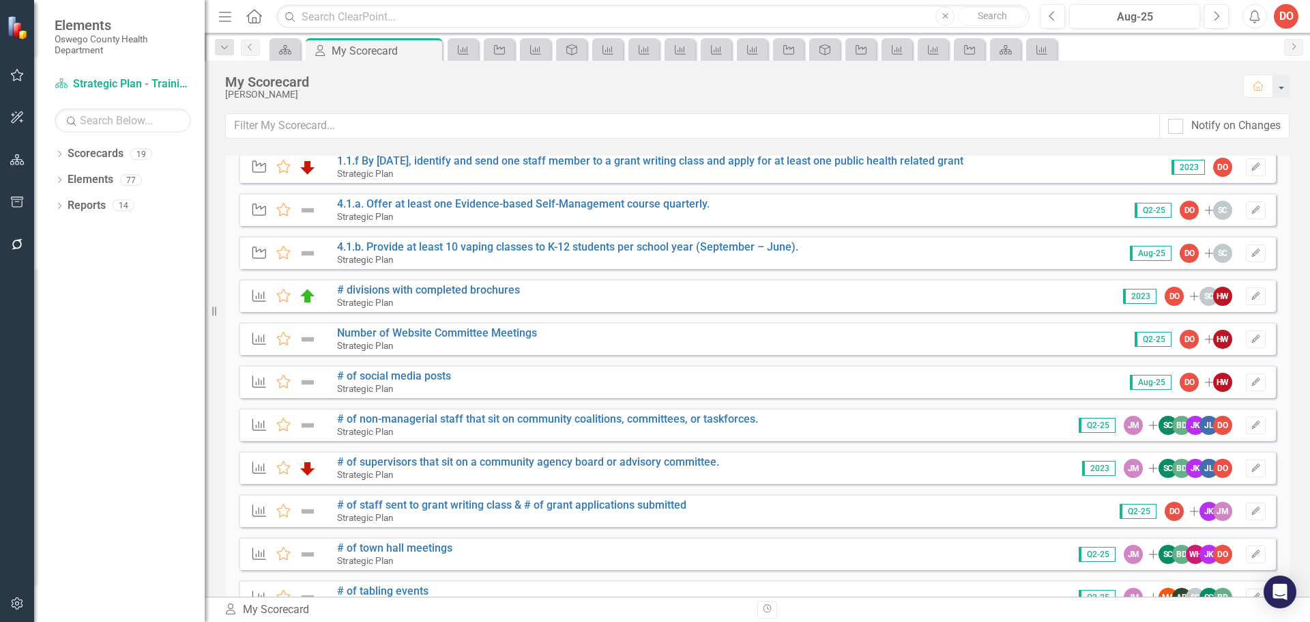
scroll to position [68, 0]
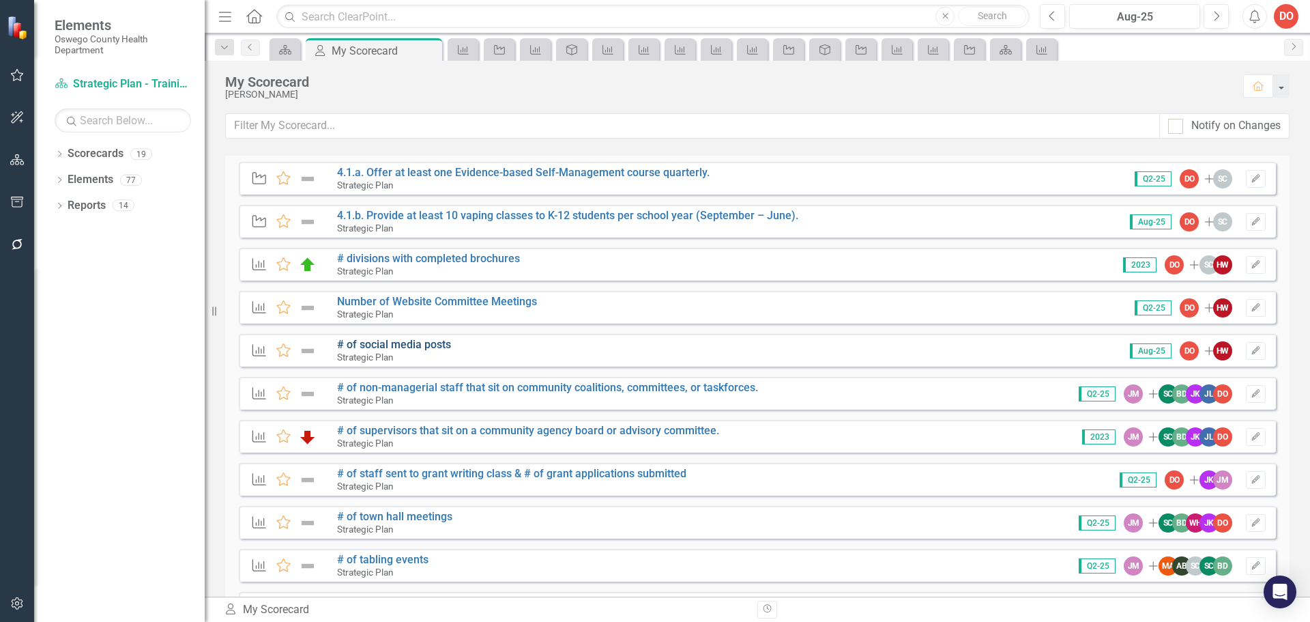
click at [409, 346] on link "# of social media posts" at bounding box center [394, 344] width 114 height 13
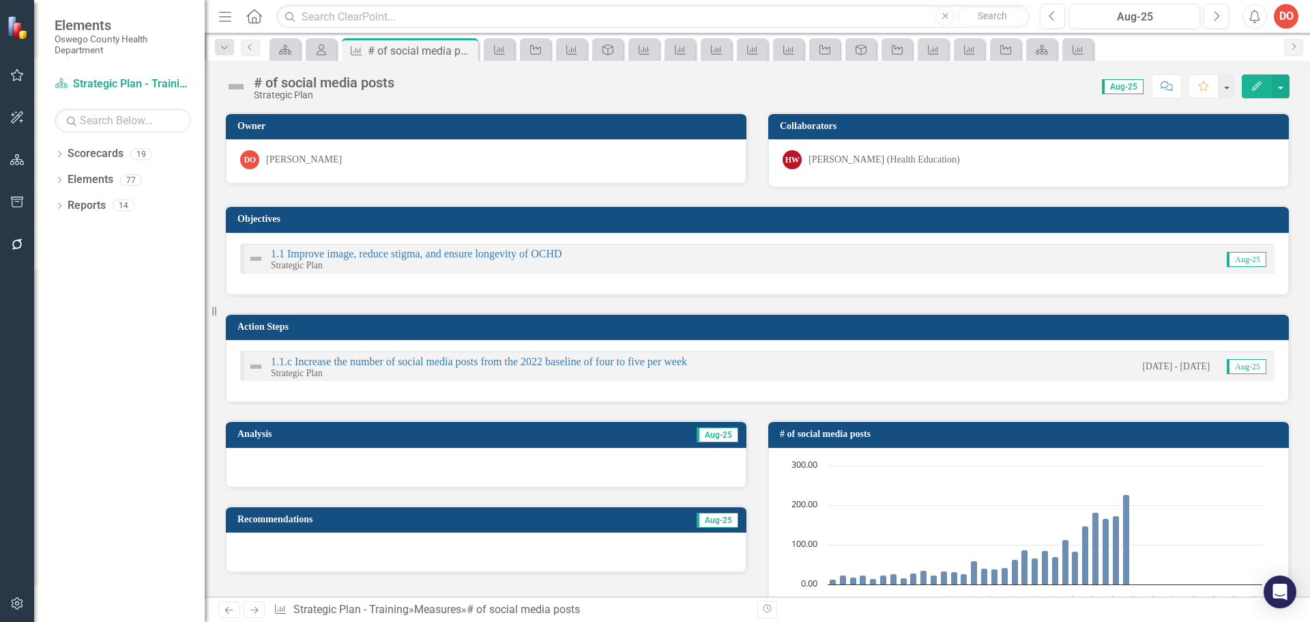
scroll to position [136, 0]
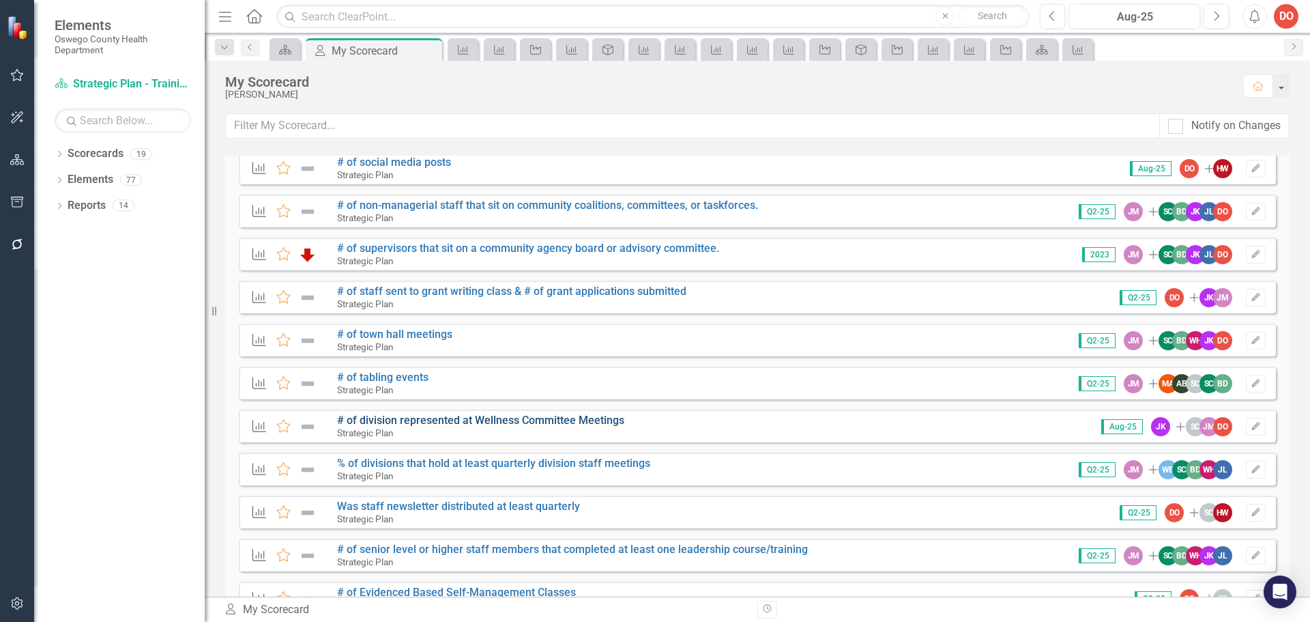
scroll to position [273, 0]
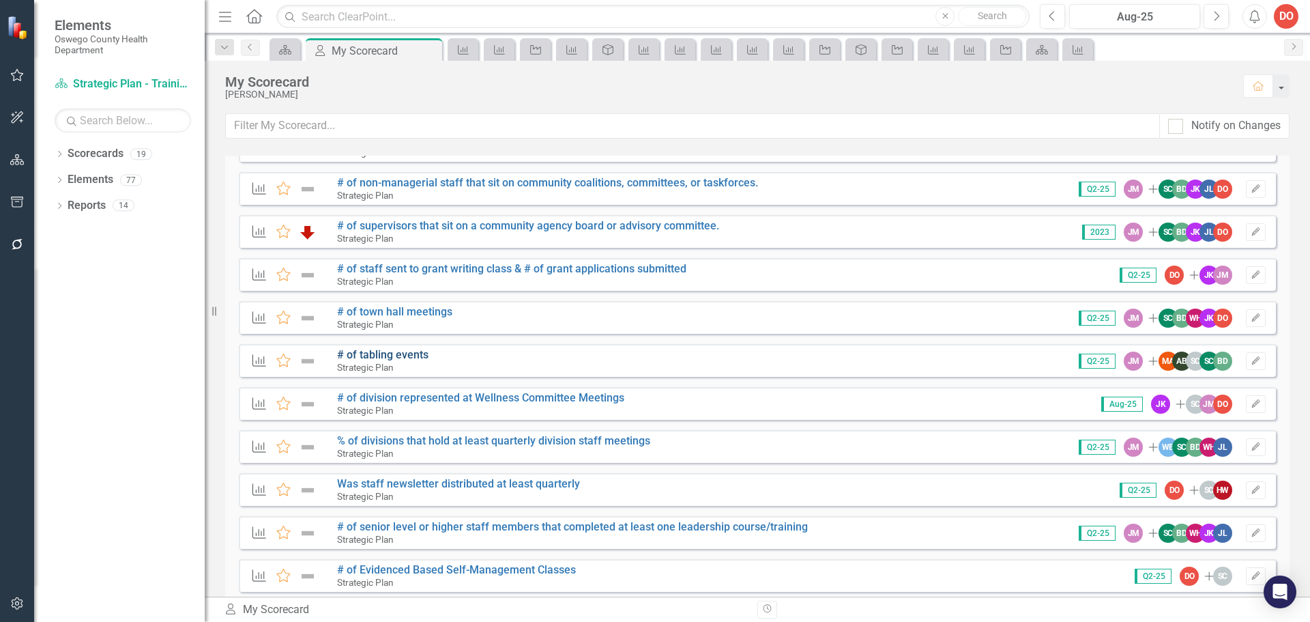
click at [401, 349] on link "# of tabling events" at bounding box center [382, 354] width 91 height 13
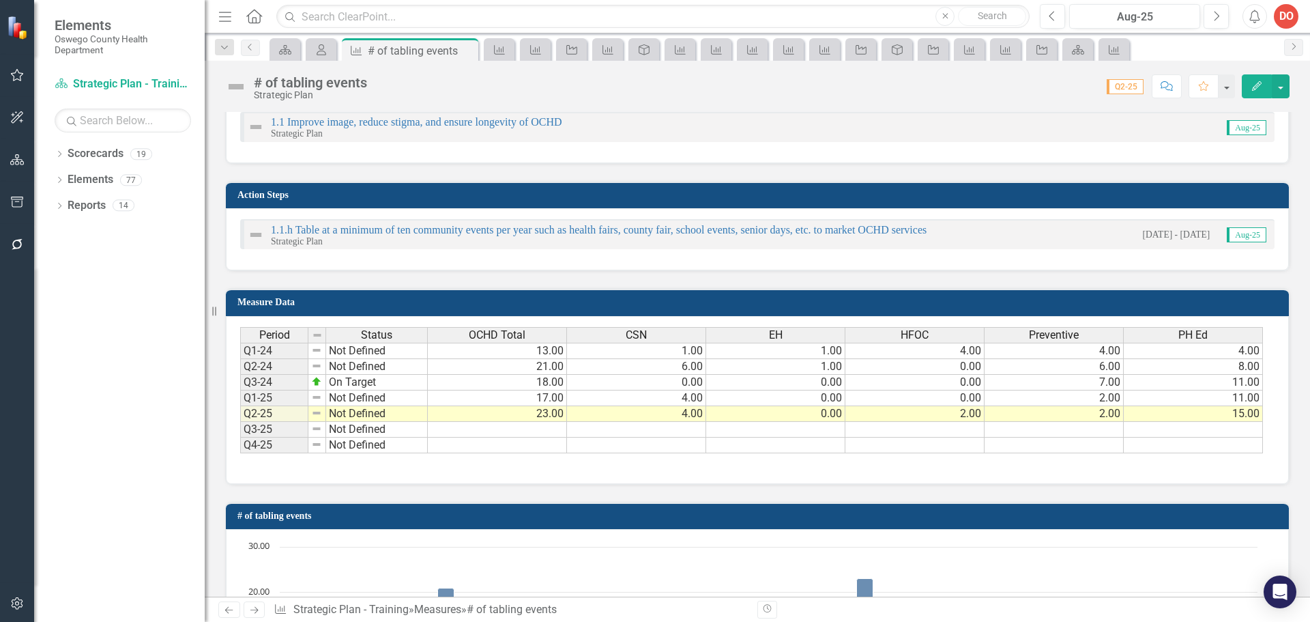
scroll to position [341, 0]
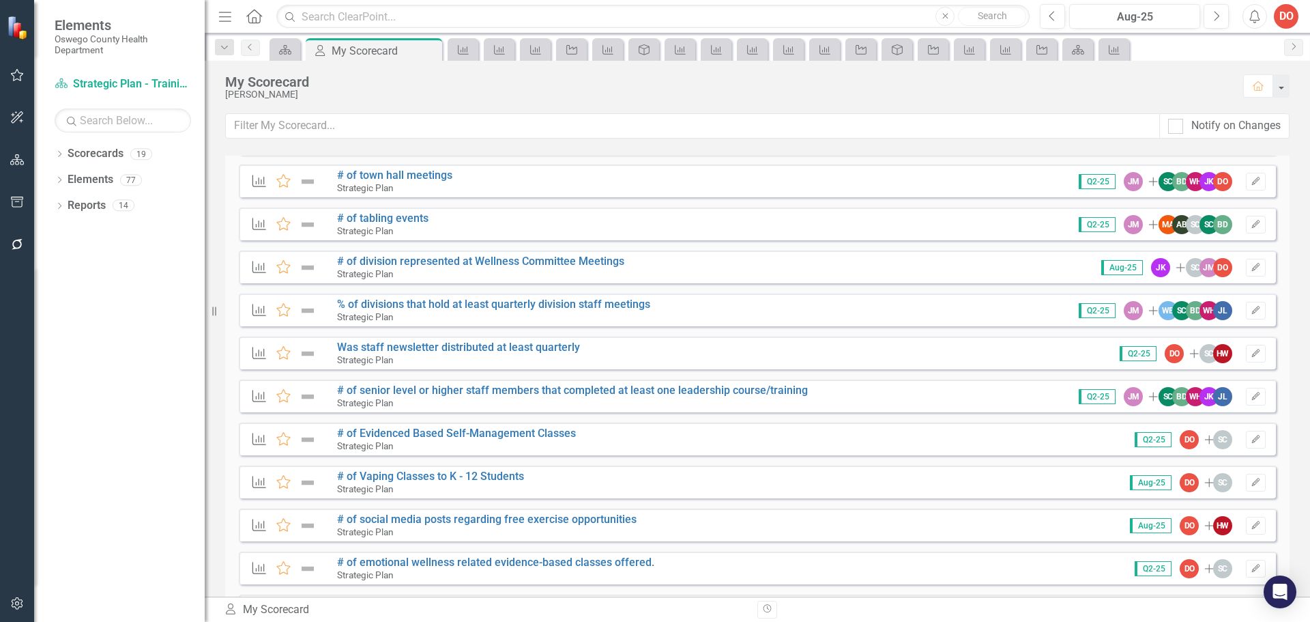
scroll to position [546, 0]
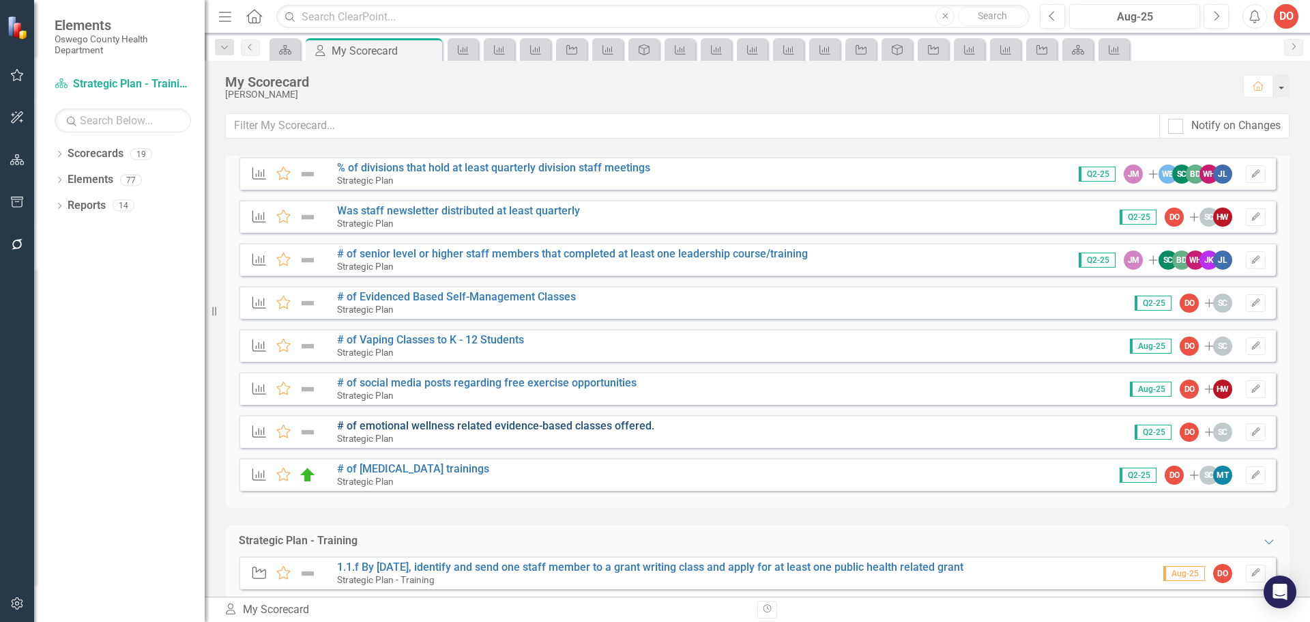
click at [547, 420] on link "# of emotional wellness related evidence-based classes offered." at bounding box center [495, 425] width 317 height 13
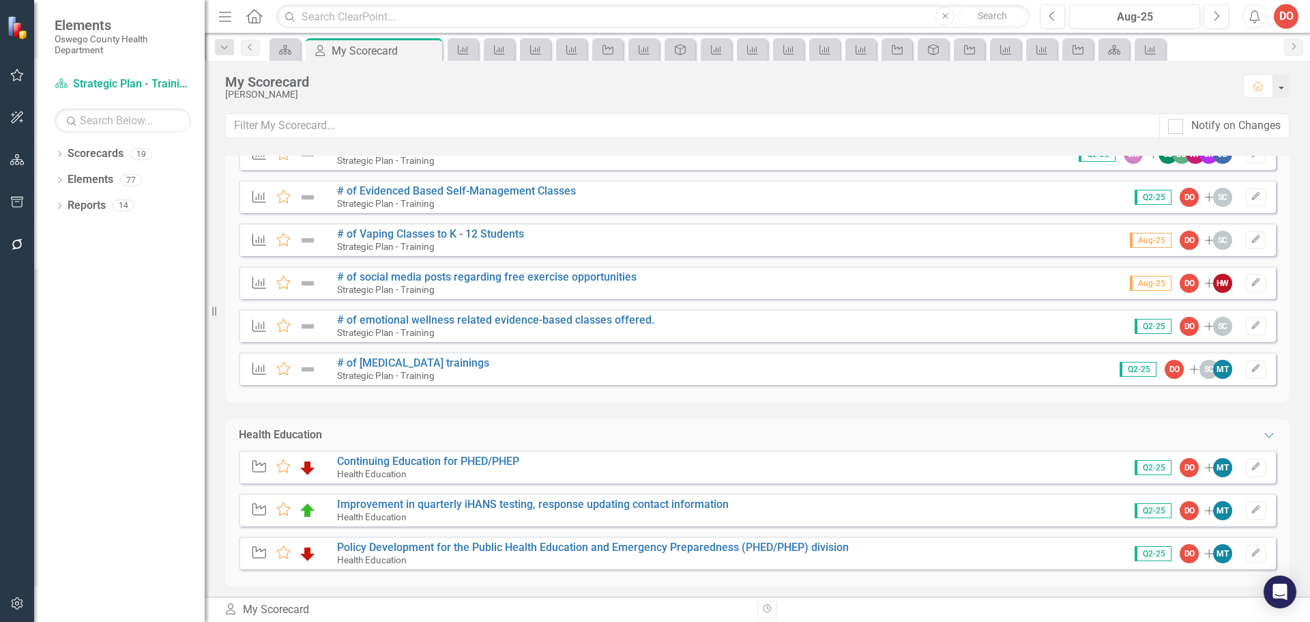
scroll to position [1574, 0]
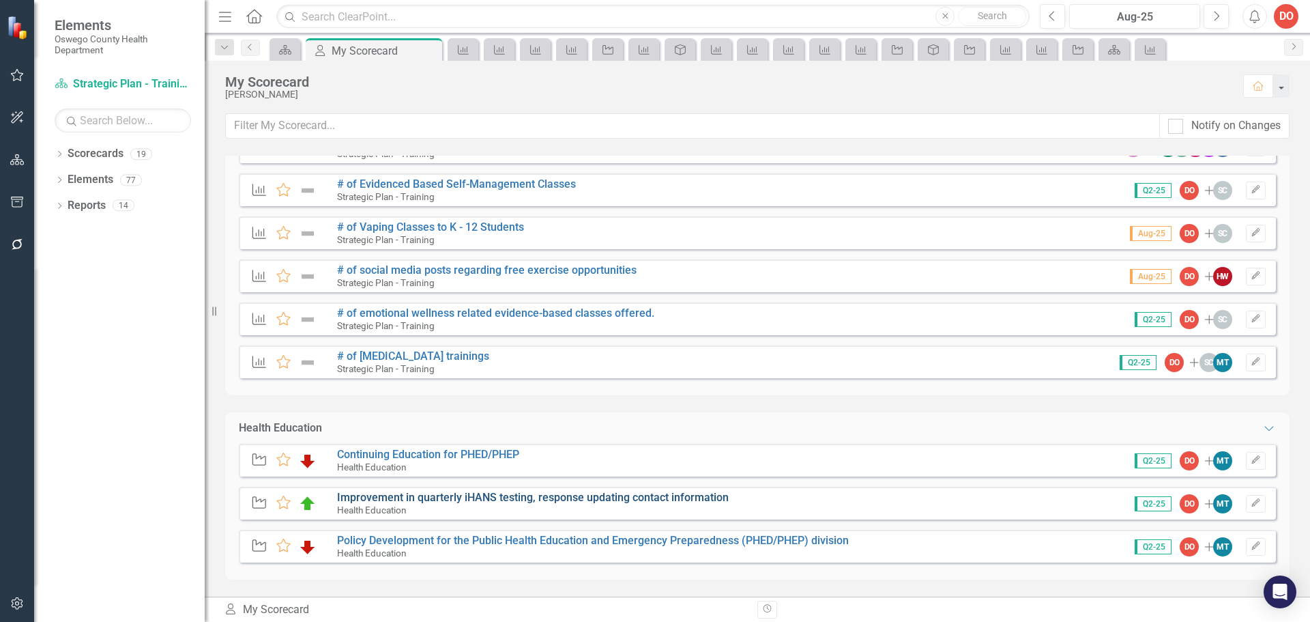
click at [429, 498] on link "Improvement in quarterly iHANS testing, response updating contact information" at bounding box center [533, 497] width 392 height 13
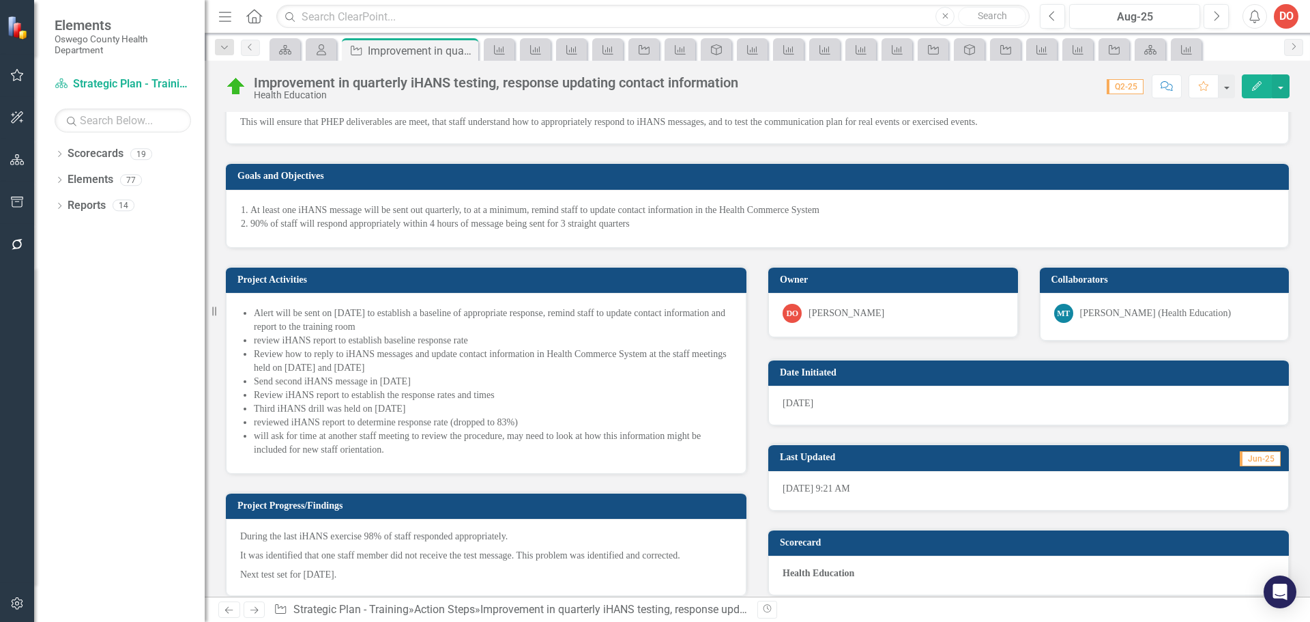
scroll to position [68, 0]
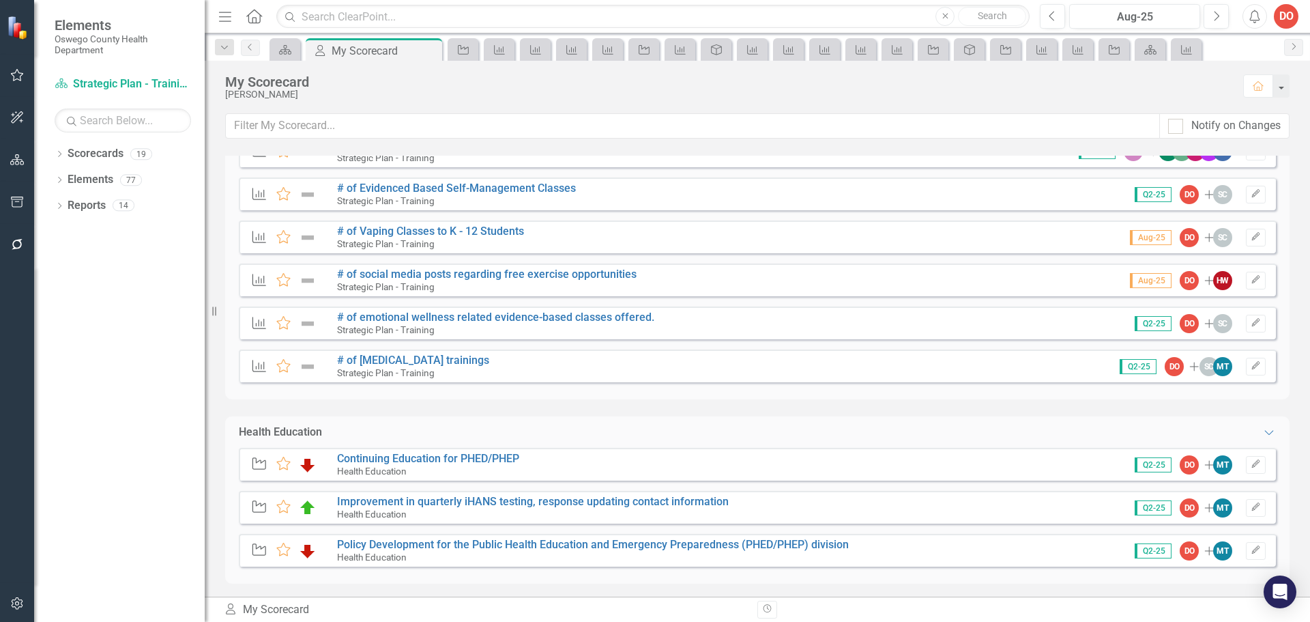
scroll to position [1574, 0]
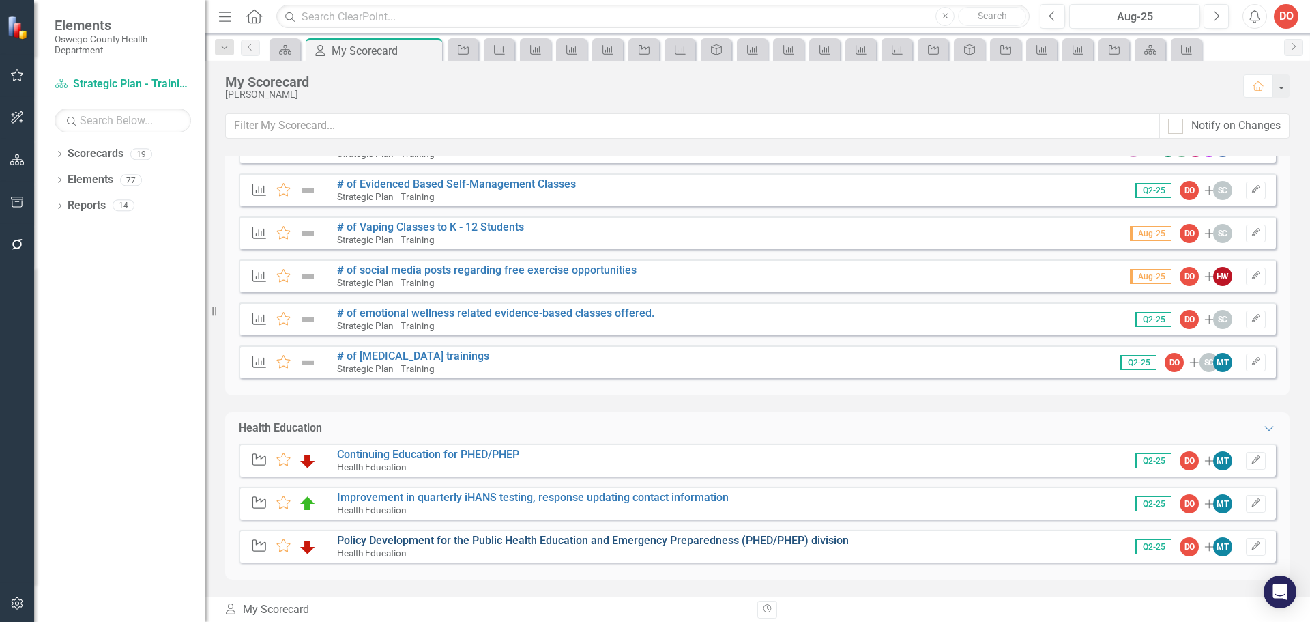
click at [555, 541] on link "Policy Development for the Public Health Education and Emergency Preparedness (…" at bounding box center [593, 540] width 512 height 13
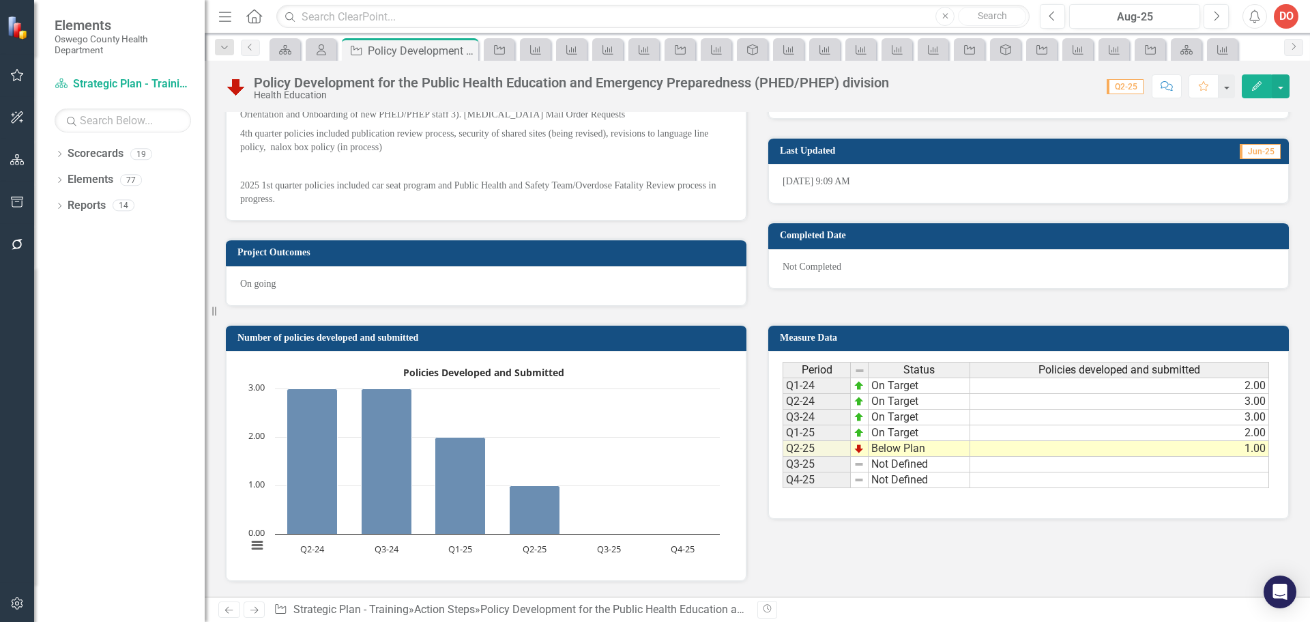
scroll to position [614, 0]
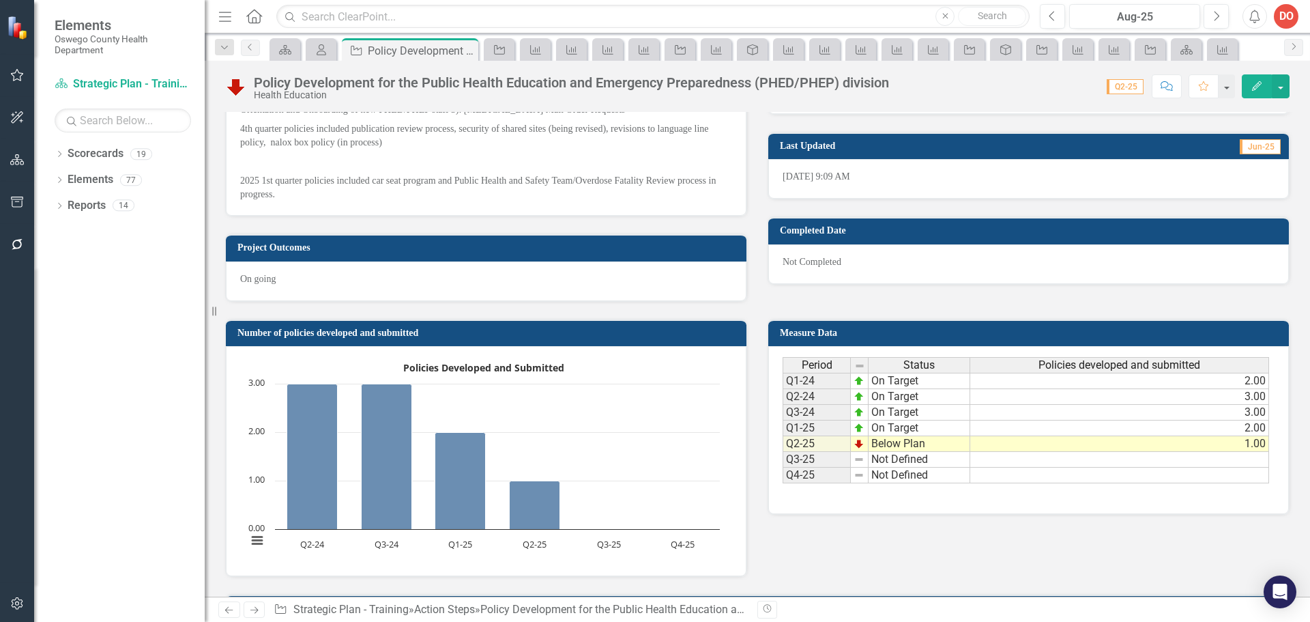
click at [308, 194] on p "2025 1st quarter policies included car seat program and Public Health and Safet…" at bounding box center [486, 186] width 492 height 30
click at [286, 194] on p "2025 1st quarter policies included car seat program and Public Health and Safet…" at bounding box center [486, 186] width 492 height 30
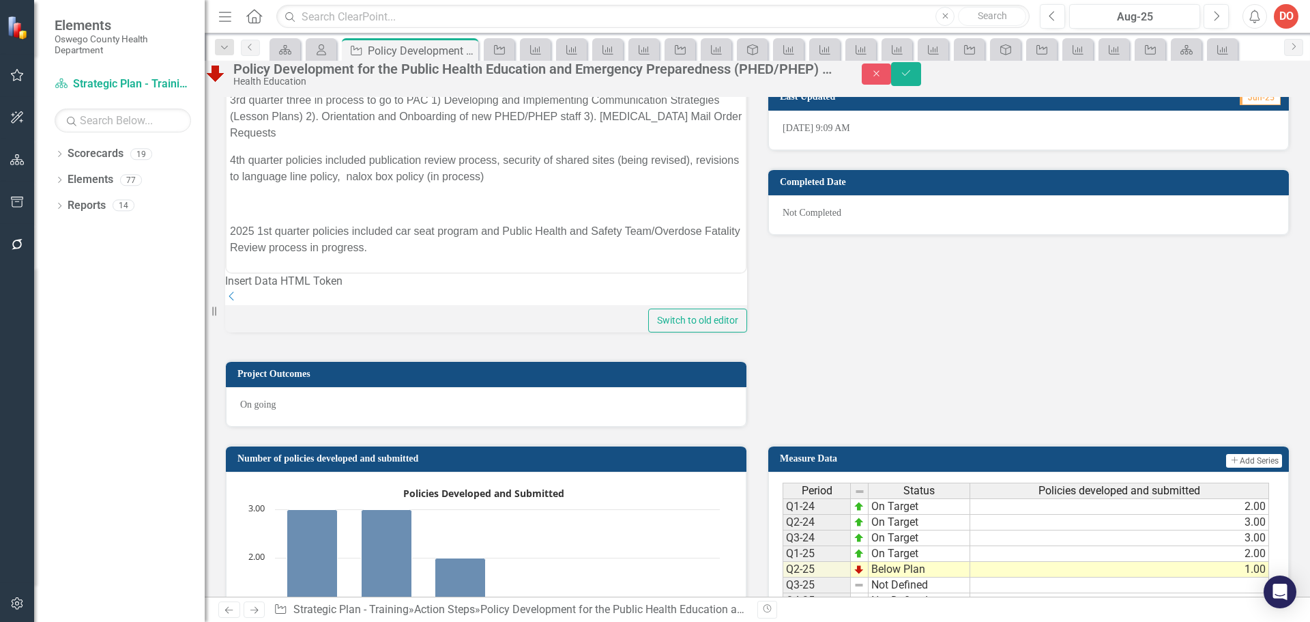
scroll to position [620, 0]
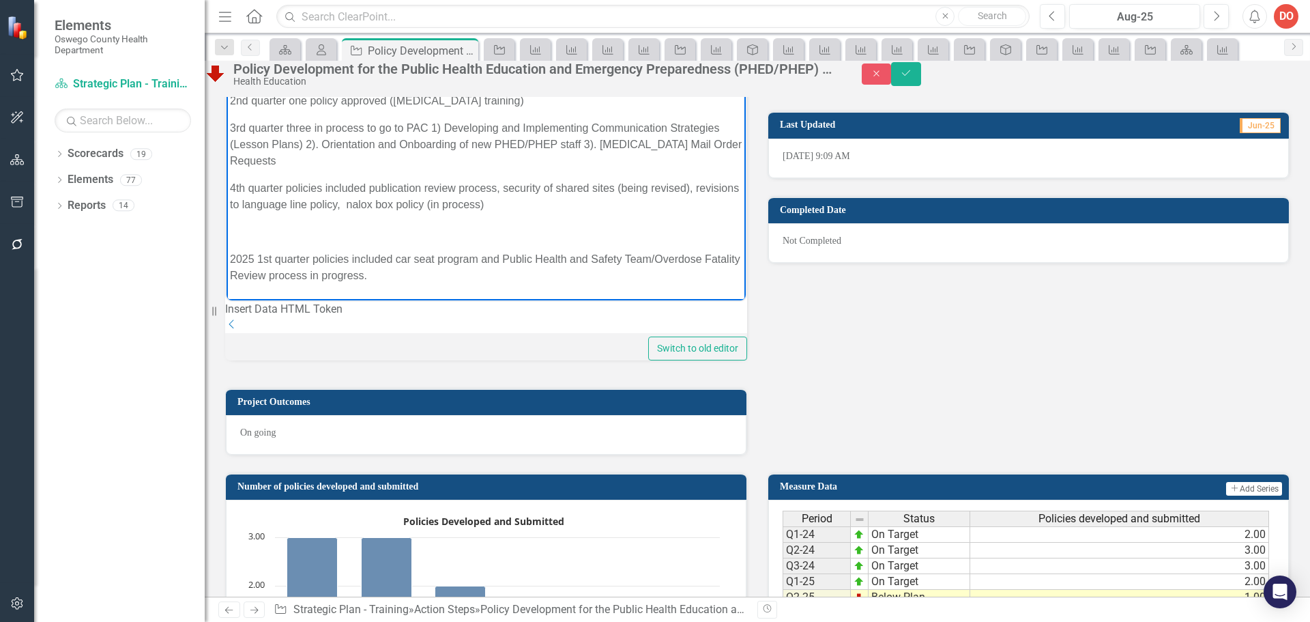
click at [415, 276] on p "2025 1st quarter policies included car seat program and Public Health and Safet…" at bounding box center [486, 266] width 513 height 33
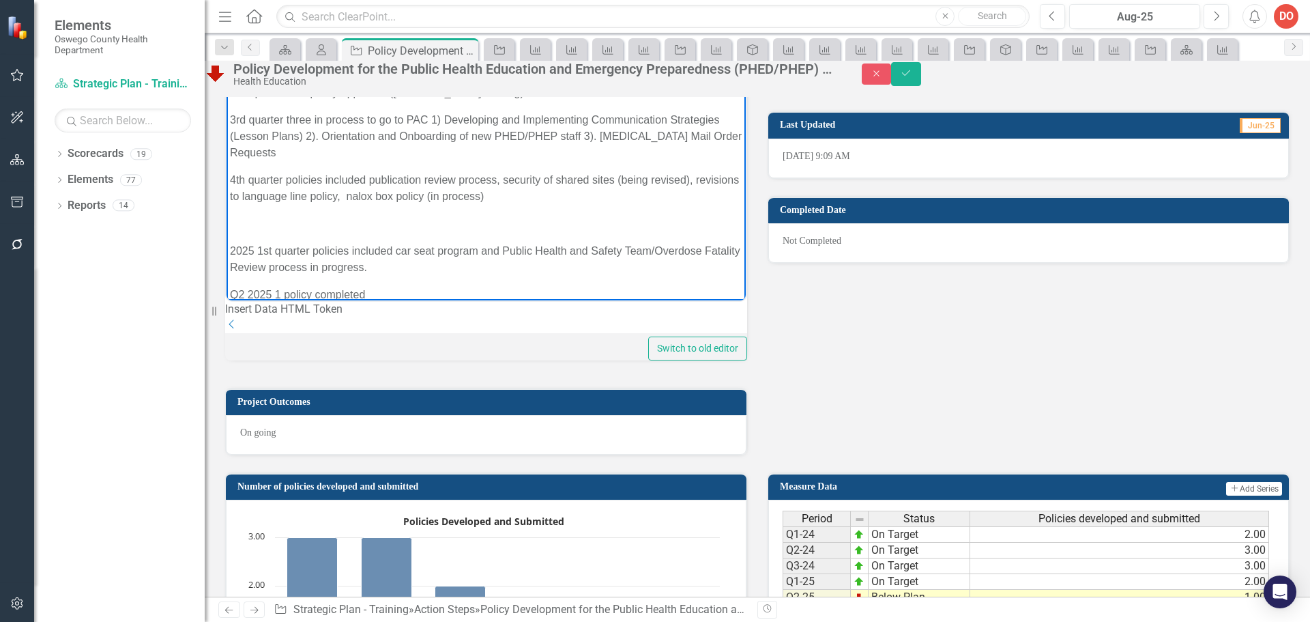
scroll to position [38, 0]
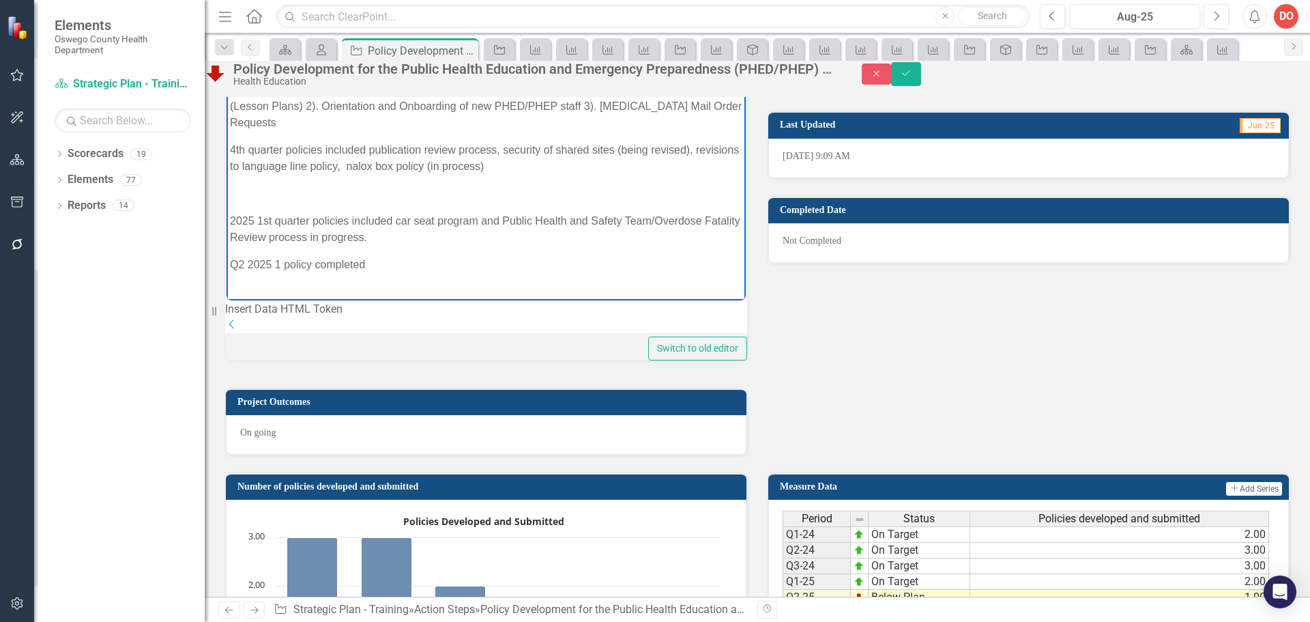
click at [375, 268] on p "Q2 2025 1 policy completed" at bounding box center [486, 264] width 513 height 16
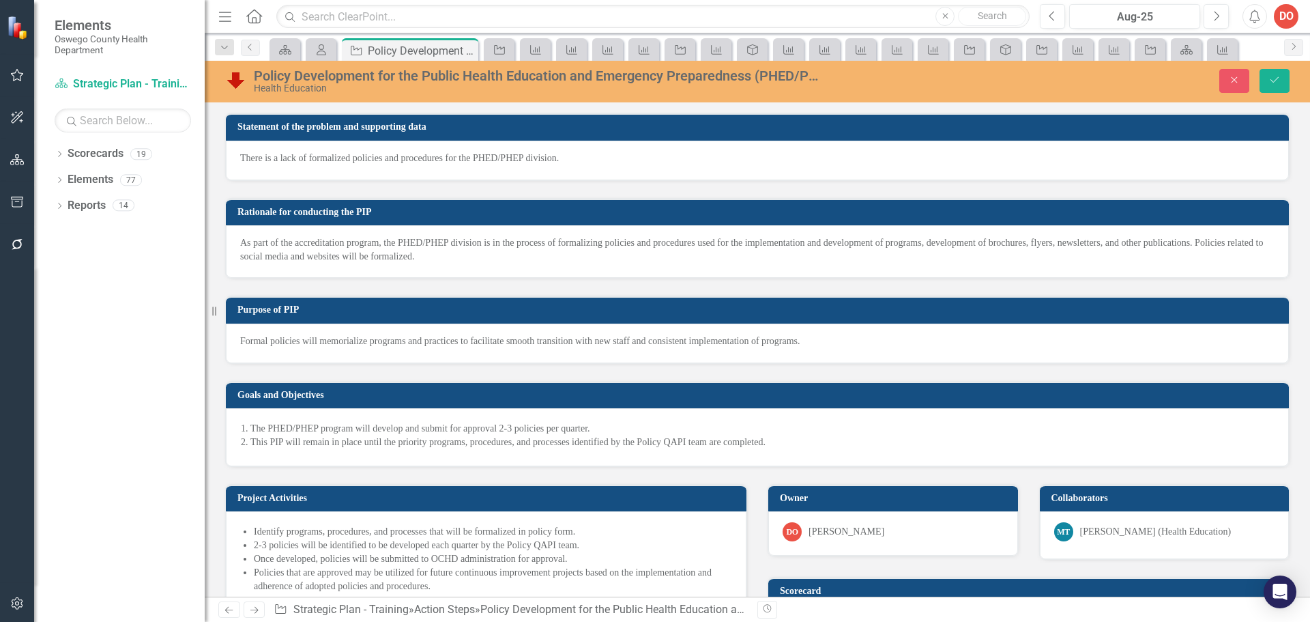
scroll to position [620, 0]
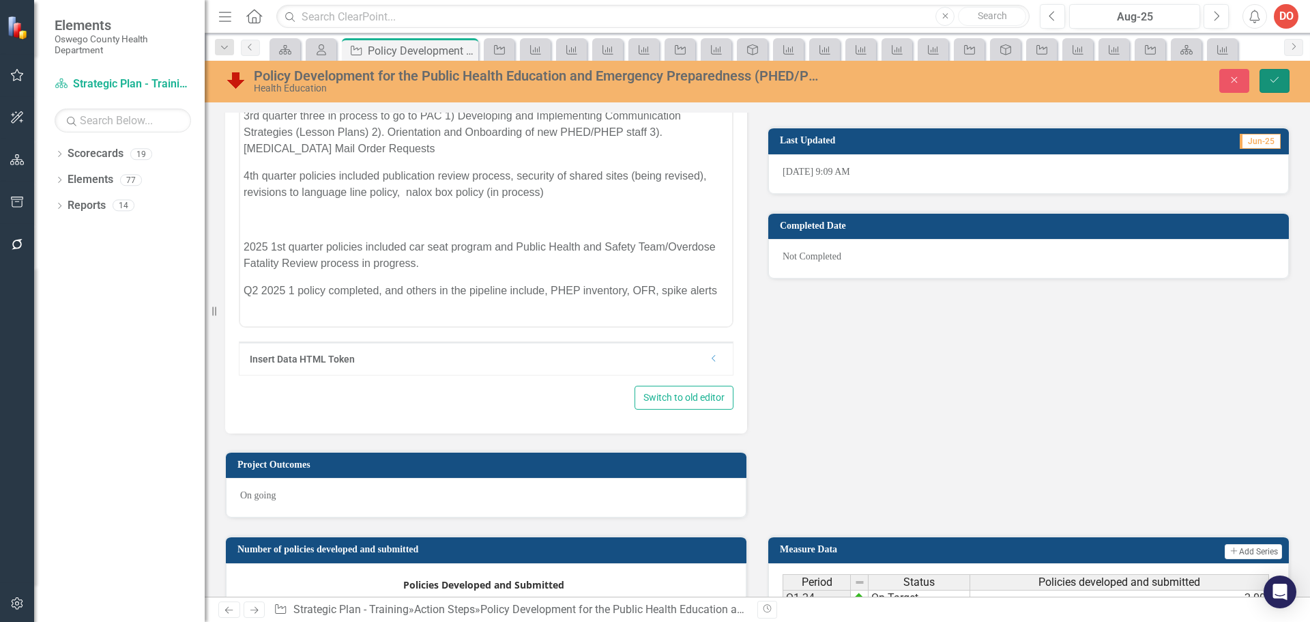
click at [1273, 81] on icon "Save" at bounding box center [1275, 80] width 12 height 10
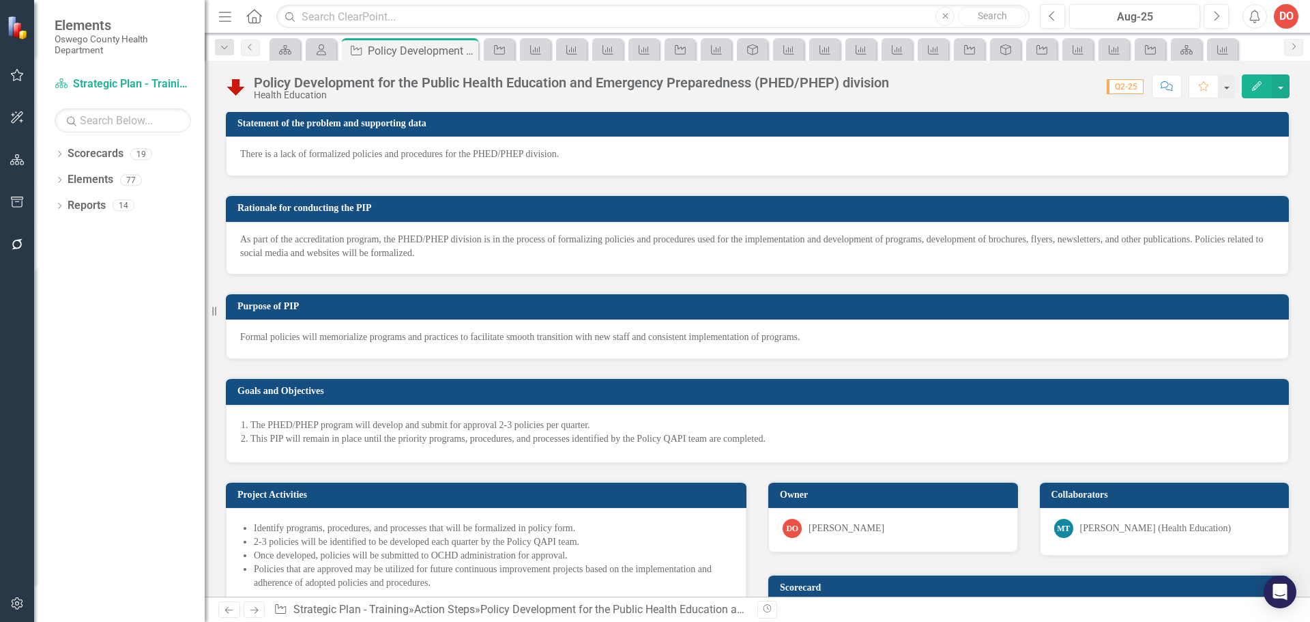
scroll to position [0, 0]
